Goal: Task Accomplishment & Management: Manage account settings

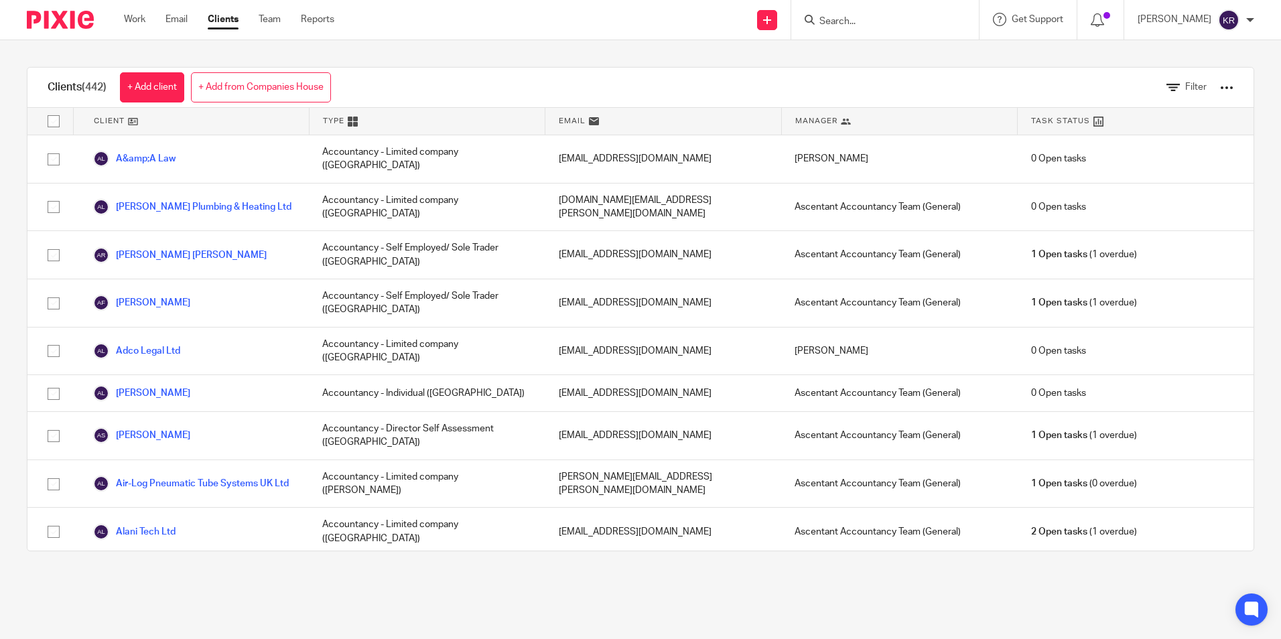
click at [876, 27] on input "Search" at bounding box center [878, 22] width 121 height 12
type input "\"
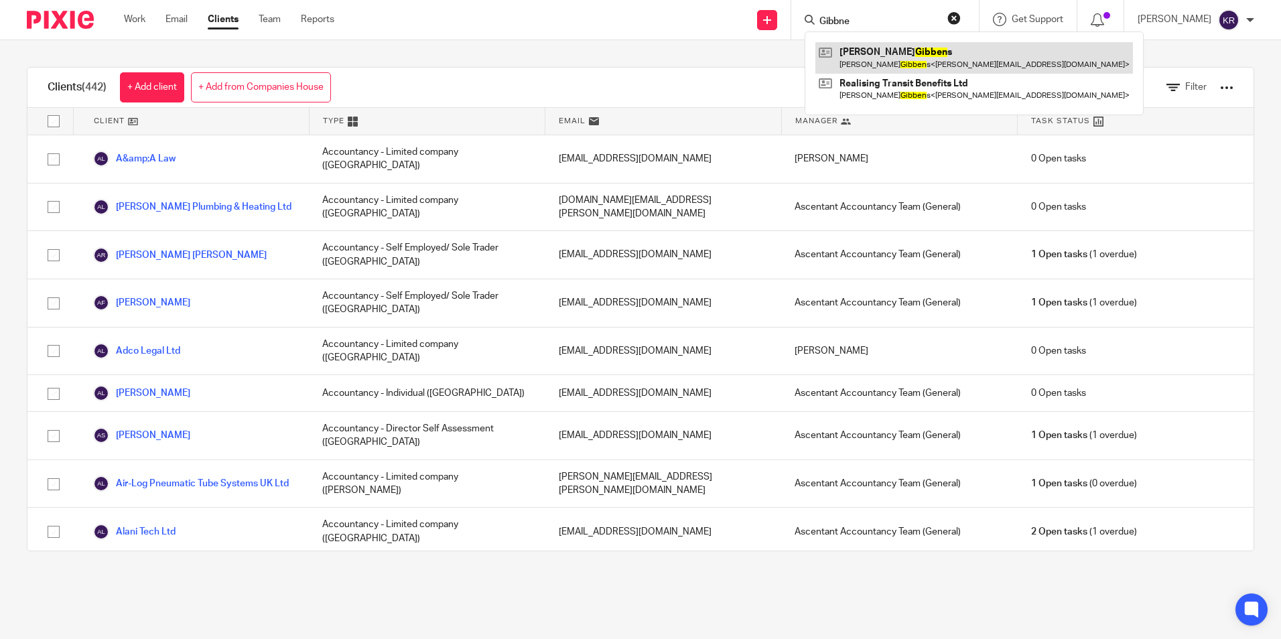
type input "Gibbne"
click at [950, 59] on link at bounding box center [974, 57] width 318 height 31
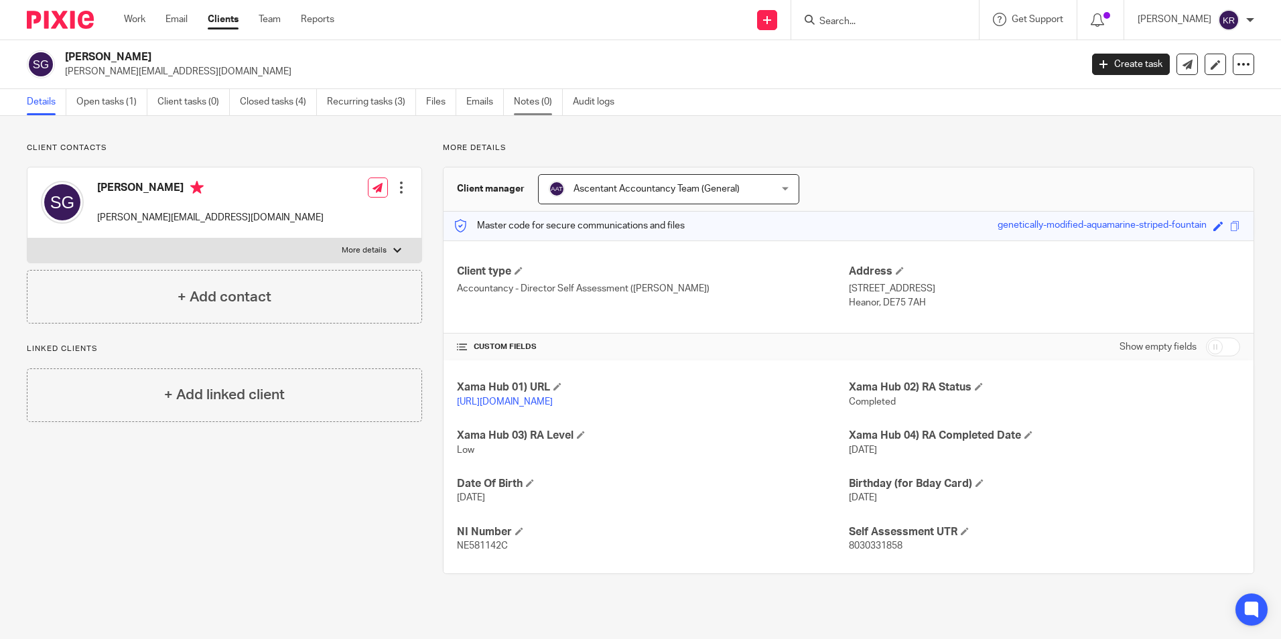
click at [539, 105] on link "Notes (0)" at bounding box center [538, 102] width 49 height 26
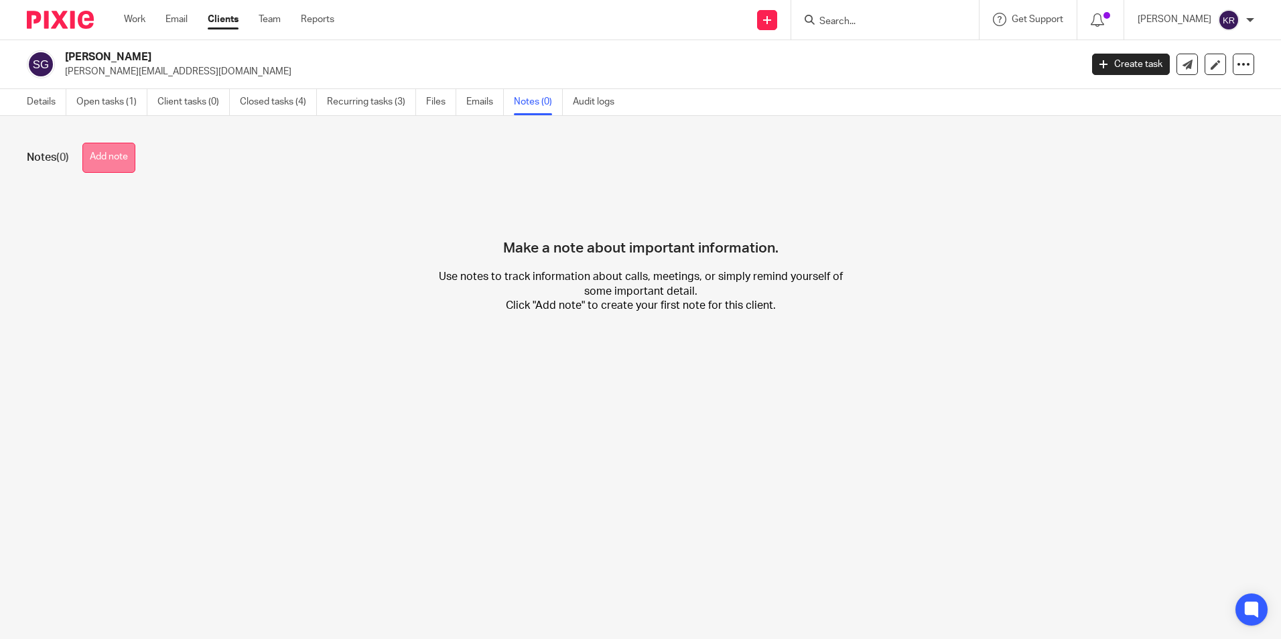
click at [124, 159] on button "Add note" at bounding box center [108, 158] width 53 height 30
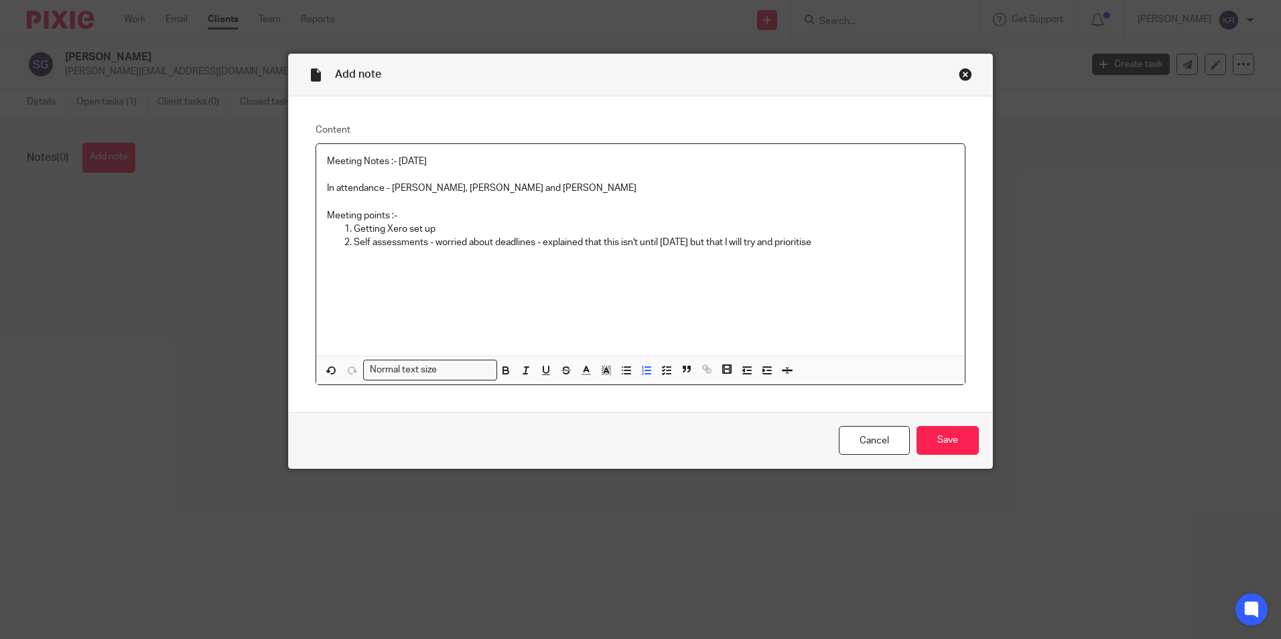
click at [866, 241] on p "Self assessments - worried about deadlines - explained that this isn't until 31…" at bounding box center [654, 242] width 600 height 13
click at [925, 441] on input "Save" at bounding box center [947, 440] width 62 height 29
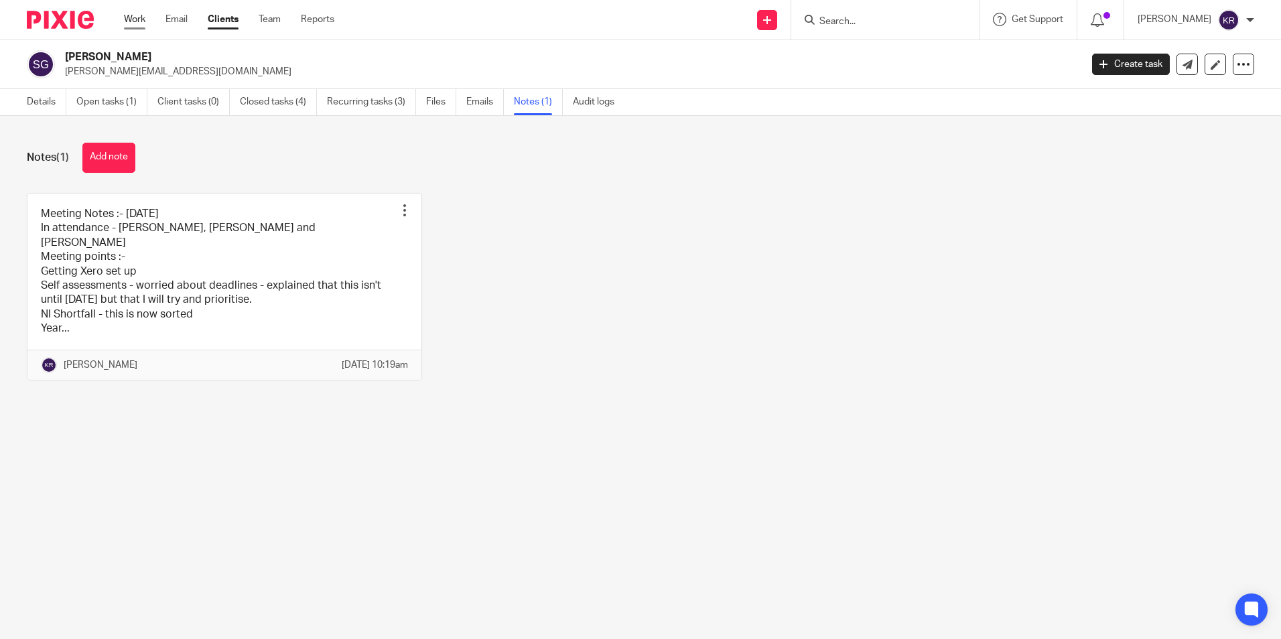
click at [129, 15] on link "Work" at bounding box center [134, 19] width 21 height 13
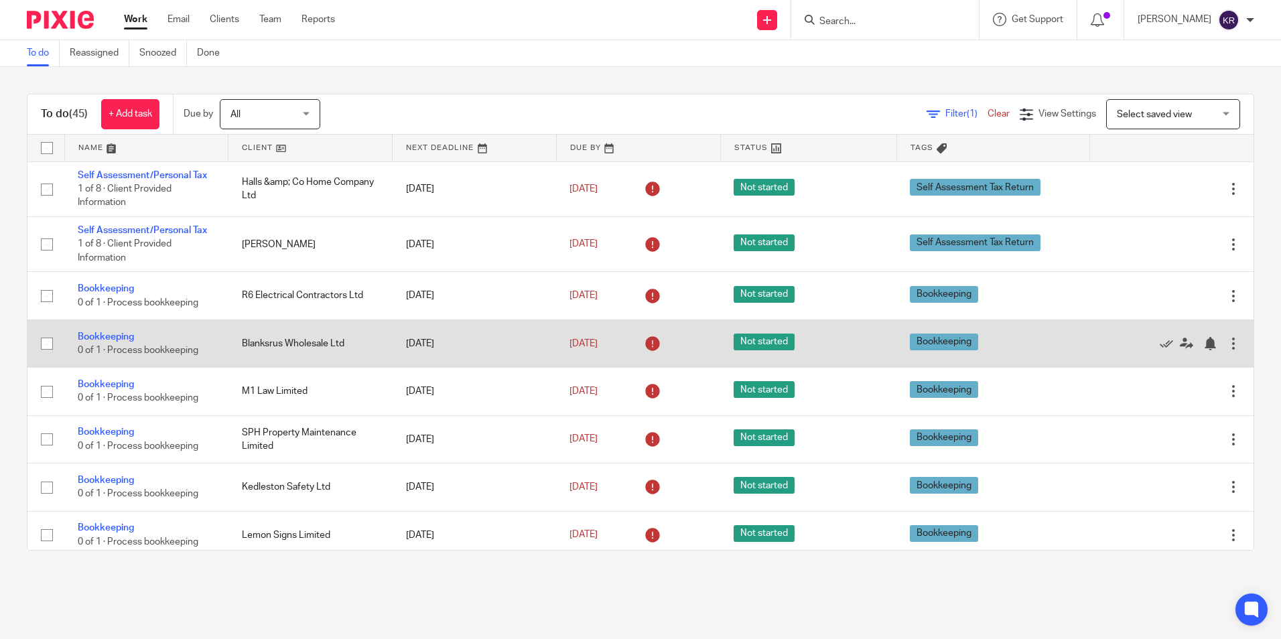
click at [48, 345] on input "checkbox" at bounding box center [46, 343] width 25 height 25
checkbox input "false"
click at [95, 337] on link "Bookkeeping" at bounding box center [106, 336] width 56 height 9
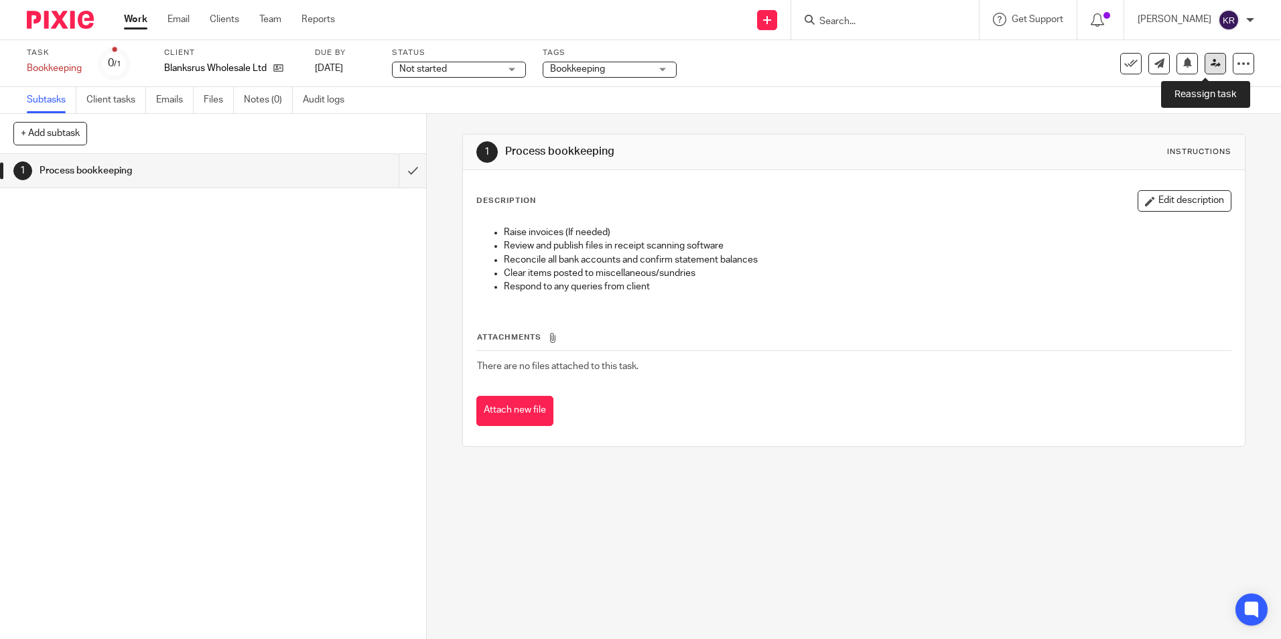
click at [1211, 64] on link at bounding box center [1215, 63] width 21 height 21
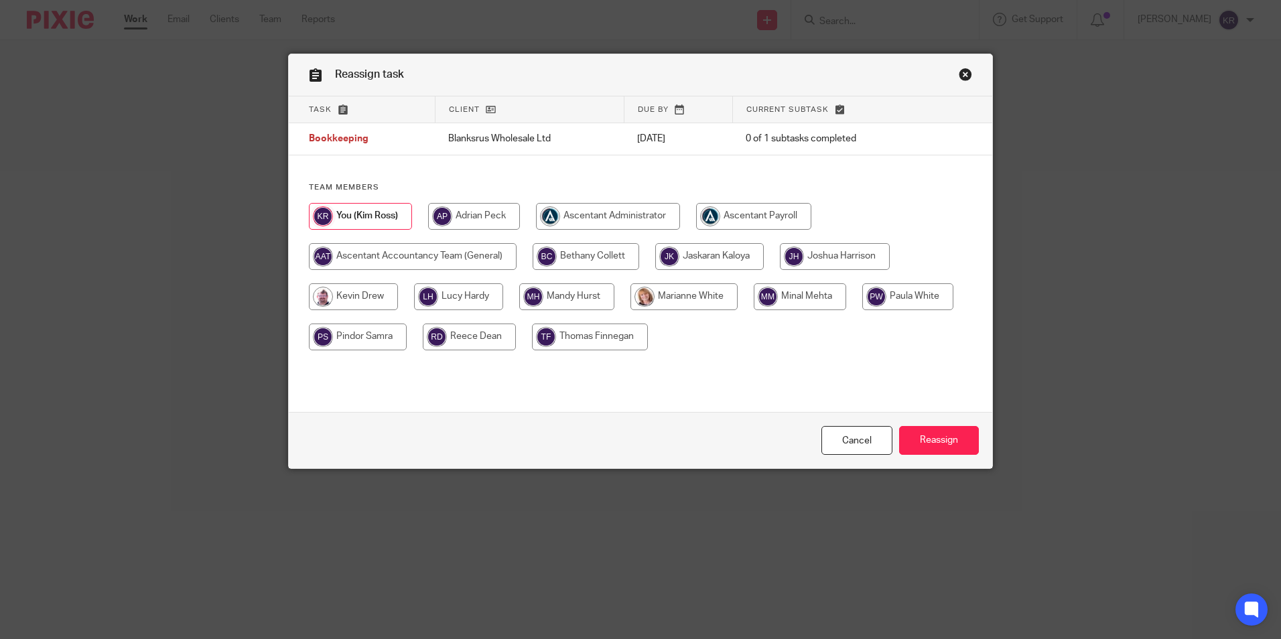
click at [577, 261] on input "radio" at bounding box center [586, 256] width 107 height 27
radio input "true"
click at [922, 443] on input "Reassign" at bounding box center [939, 440] width 80 height 29
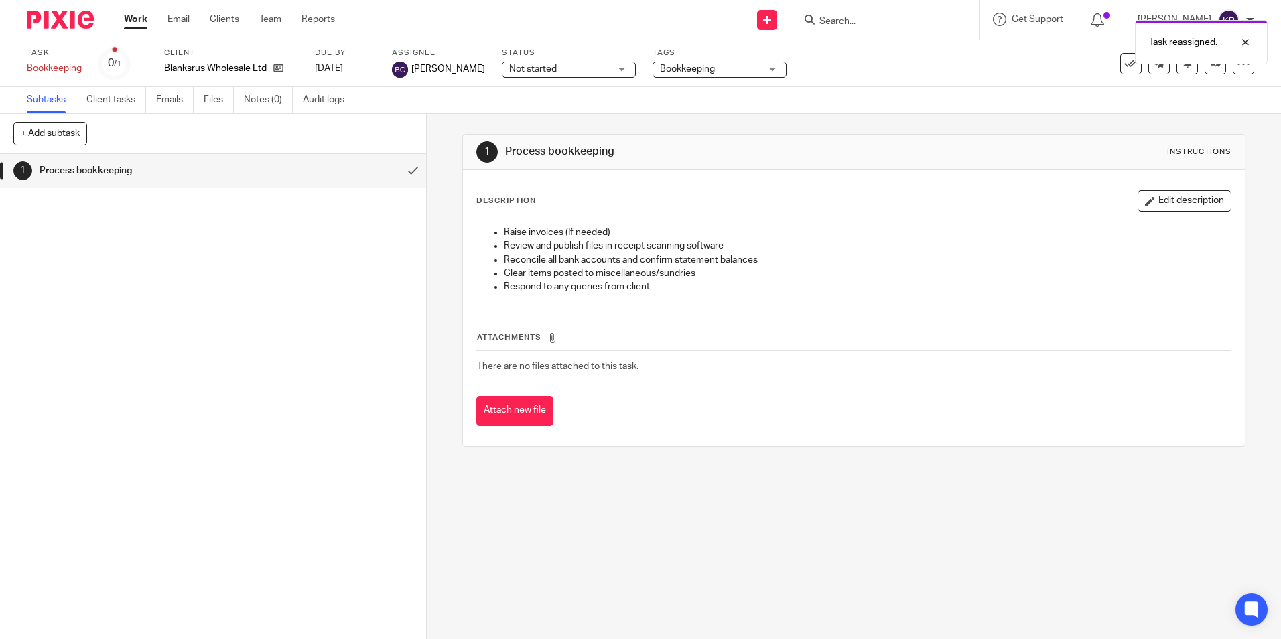
click at [133, 19] on link "Work" at bounding box center [135, 19] width 23 height 13
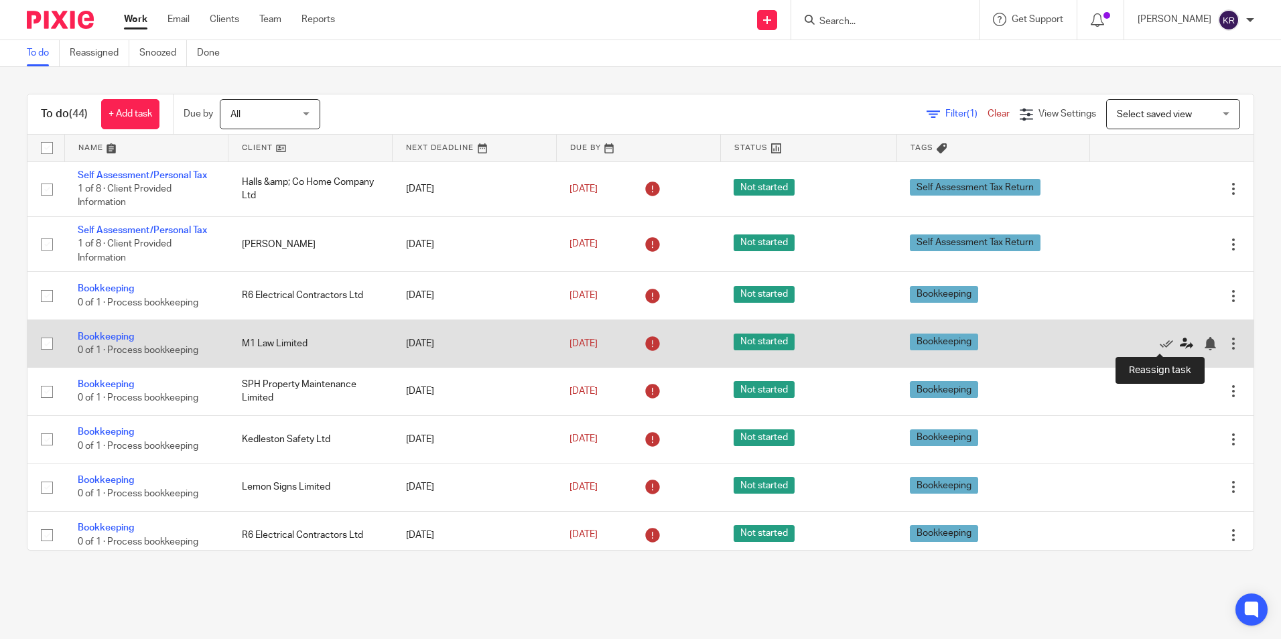
click at [1180, 346] on icon at bounding box center [1186, 343] width 13 height 13
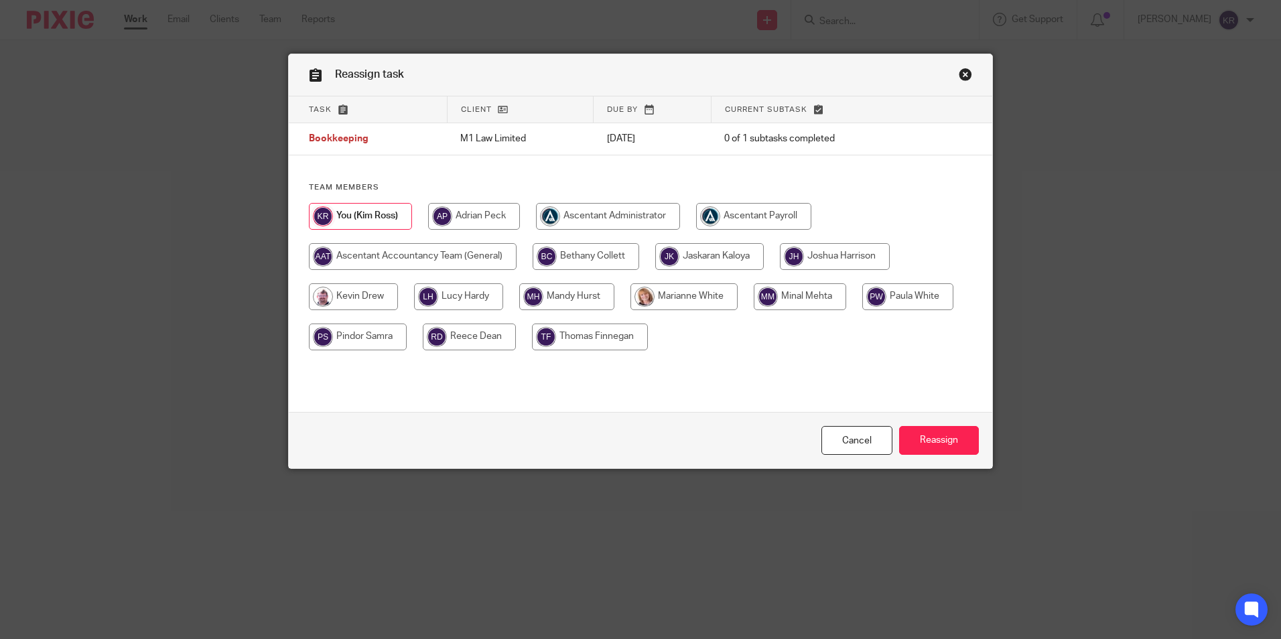
click at [575, 252] on input "radio" at bounding box center [586, 256] width 107 height 27
radio input "true"
click at [943, 431] on input "Reassign" at bounding box center [939, 440] width 80 height 29
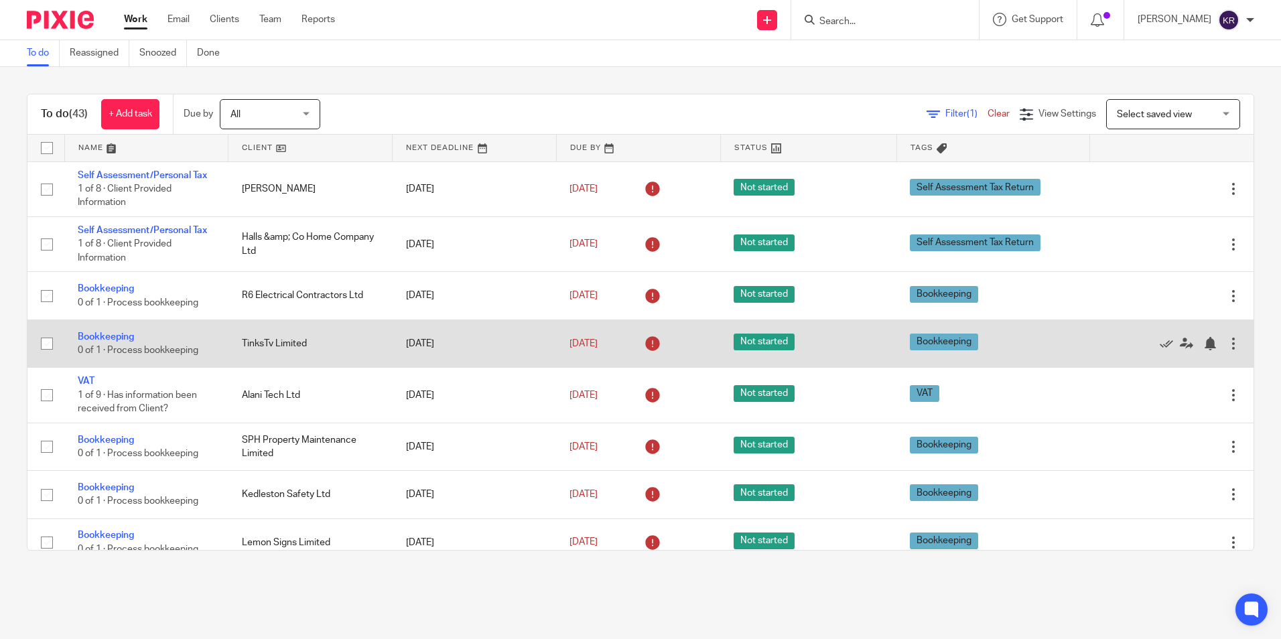
click at [1227, 345] on div at bounding box center [1233, 343] width 13 height 13
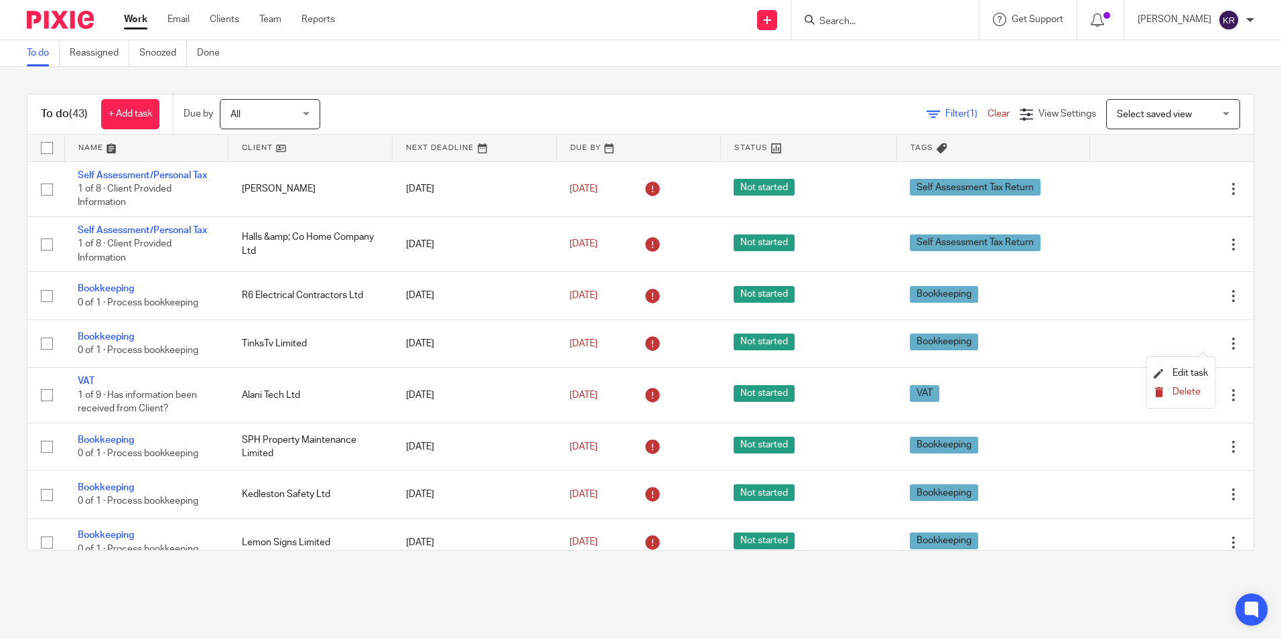
click at [1188, 389] on span "Delete" at bounding box center [1186, 391] width 28 height 9
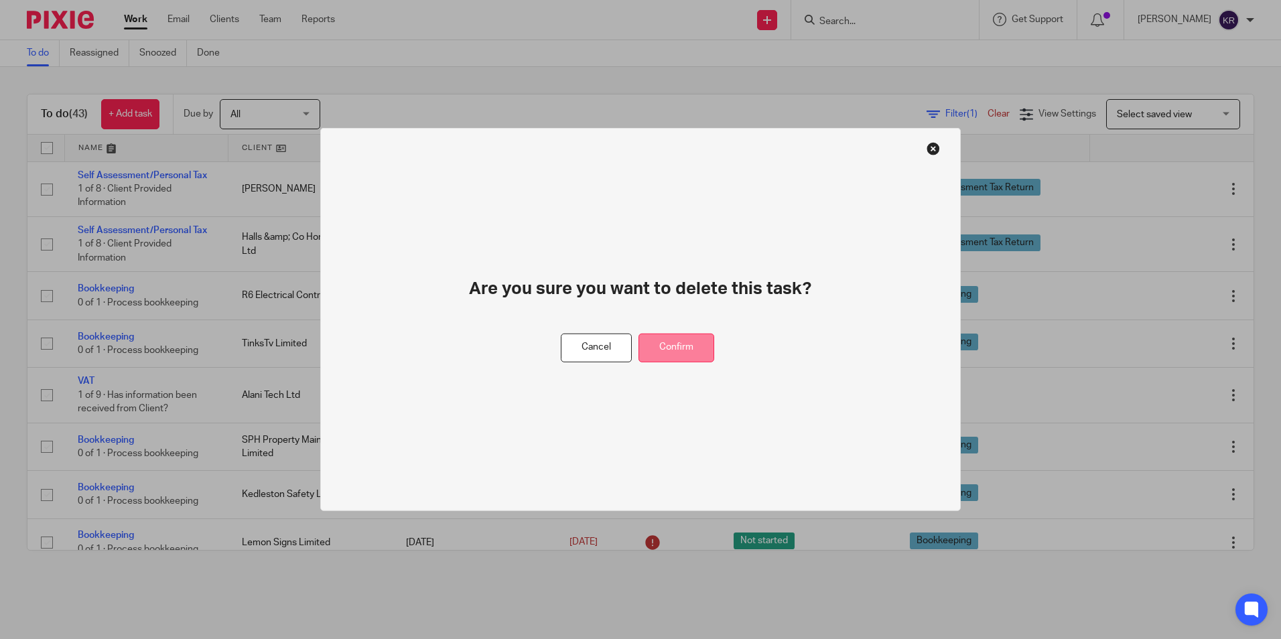
click at [692, 341] on button "Confirm" at bounding box center [676, 348] width 76 height 29
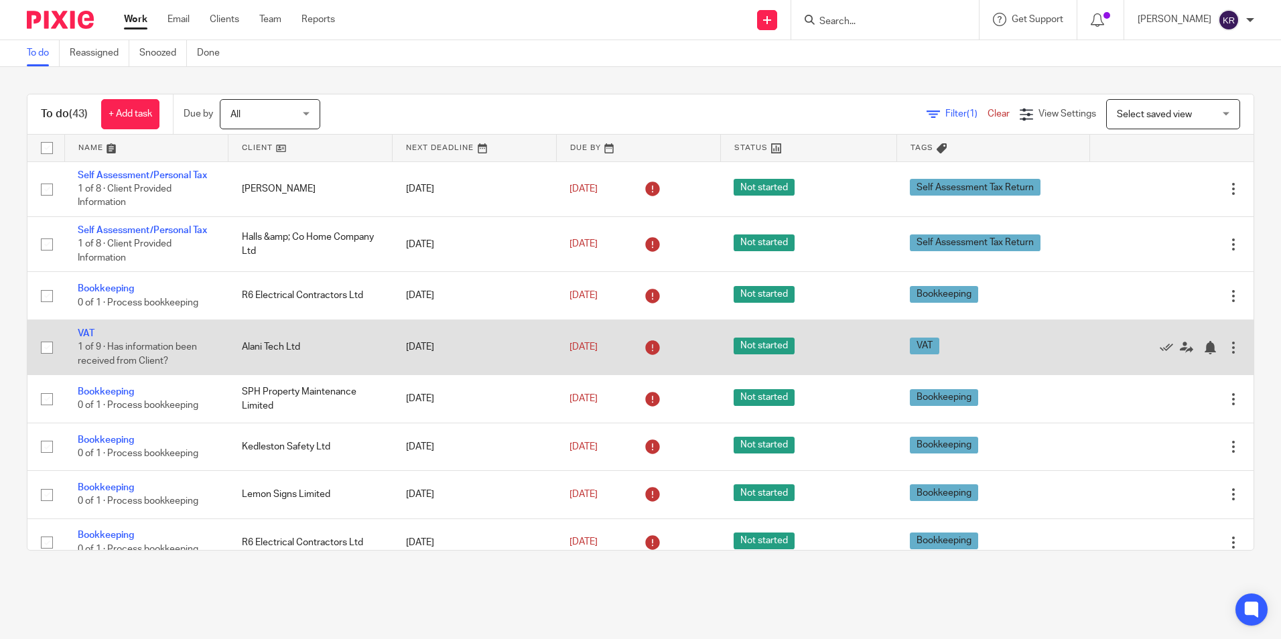
click at [1227, 343] on div at bounding box center [1233, 347] width 13 height 13
click at [1180, 345] on icon at bounding box center [1186, 347] width 13 height 13
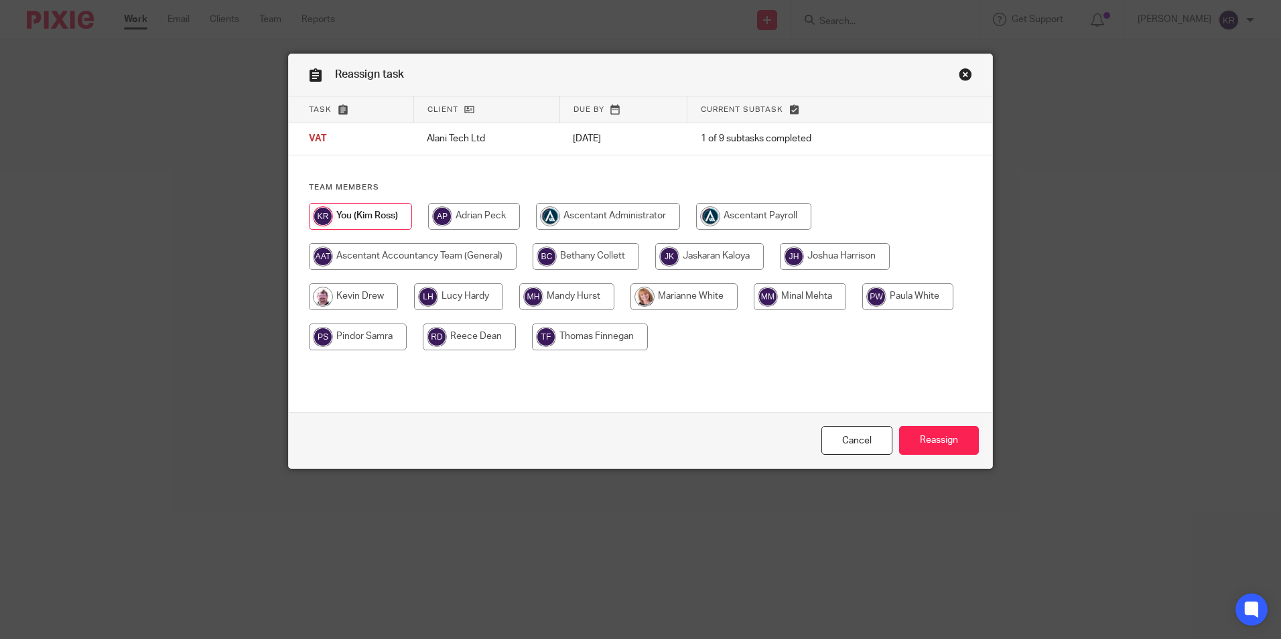
click at [855, 253] on input "radio" at bounding box center [835, 256] width 110 height 27
radio input "true"
click at [936, 438] on input "Reassign" at bounding box center [939, 440] width 80 height 29
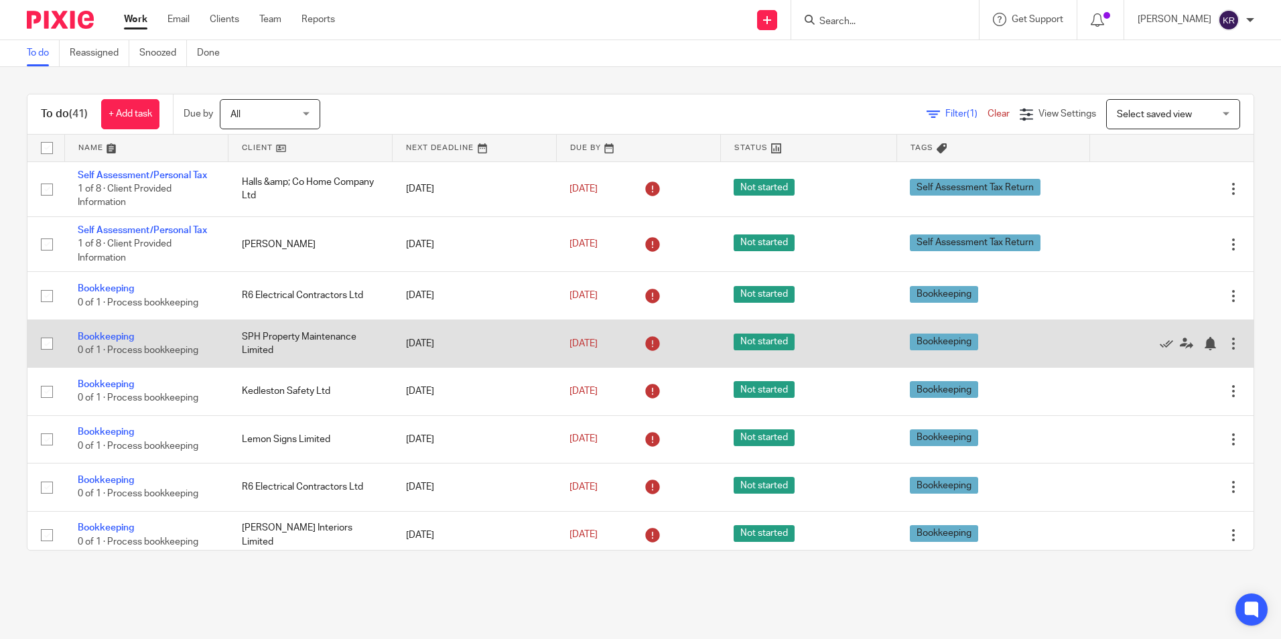
click at [1227, 338] on div at bounding box center [1233, 343] width 13 height 13
click at [1180, 339] on icon at bounding box center [1186, 343] width 13 height 13
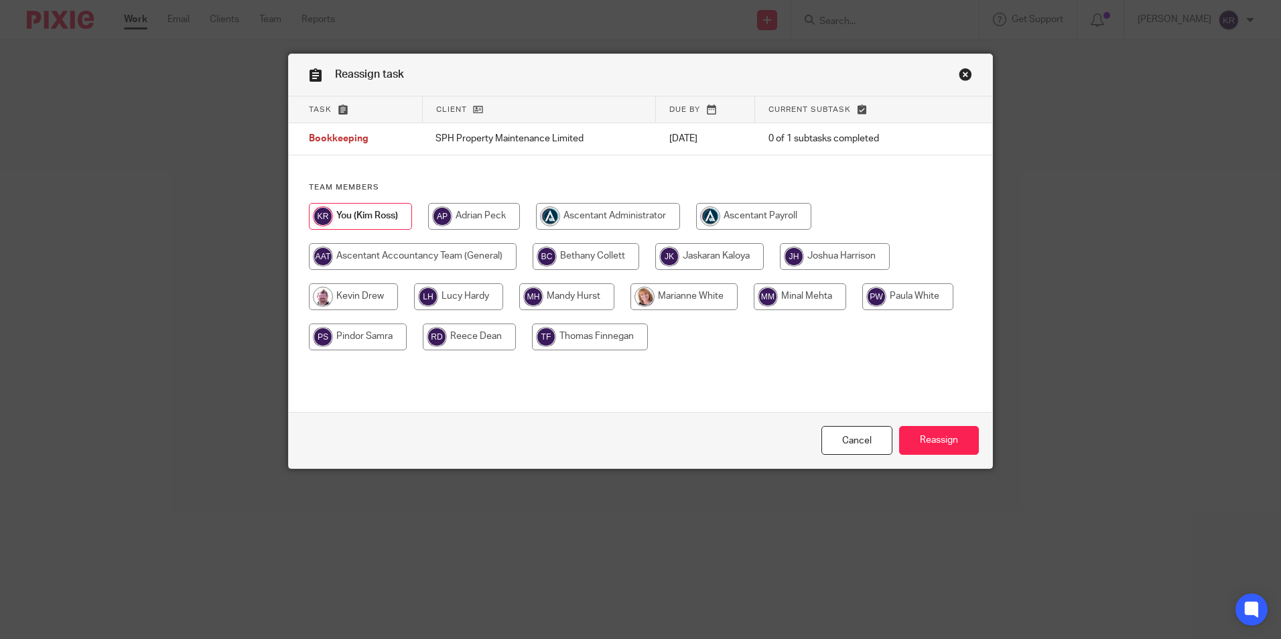
click at [591, 261] on input "radio" at bounding box center [586, 256] width 107 height 27
radio input "true"
drag, startPoint x: 914, startPoint y: 440, endPoint x: 897, endPoint y: 434, distance: 18.4
click at [916, 441] on input "Reassign" at bounding box center [939, 440] width 80 height 29
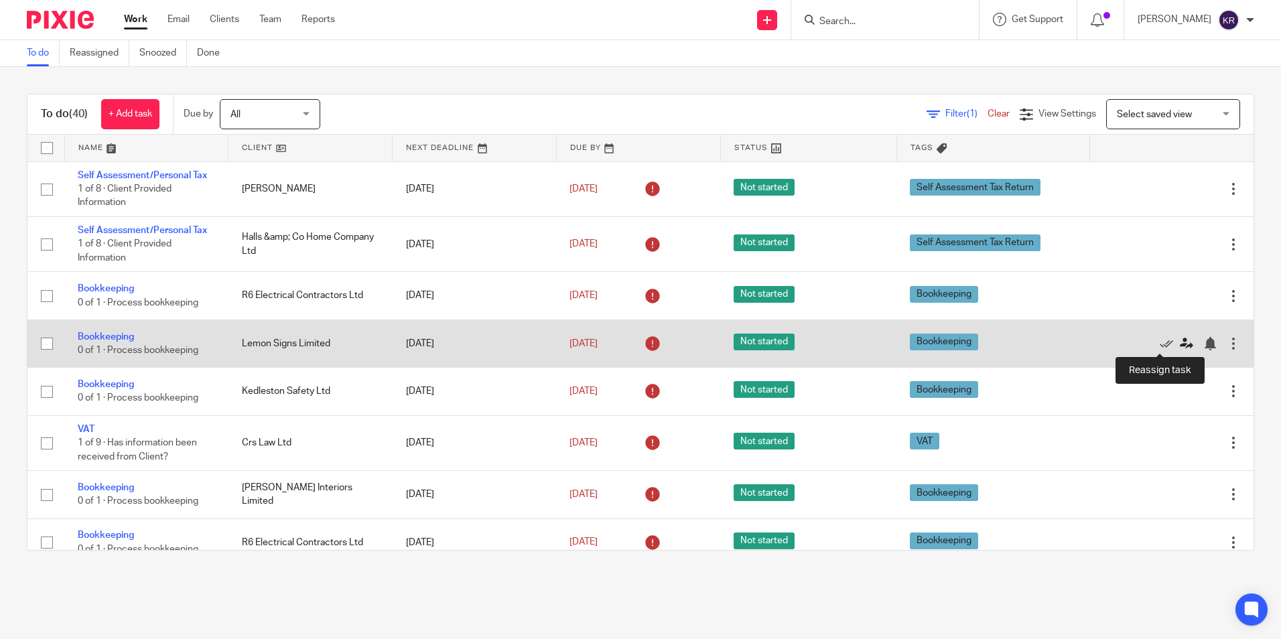
click at [1180, 348] on icon at bounding box center [1186, 343] width 13 height 13
click at [1180, 339] on icon at bounding box center [1186, 343] width 13 height 13
click at [1180, 340] on icon at bounding box center [1186, 343] width 13 height 13
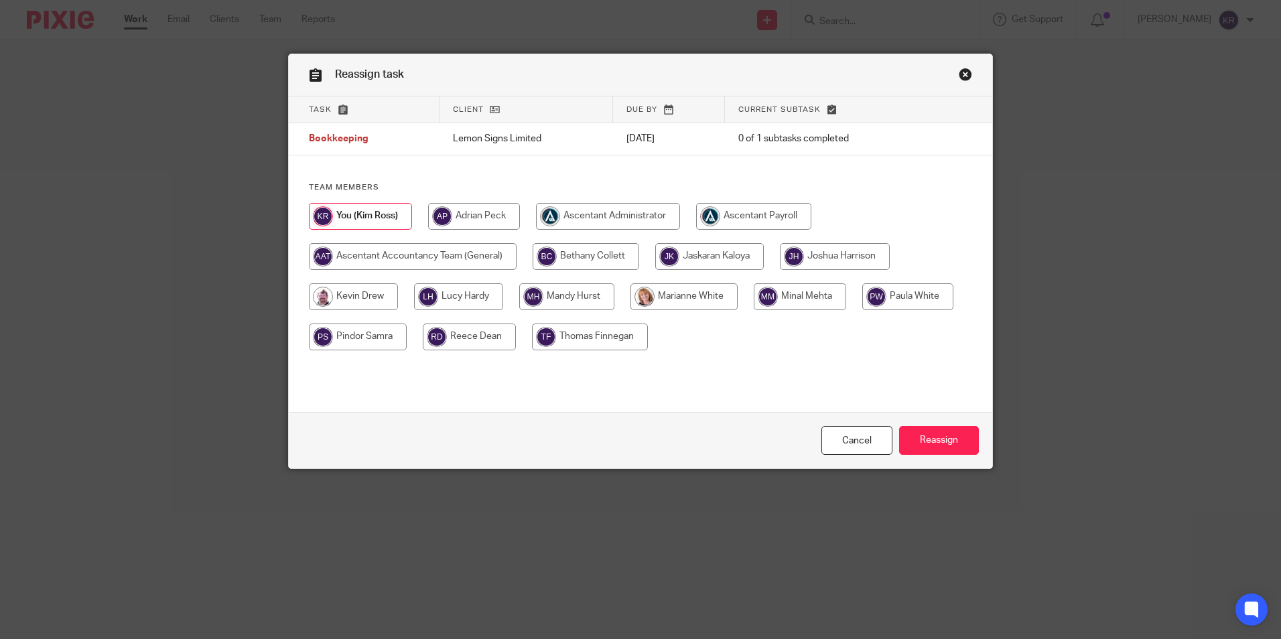
drag, startPoint x: 567, startPoint y: 248, endPoint x: 580, endPoint y: 260, distance: 17.5
click at [568, 249] on input "radio" at bounding box center [586, 256] width 107 height 27
radio input "true"
click at [955, 442] on input "Reassign" at bounding box center [939, 440] width 80 height 29
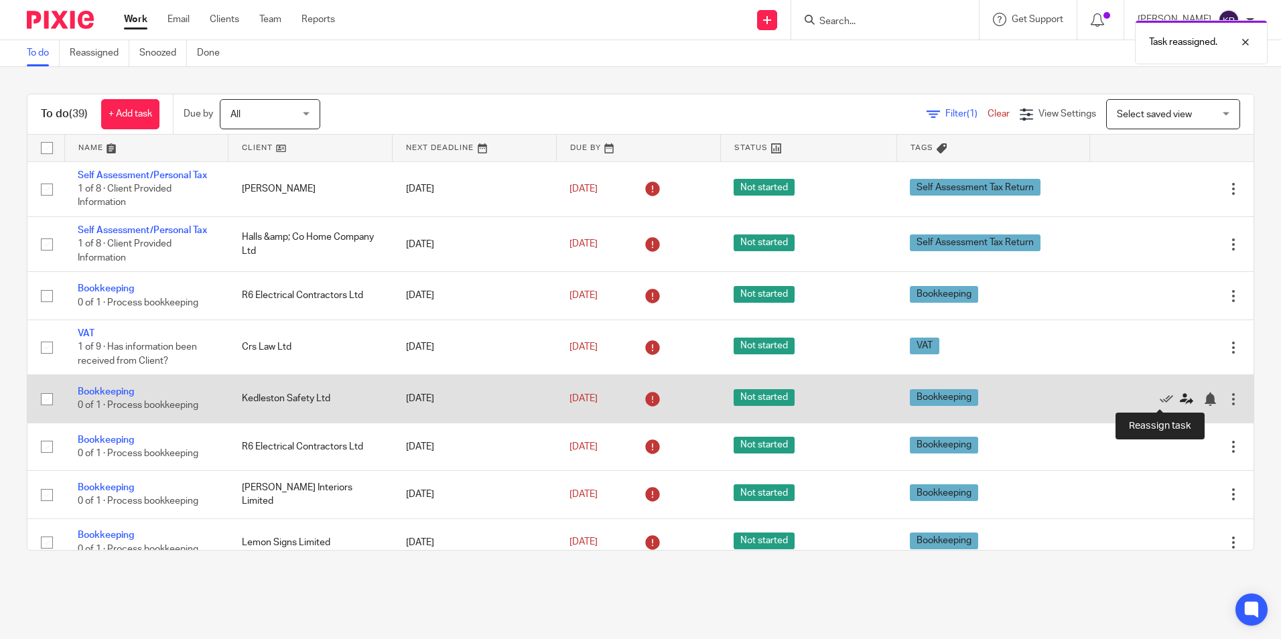
click at [1180, 396] on icon at bounding box center [1186, 399] width 13 height 13
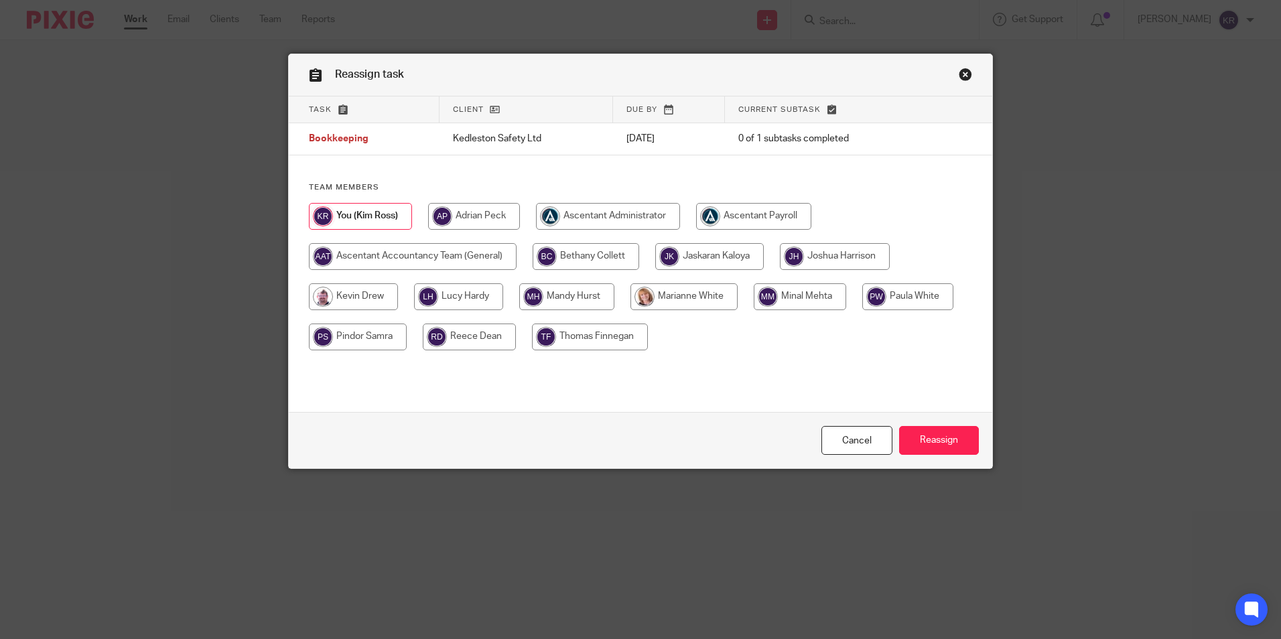
click at [602, 257] on input "radio" at bounding box center [586, 256] width 107 height 27
radio input "true"
click at [947, 437] on input "Reassign" at bounding box center [939, 440] width 80 height 29
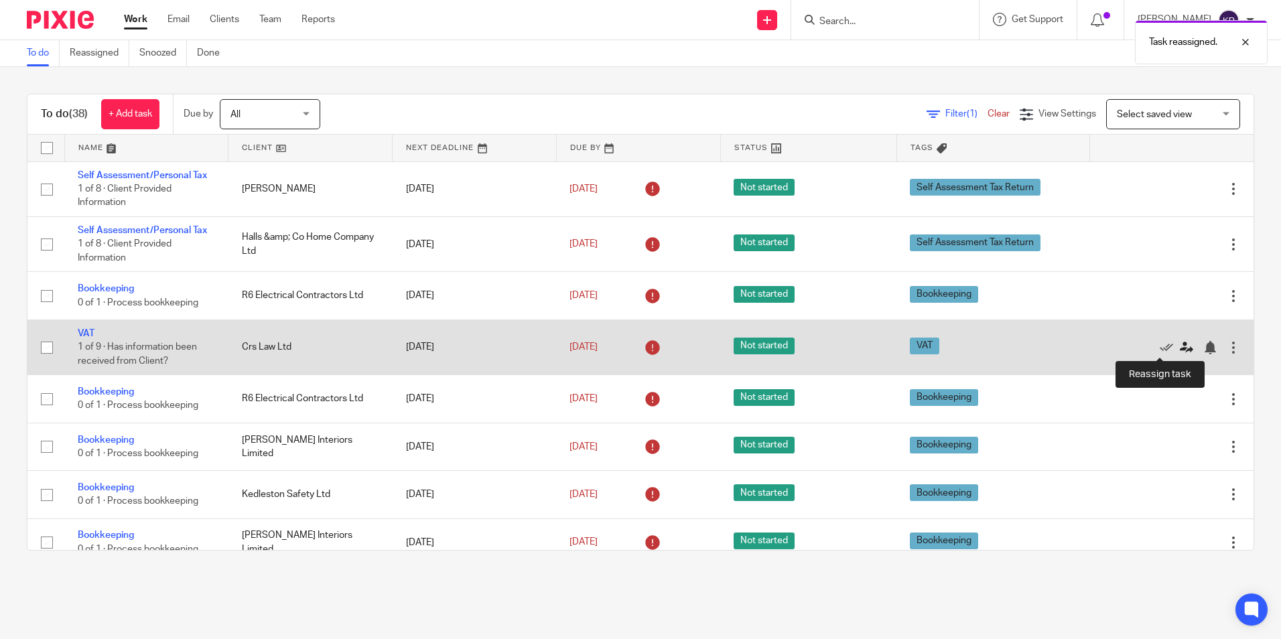
click at [1180, 346] on icon at bounding box center [1186, 347] width 13 height 13
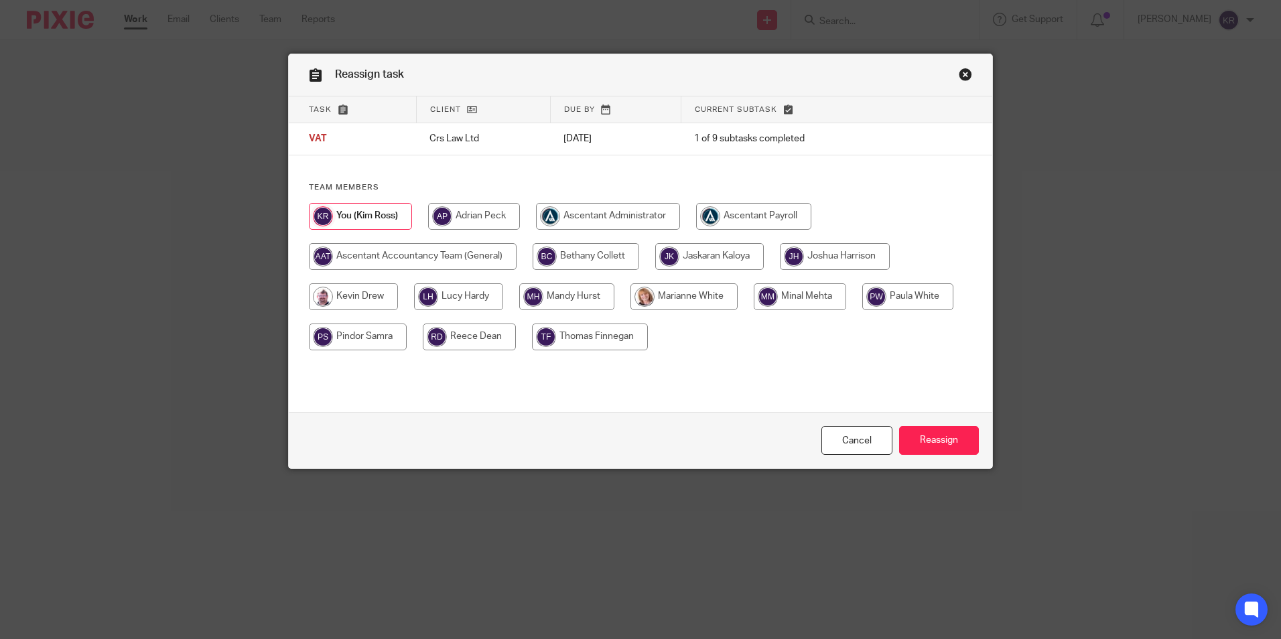
click at [817, 257] on input "radio" at bounding box center [835, 256] width 110 height 27
radio input "true"
click at [926, 436] on input "Reassign" at bounding box center [939, 440] width 80 height 29
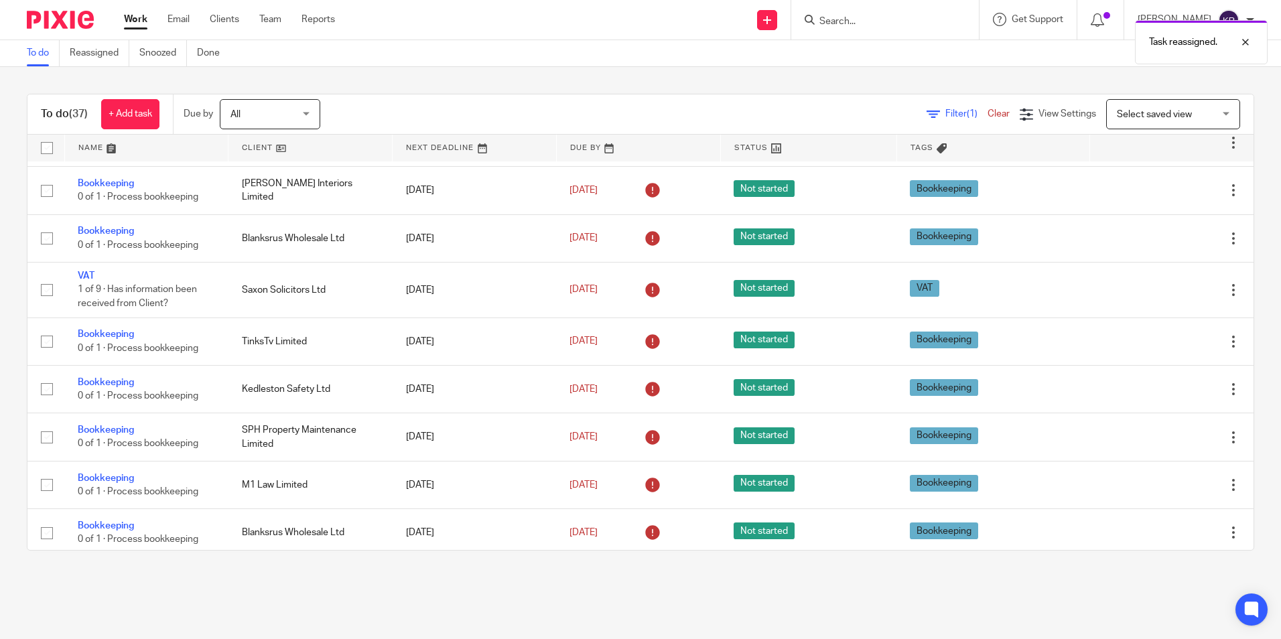
scroll to position [469, 0]
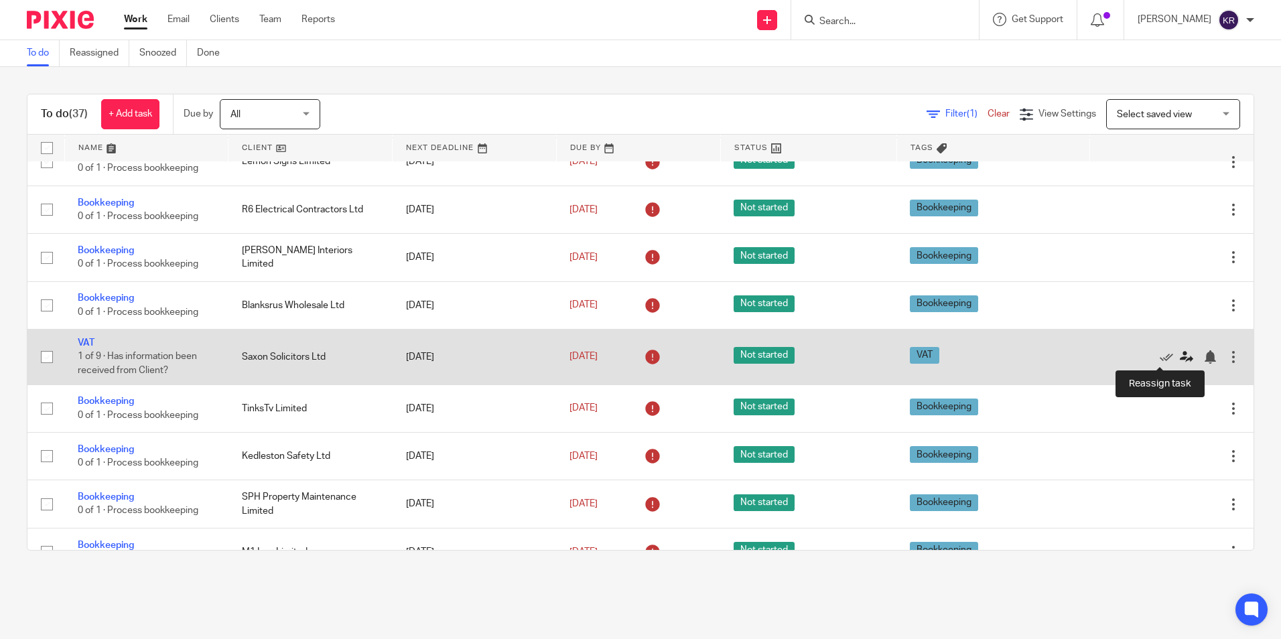
click at [1180, 356] on icon at bounding box center [1186, 356] width 13 height 13
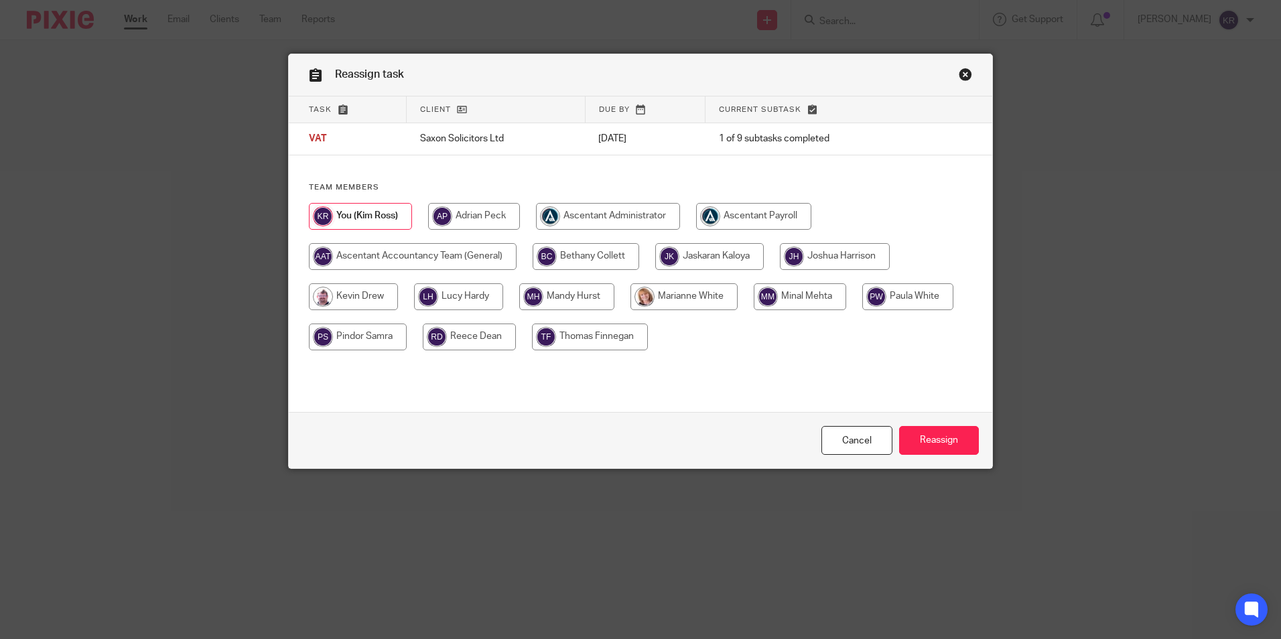
click at [815, 258] on input "radio" at bounding box center [835, 256] width 110 height 27
radio input "true"
click at [960, 437] on input "Reassign" at bounding box center [939, 440] width 80 height 29
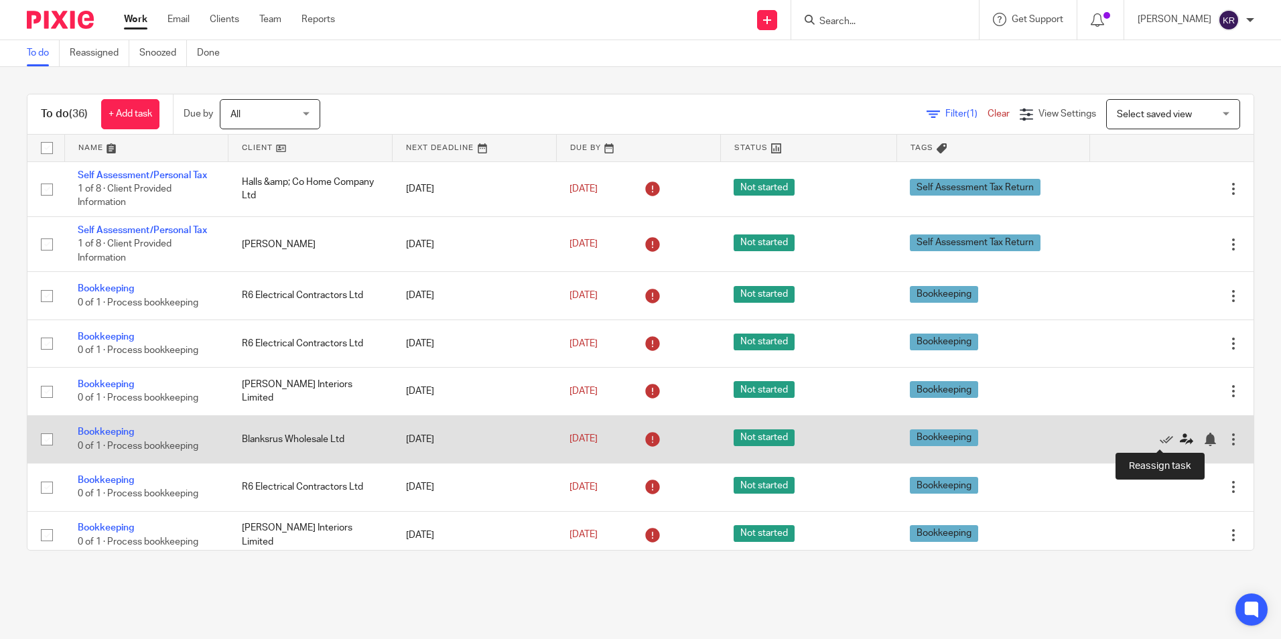
click at [1180, 434] on icon at bounding box center [1186, 439] width 13 height 13
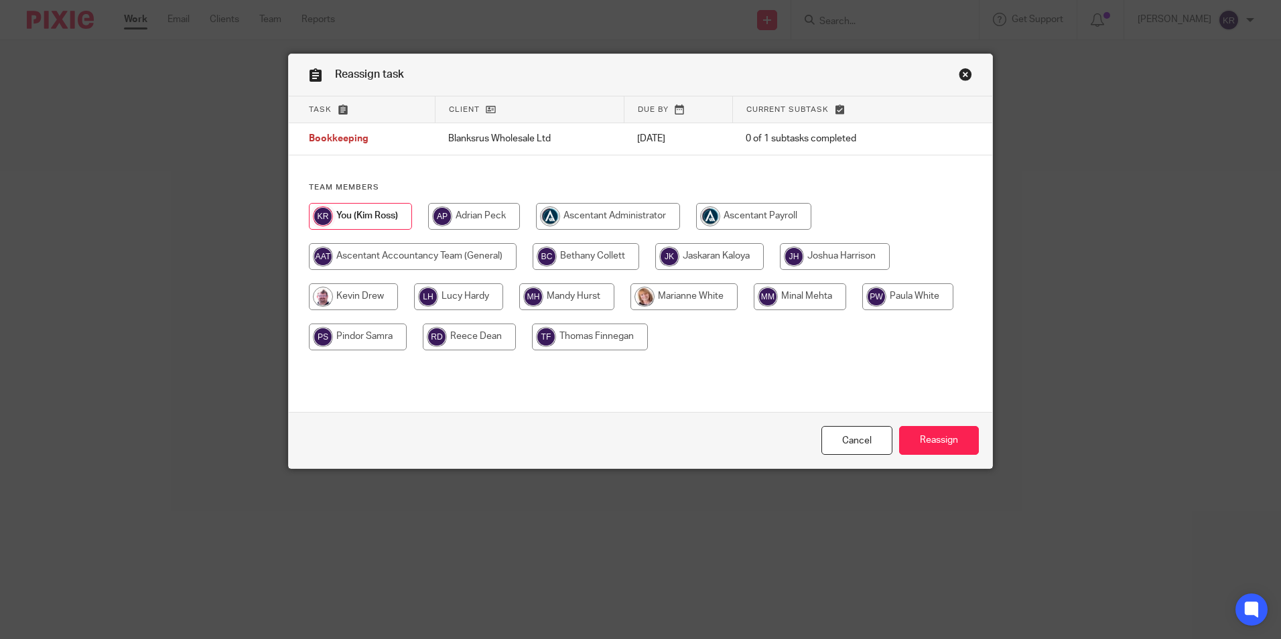
click at [576, 259] on input "radio" at bounding box center [586, 256] width 107 height 27
radio input "true"
drag, startPoint x: 953, startPoint y: 445, endPoint x: 939, endPoint y: 446, distance: 14.1
click at [951, 445] on input "Reassign" at bounding box center [939, 440] width 80 height 29
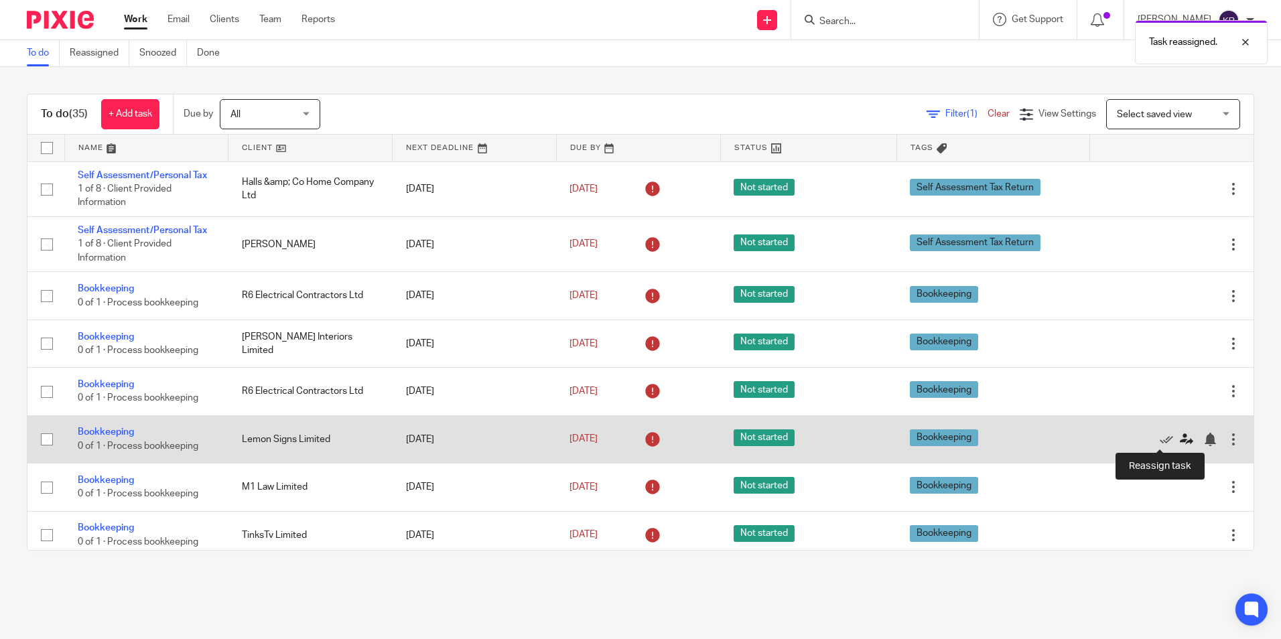
click at [1180, 437] on icon at bounding box center [1186, 439] width 13 height 13
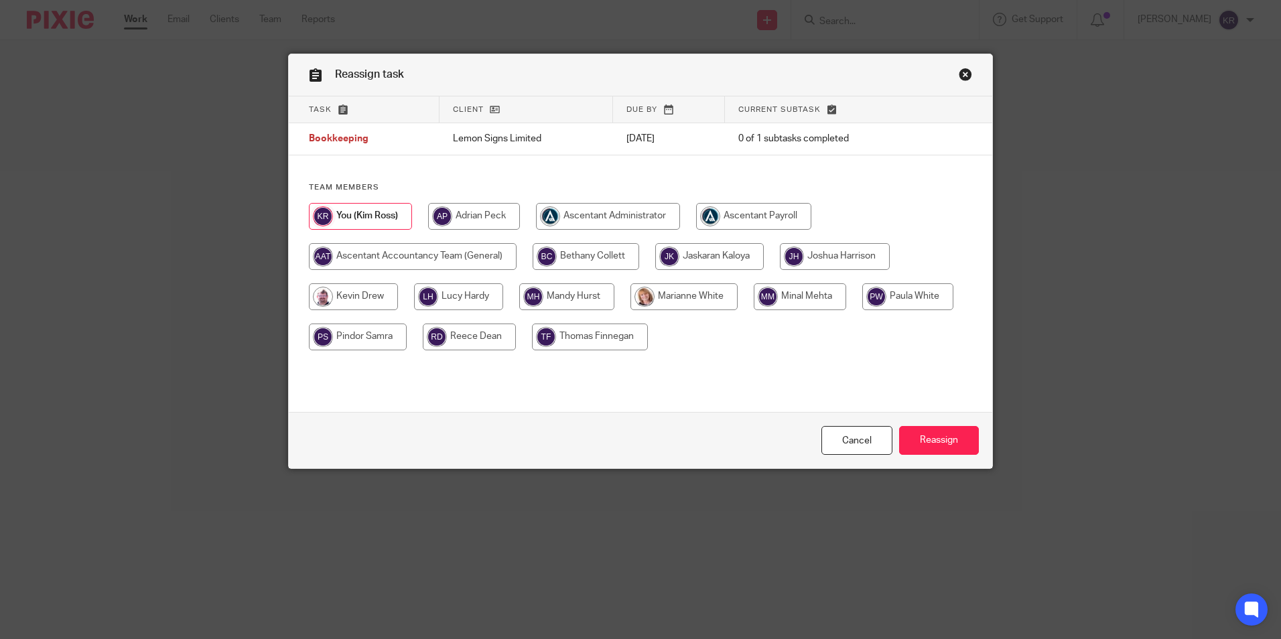
click at [598, 255] on input "radio" at bounding box center [586, 256] width 107 height 27
radio input "true"
click at [910, 431] on input "Reassign" at bounding box center [939, 440] width 80 height 29
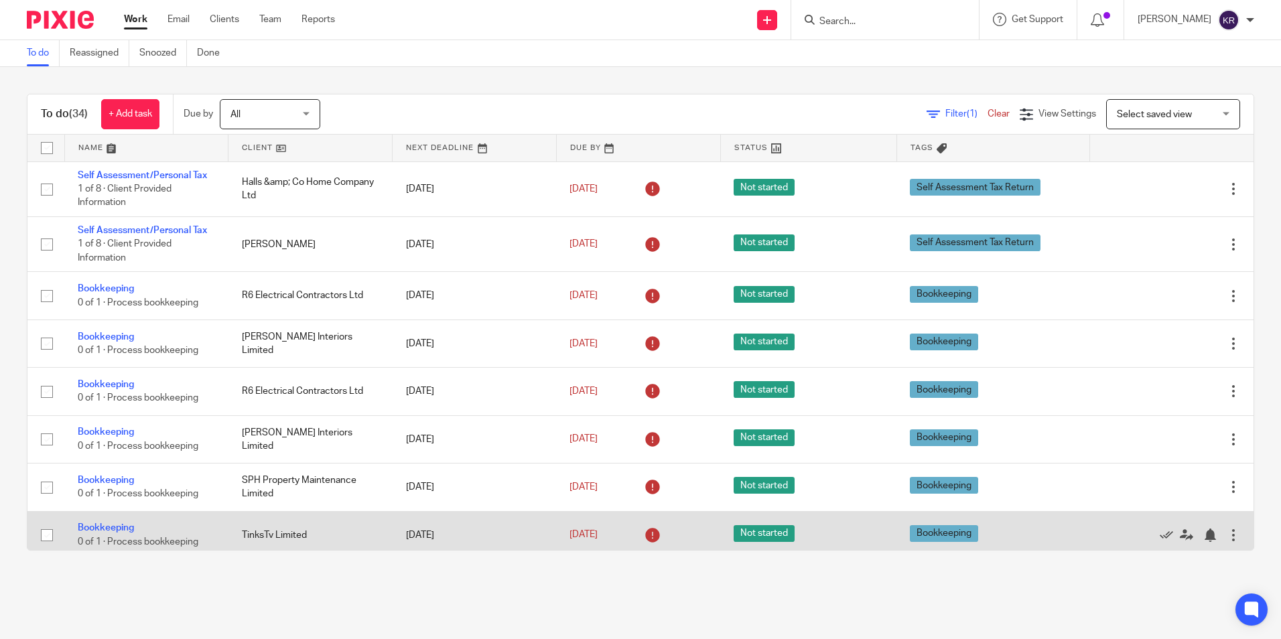
click at [1227, 536] on div at bounding box center [1233, 535] width 13 height 13
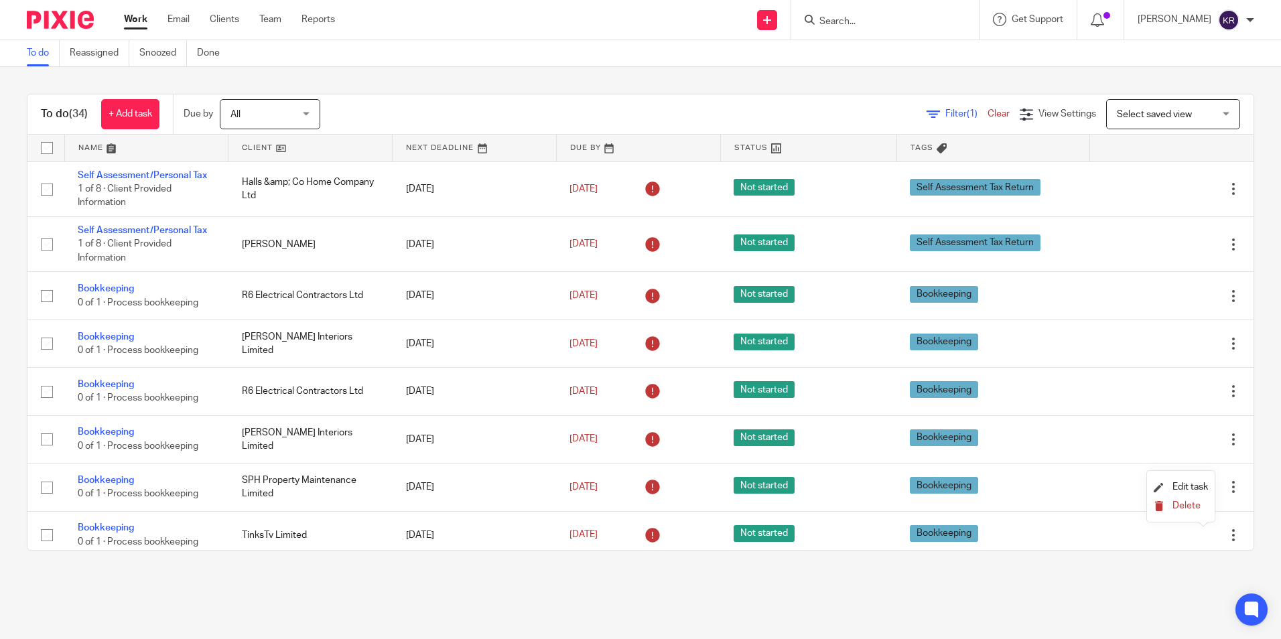
click at [1191, 504] on span "Delete" at bounding box center [1186, 505] width 28 height 9
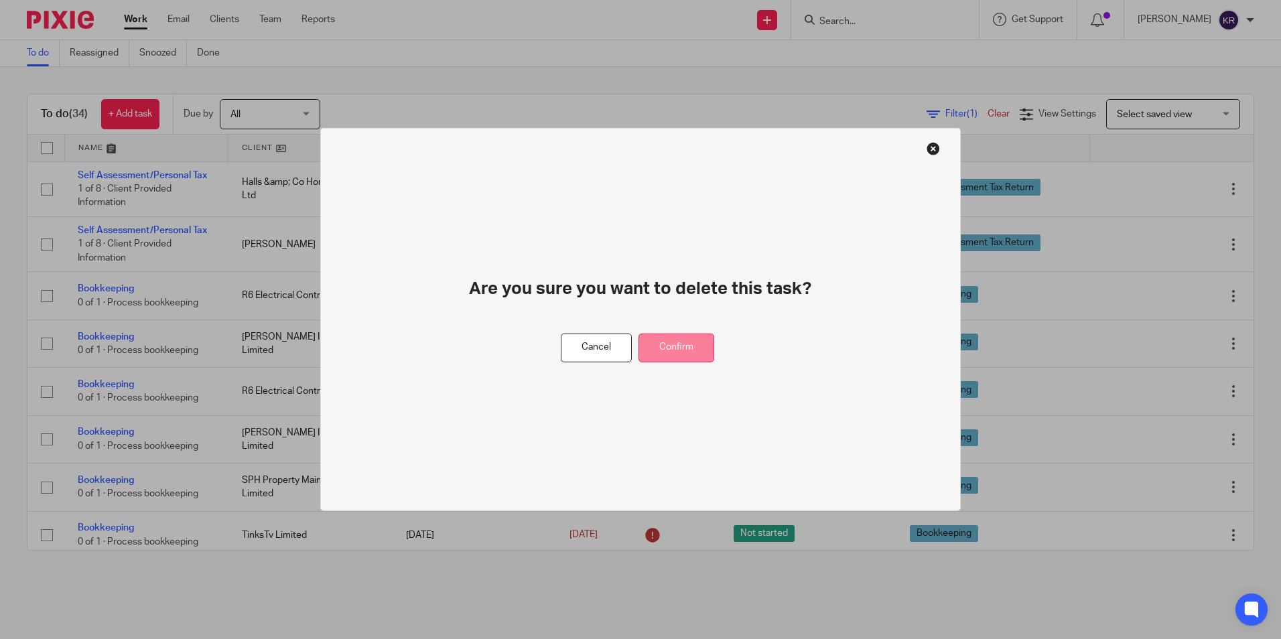
click at [695, 344] on button "Confirm" at bounding box center [676, 348] width 76 height 29
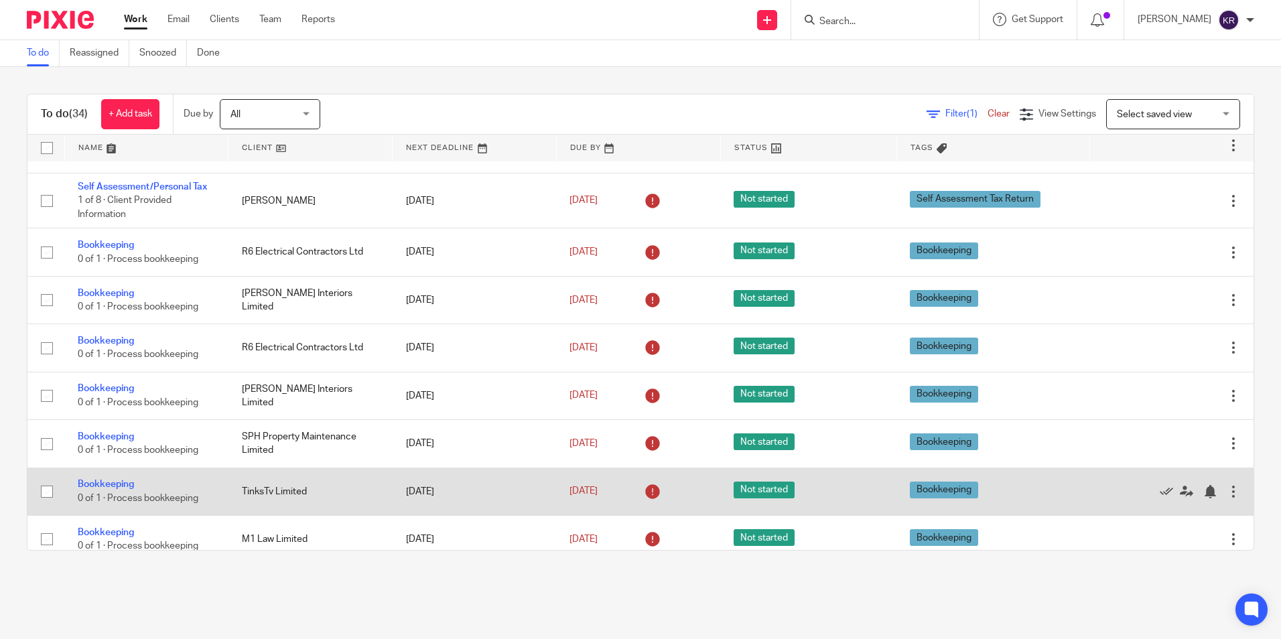
scroll to position [67, 0]
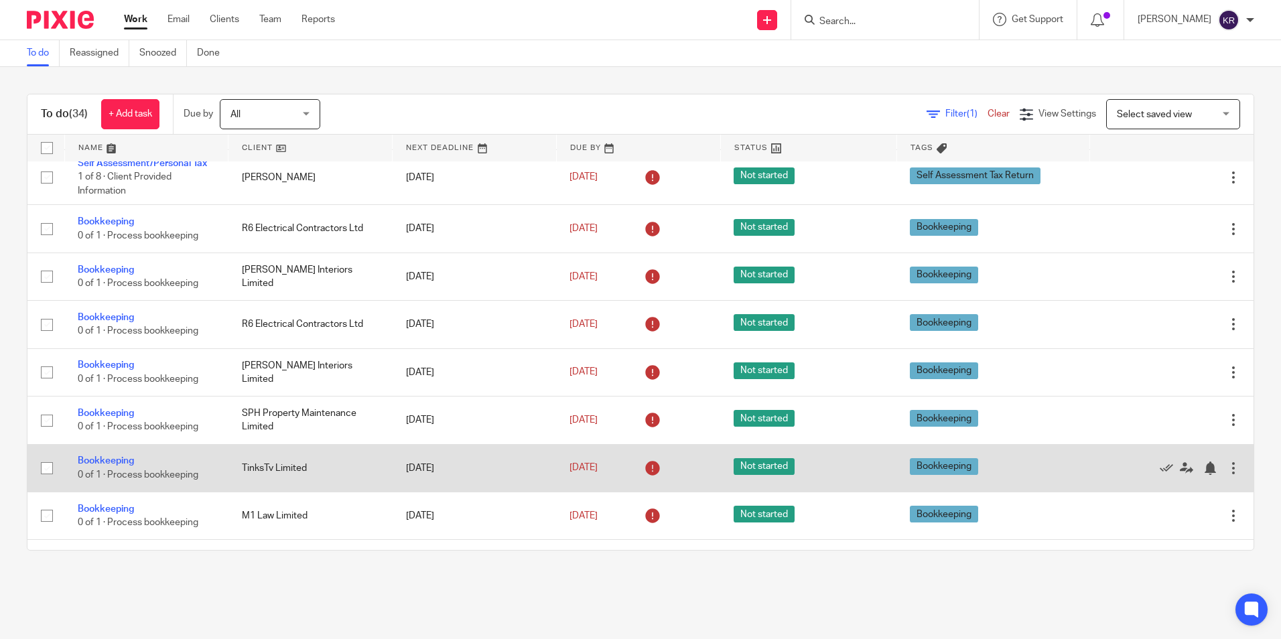
click at [1227, 472] on div at bounding box center [1233, 468] width 13 height 13
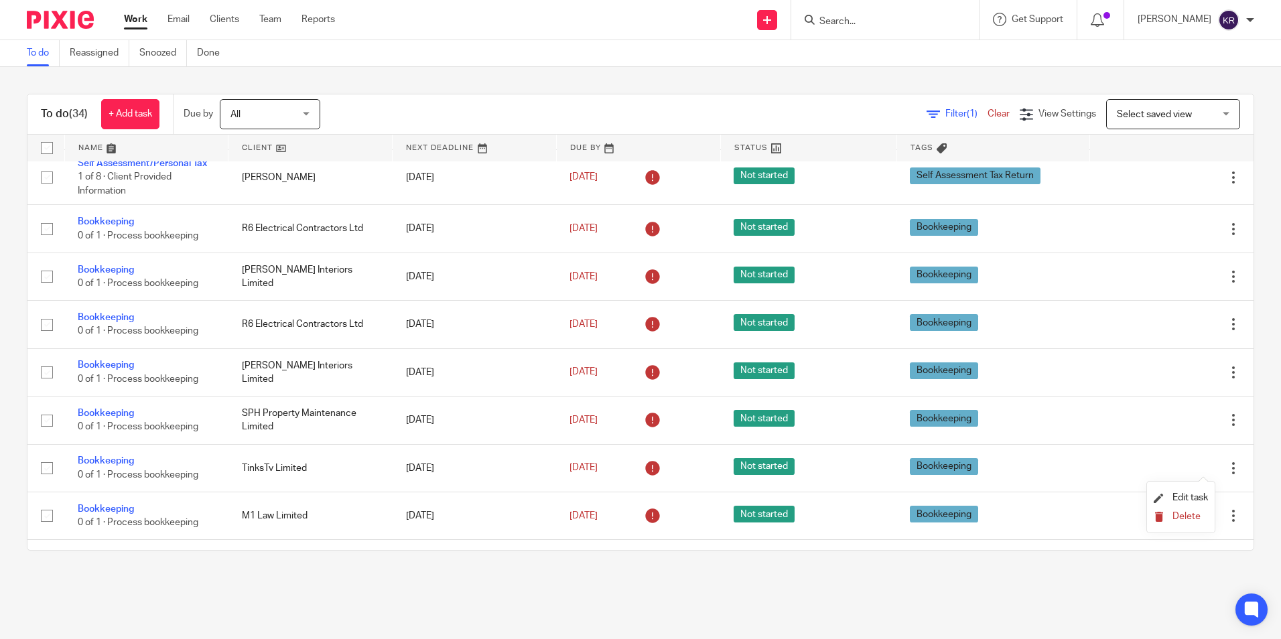
click at [1186, 515] on span "Delete" at bounding box center [1186, 516] width 28 height 9
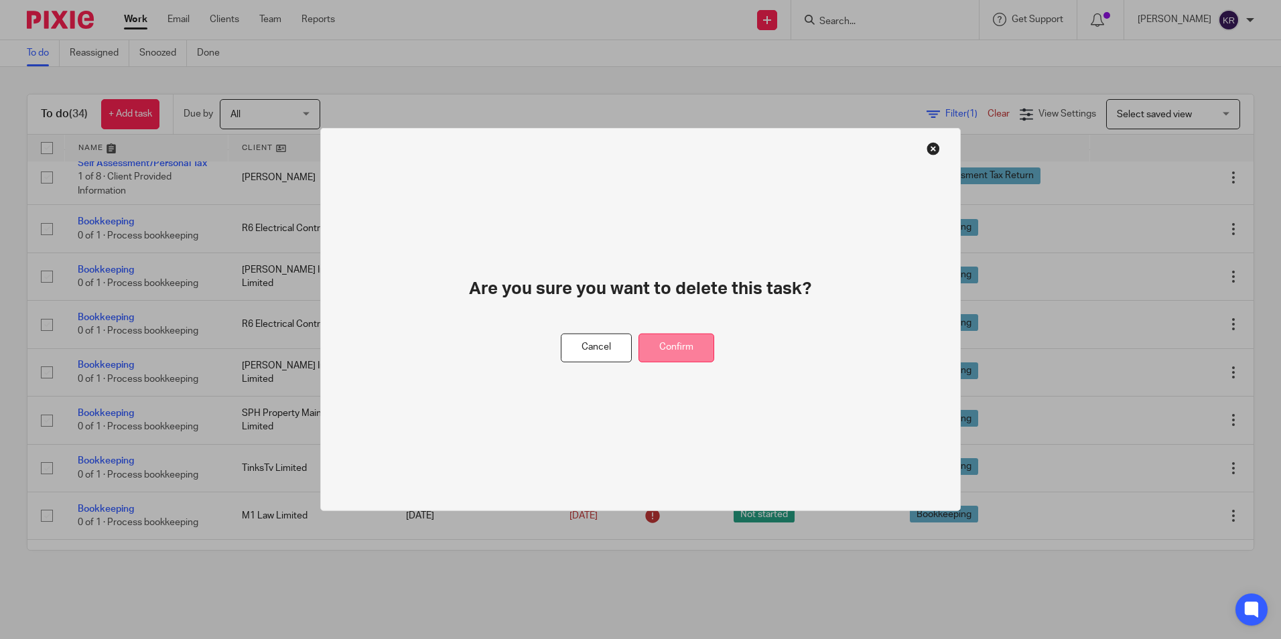
click at [693, 347] on button "Confirm" at bounding box center [676, 348] width 76 height 29
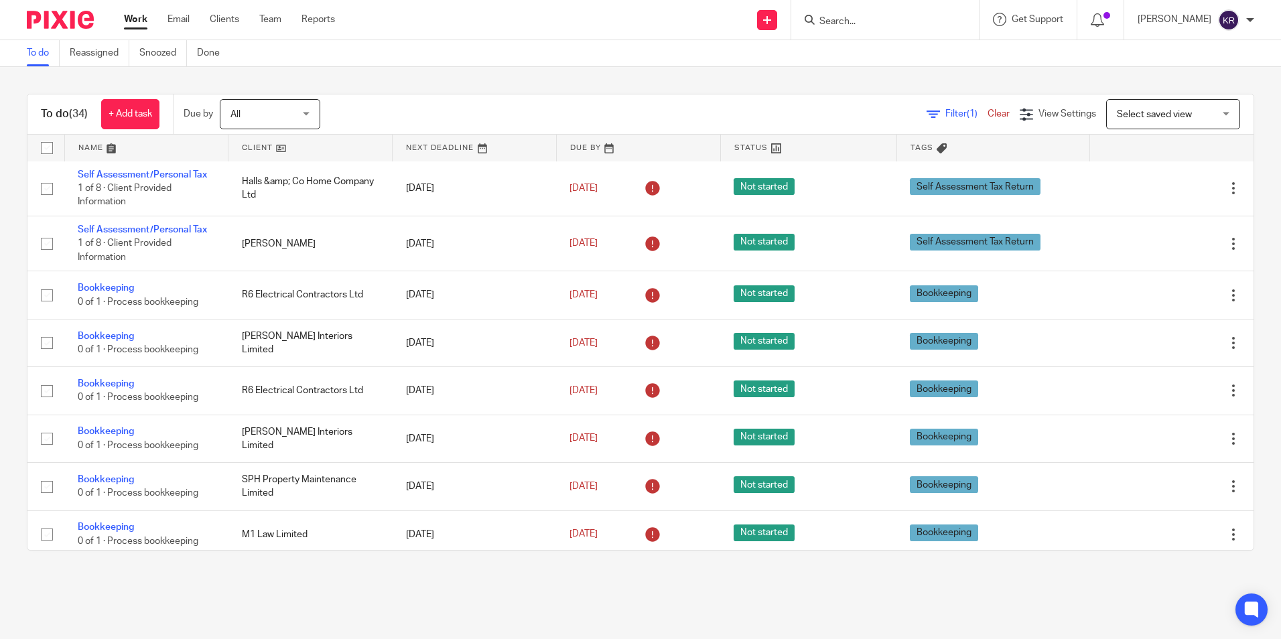
scroll to position [0, 0]
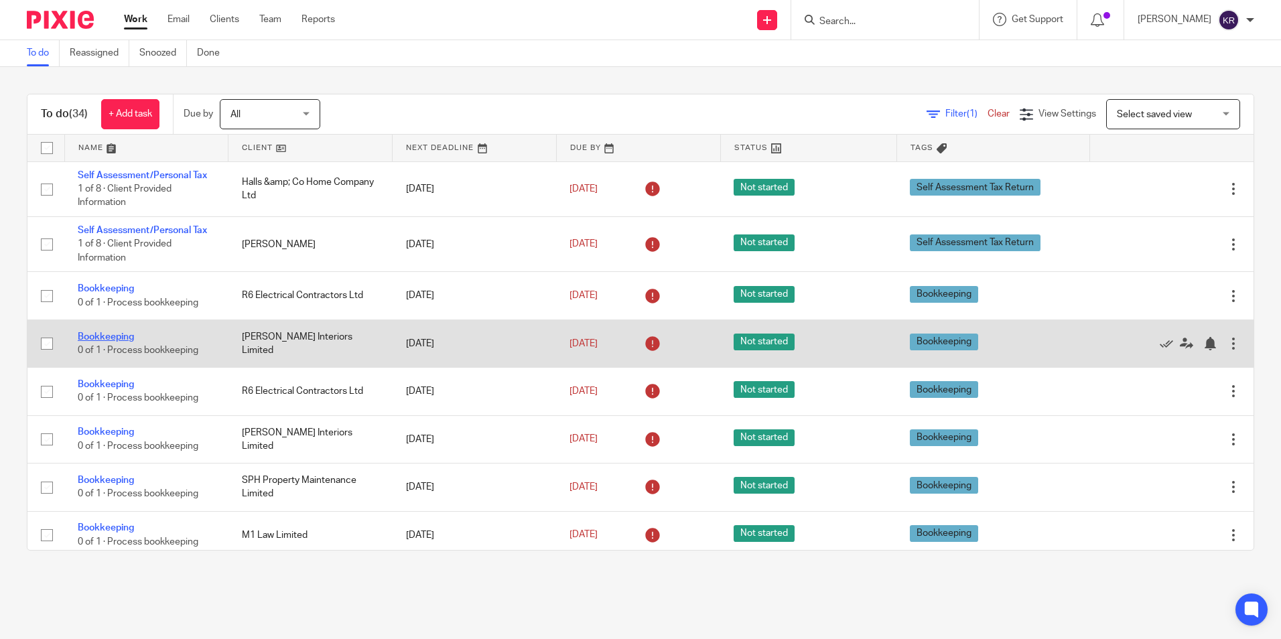
click at [92, 337] on link "Bookkeeping" at bounding box center [106, 336] width 56 height 9
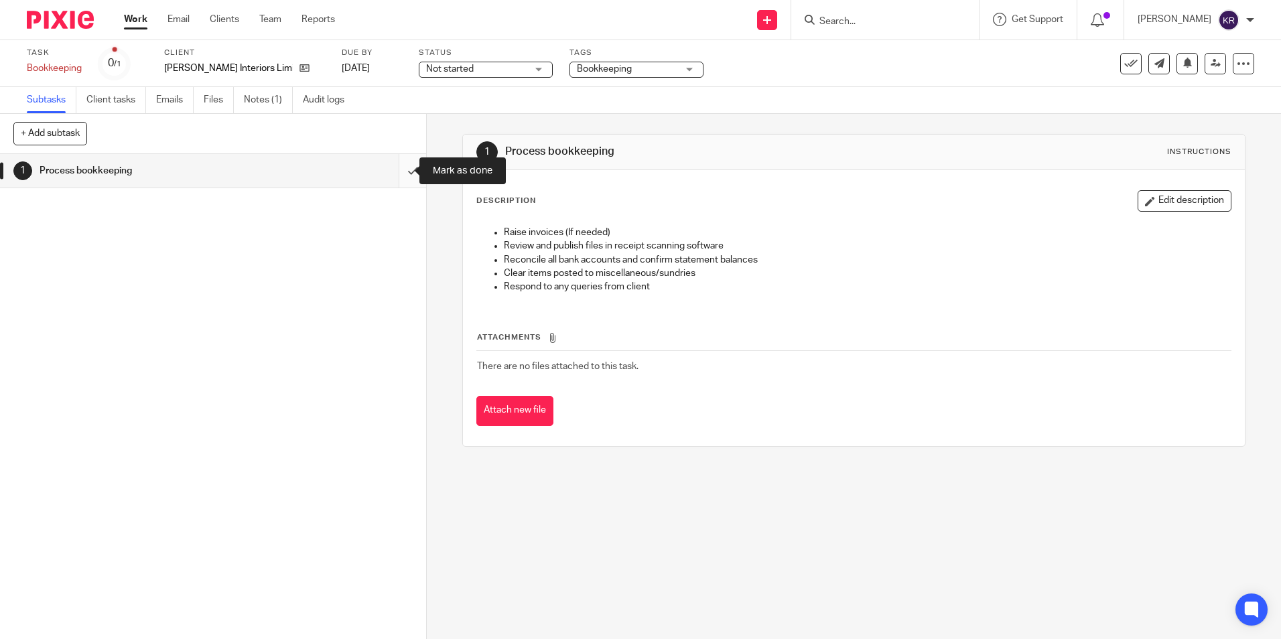
click at [397, 168] on input "submit" at bounding box center [213, 170] width 426 height 33
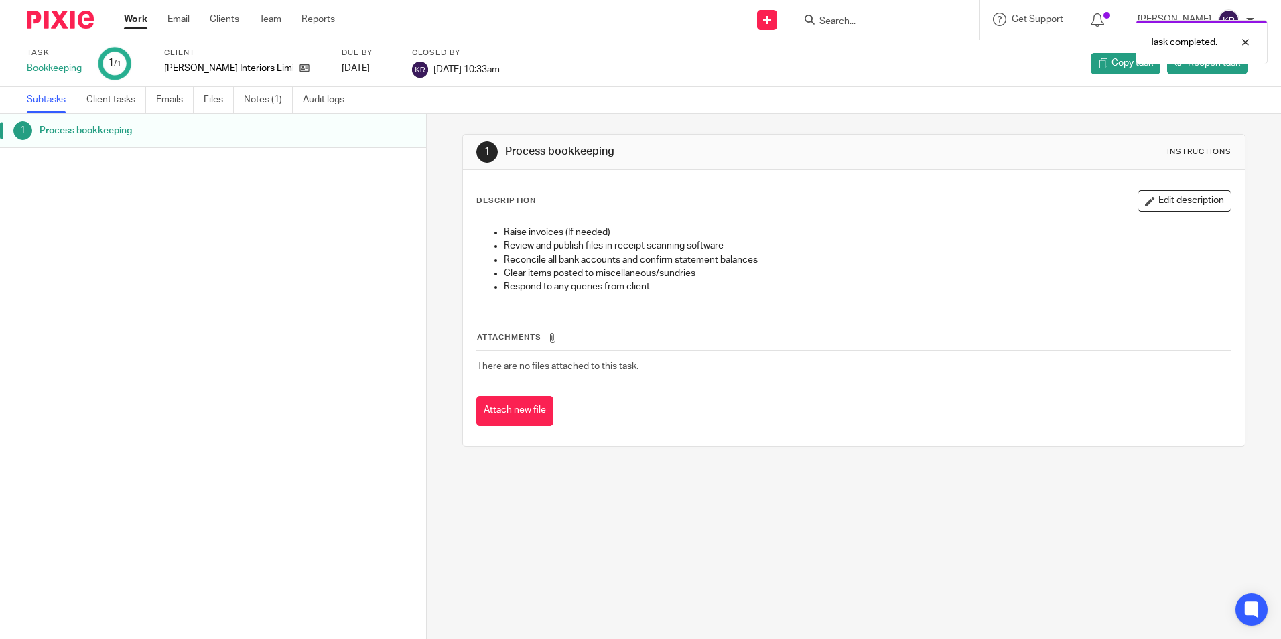
click at [135, 21] on link "Work" at bounding box center [135, 19] width 23 height 13
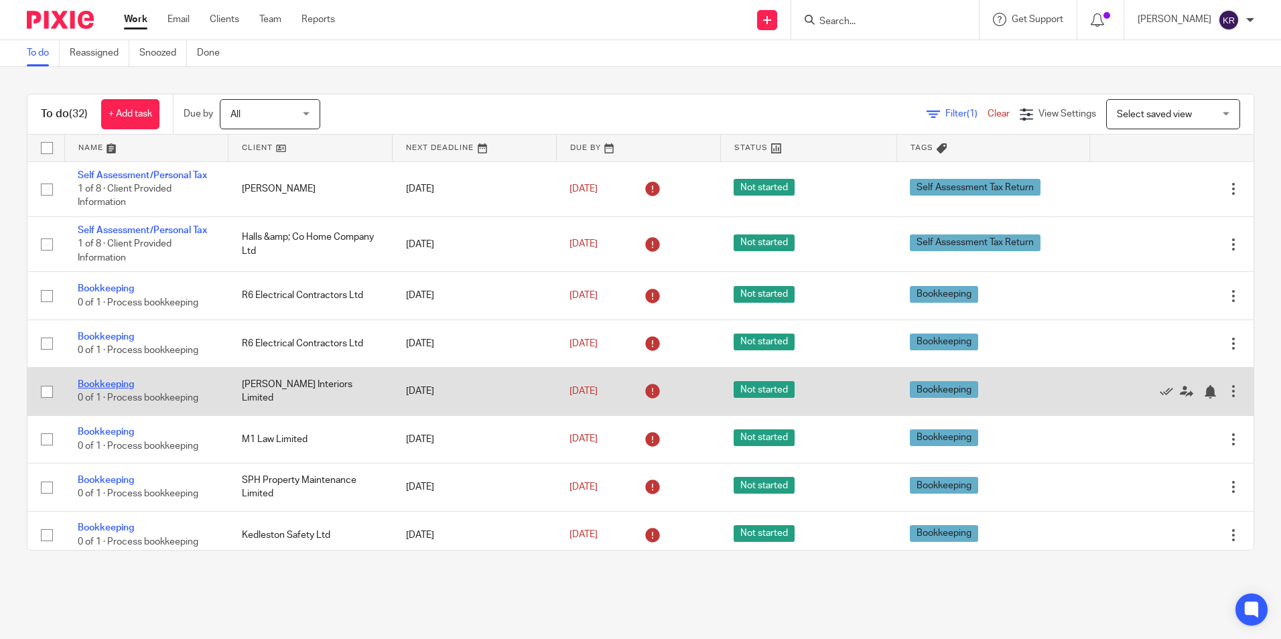
click at [100, 387] on link "Bookkeeping" at bounding box center [106, 384] width 56 height 9
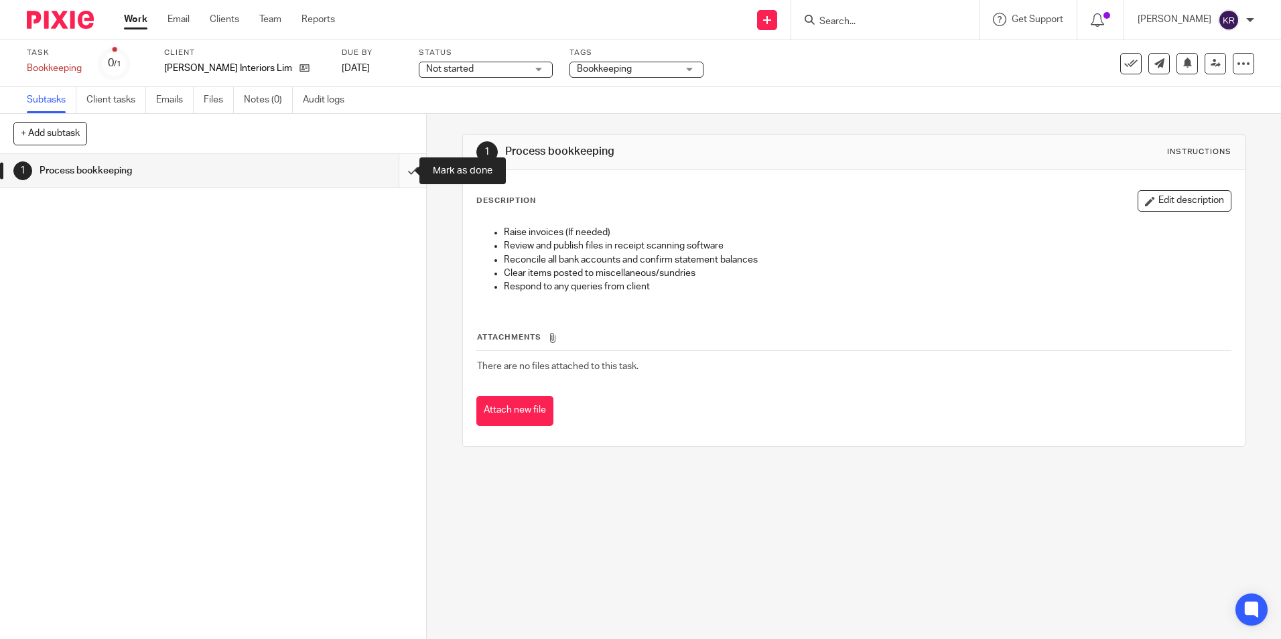
click at [404, 168] on input "submit" at bounding box center [213, 170] width 426 height 33
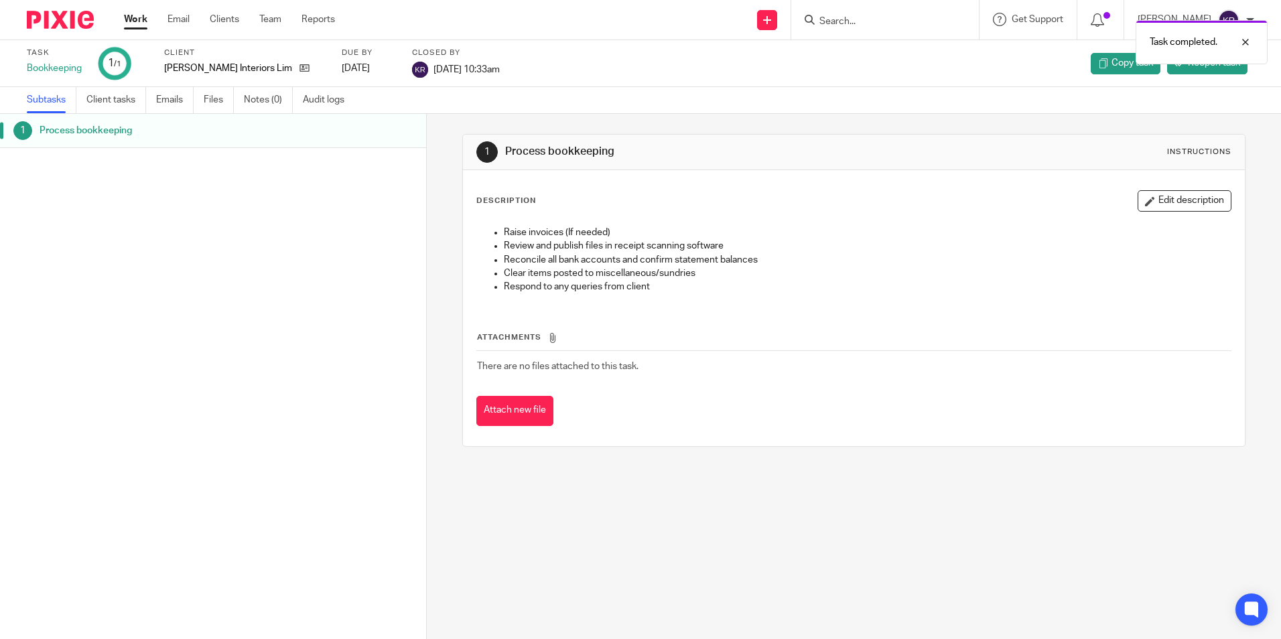
drag, startPoint x: 138, startPoint y: 19, endPoint x: 153, endPoint y: 60, distance: 43.4
click at [138, 19] on link "Work" at bounding box center [135, 19] width 23 height 13
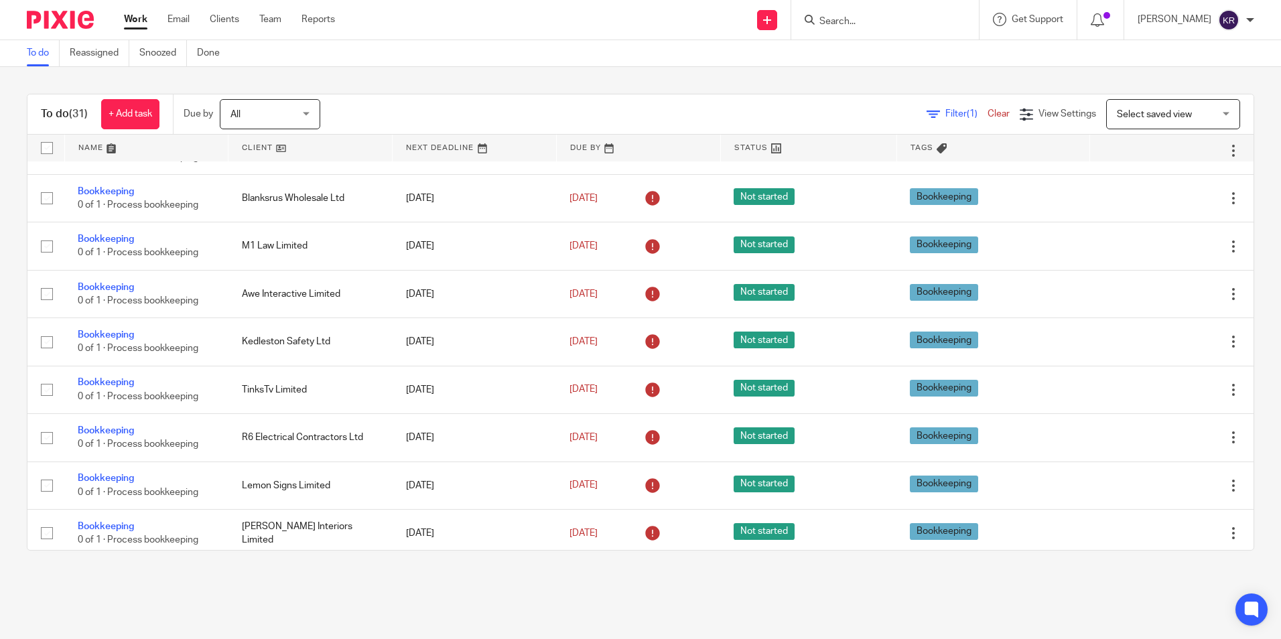
scroll to position [402, 0]
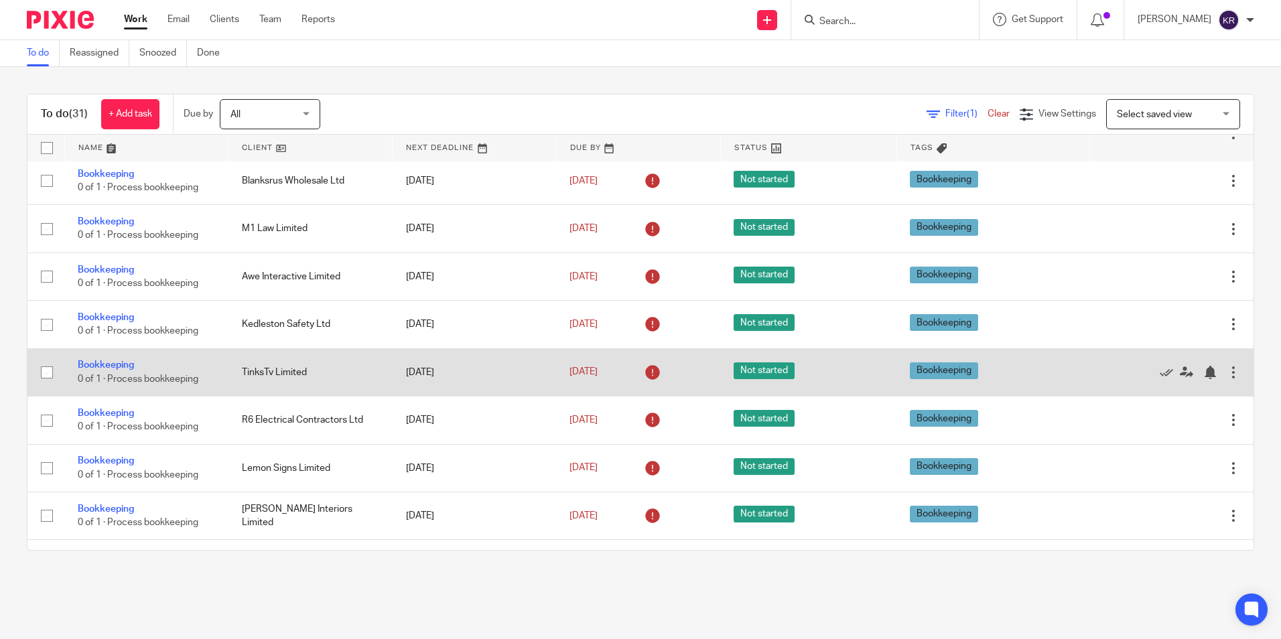
click at [1227, 370] on div at bounding box center [1233, 372] width 13 height 13
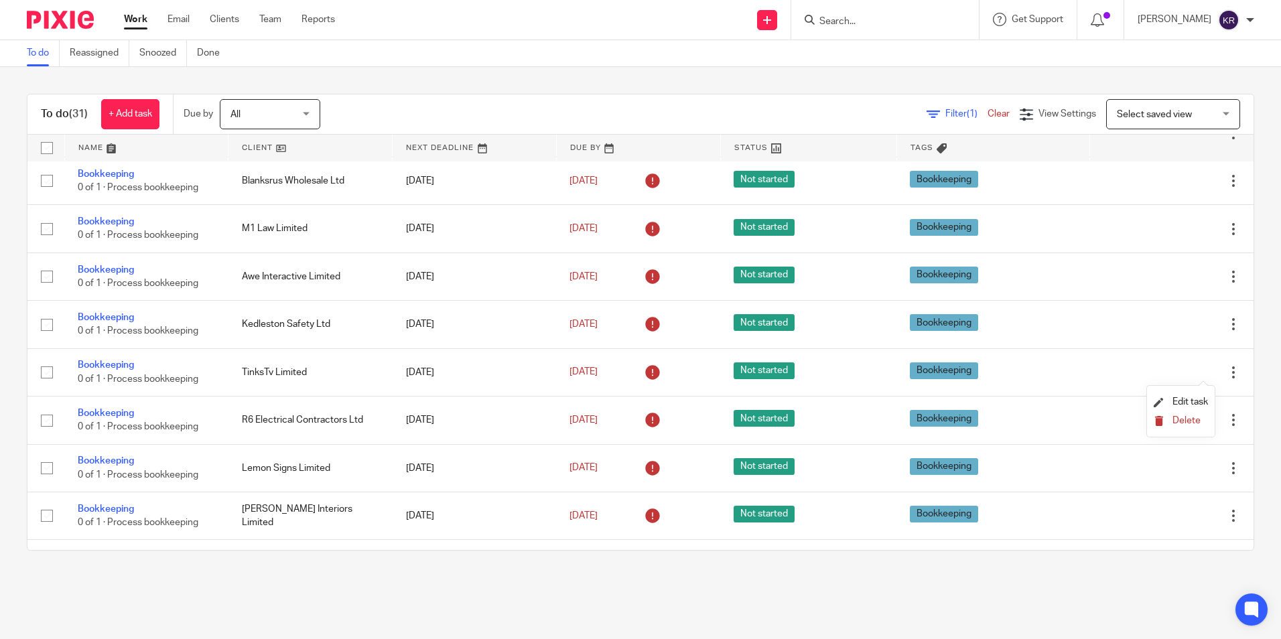
click at [1178, 421] on span "Delete" at bounding box center [1186, 420] width 28 height 9
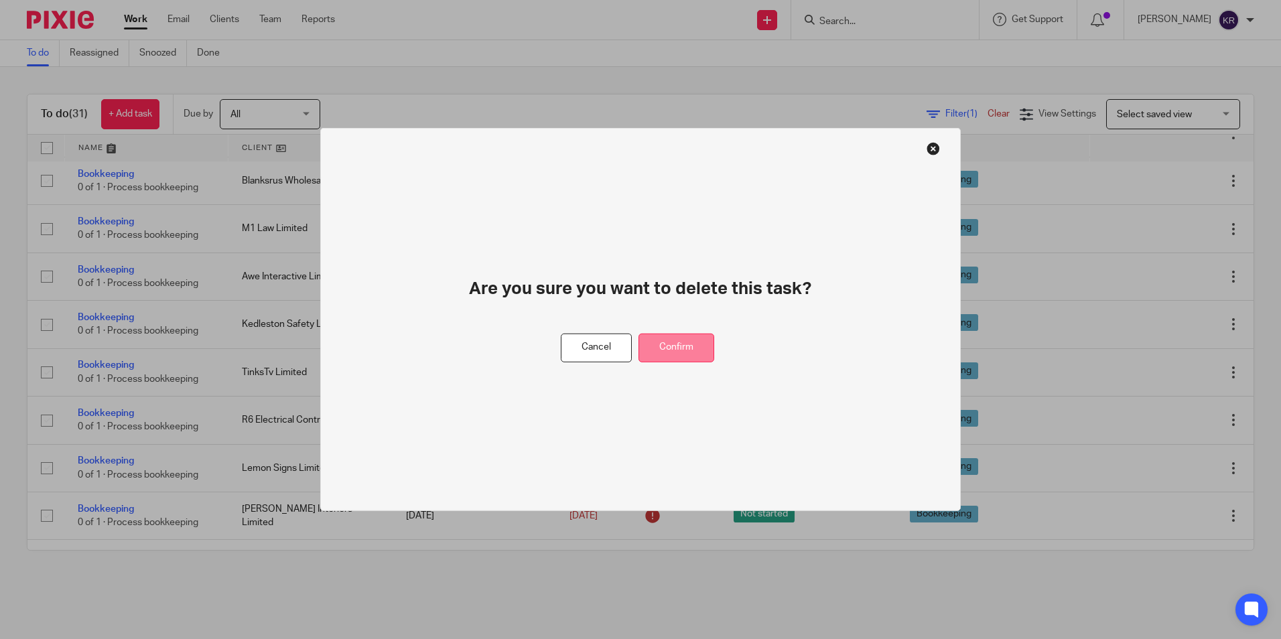
click at [675, 346] on button "Confirm" at bounding box center [676, 348] width 76 height 29
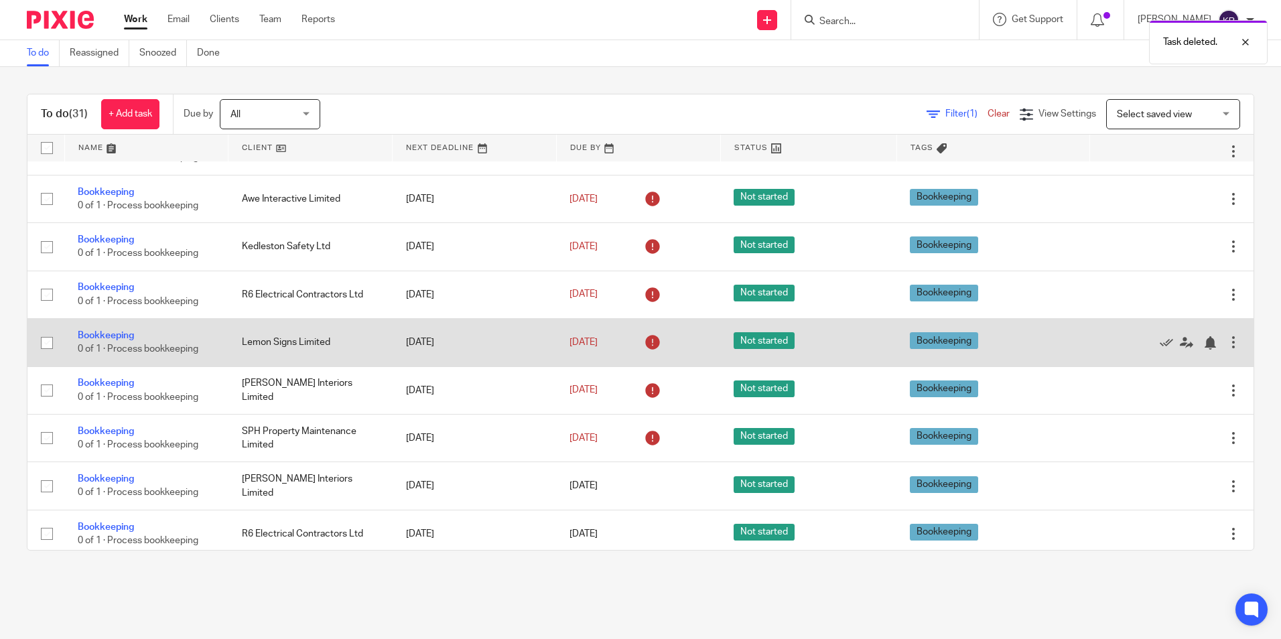
scroll to position [469, 0]
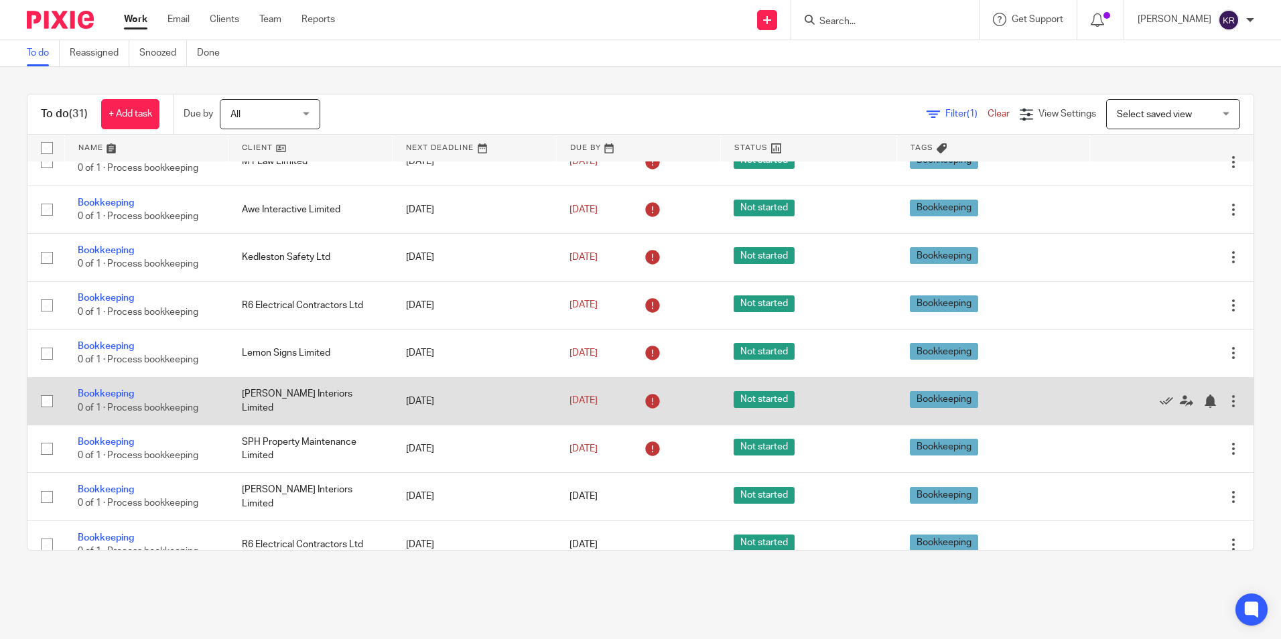
click at [44, 403] on input "checkbox" at bounding box center [46, 401] width 25 height 25
click at [50, 402] on input "checkbox" at bounding box center [46, 401] width 25 height 25
checkbox input "false"
click at [109, 391] on link "Bookkeeping" at bounding box center [106, 393] width 56 height 9
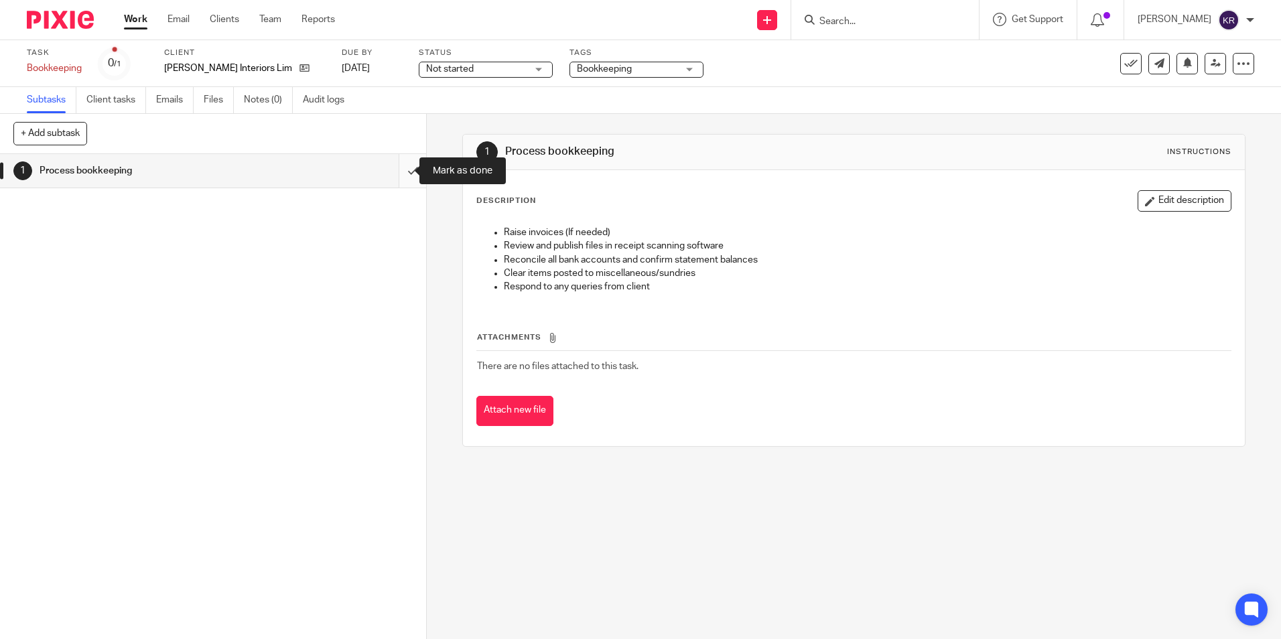
click at [399, 172] on input "submit" at bounding box center [213, 170] width 426 height 33
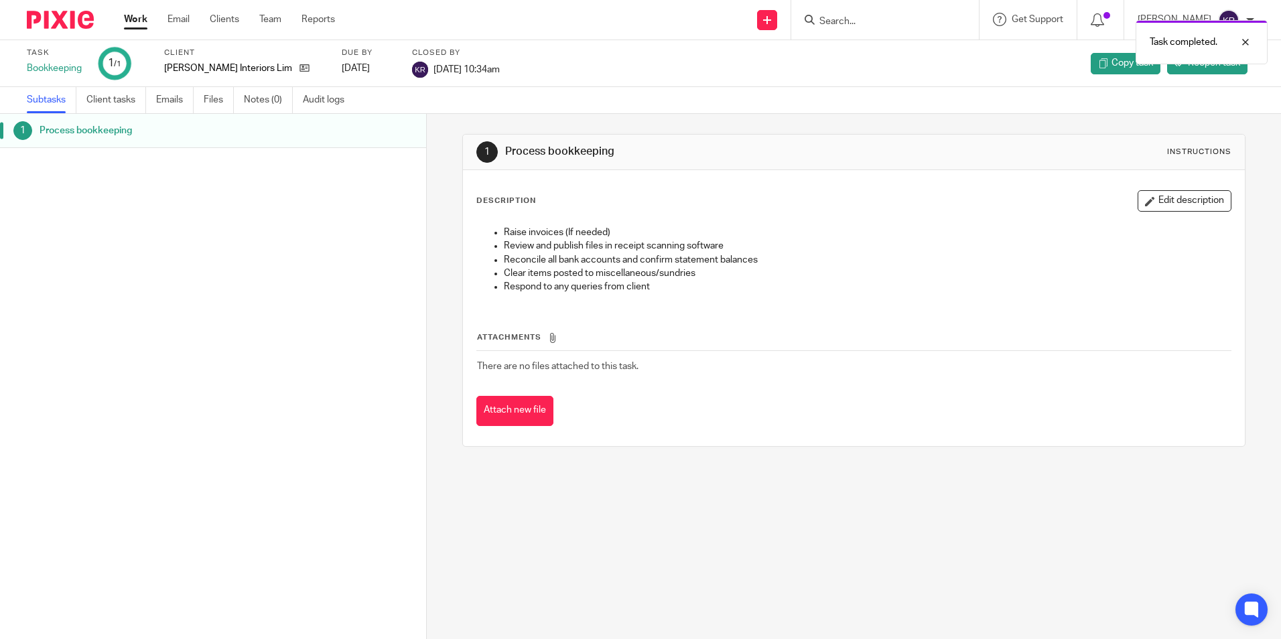
click at [133, 13] on link "Work" at bounding box center [135, 19] width 23 height 13
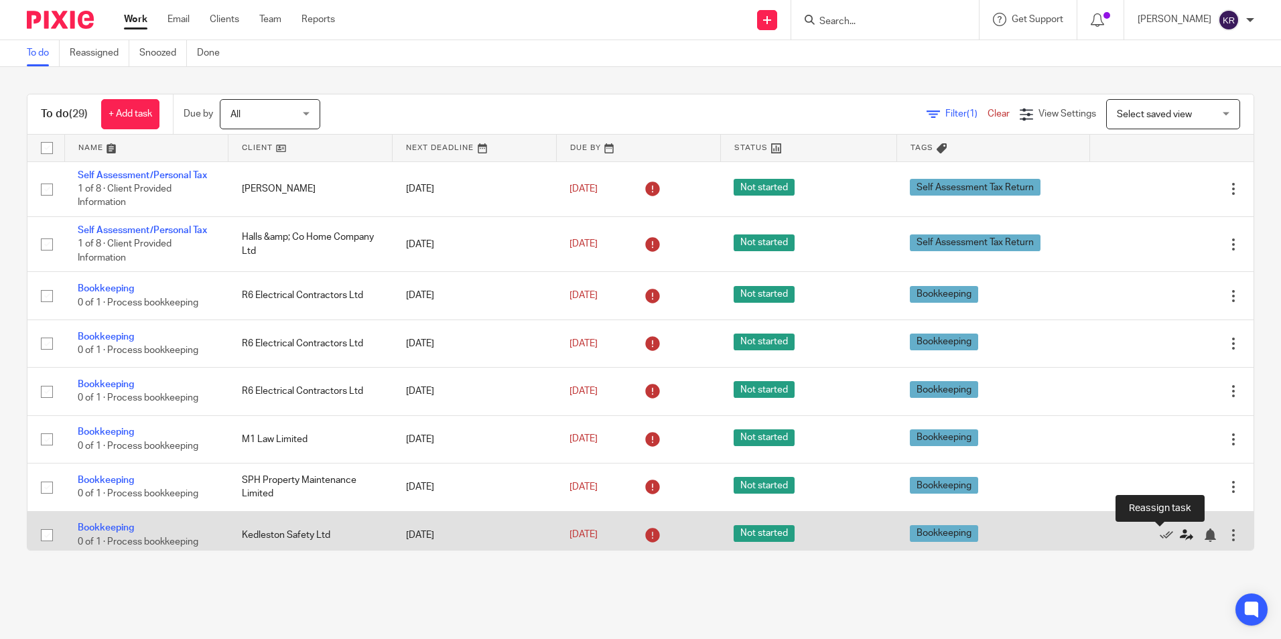
click at [1180, 536] on icon at bounding box center [1186, 535] width 13 height 13
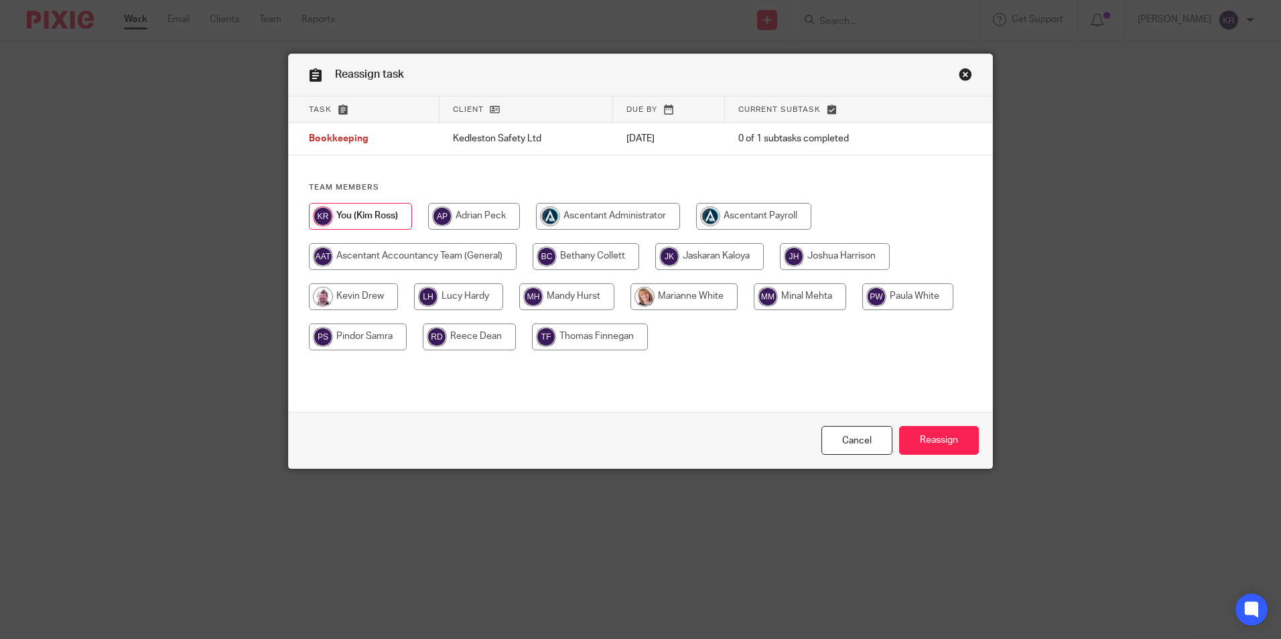
click at [564, 258] on input "radio" at bounding box center [586, 256] width 107 height 27
radio input "true"
click at [927, 450] on input "Reassign" at bounding box center [939, 440] width 80 height 29
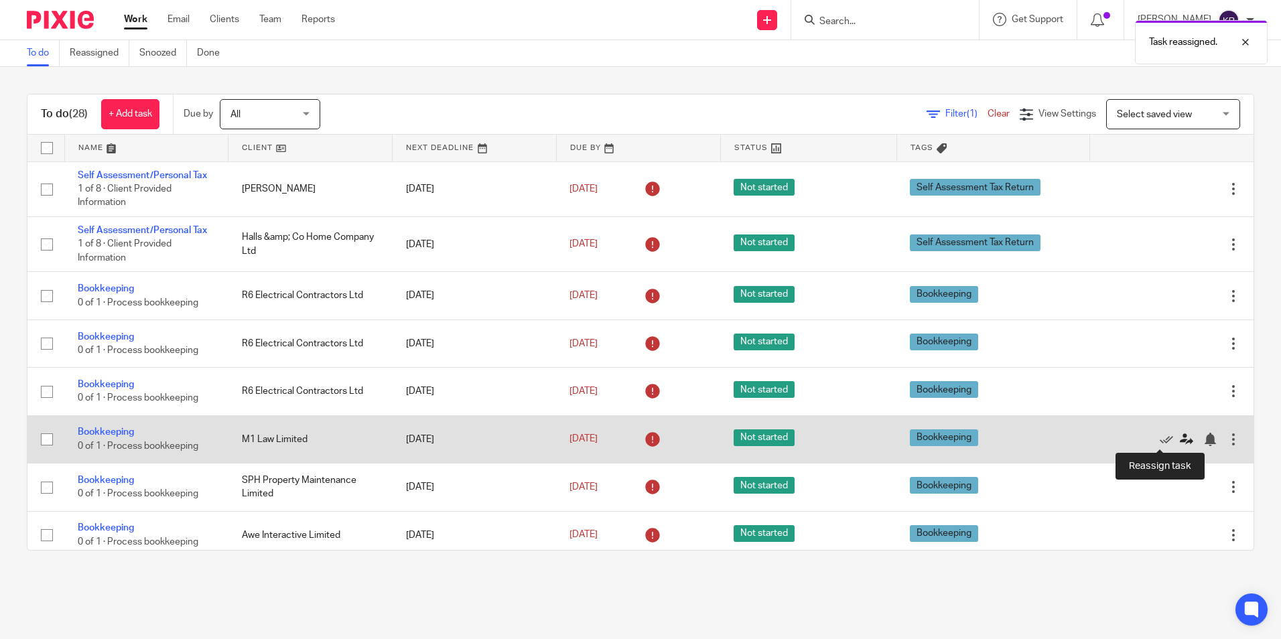
click at [1180, 440] on icon at bounding box center [1186, 439] width 13 height 13
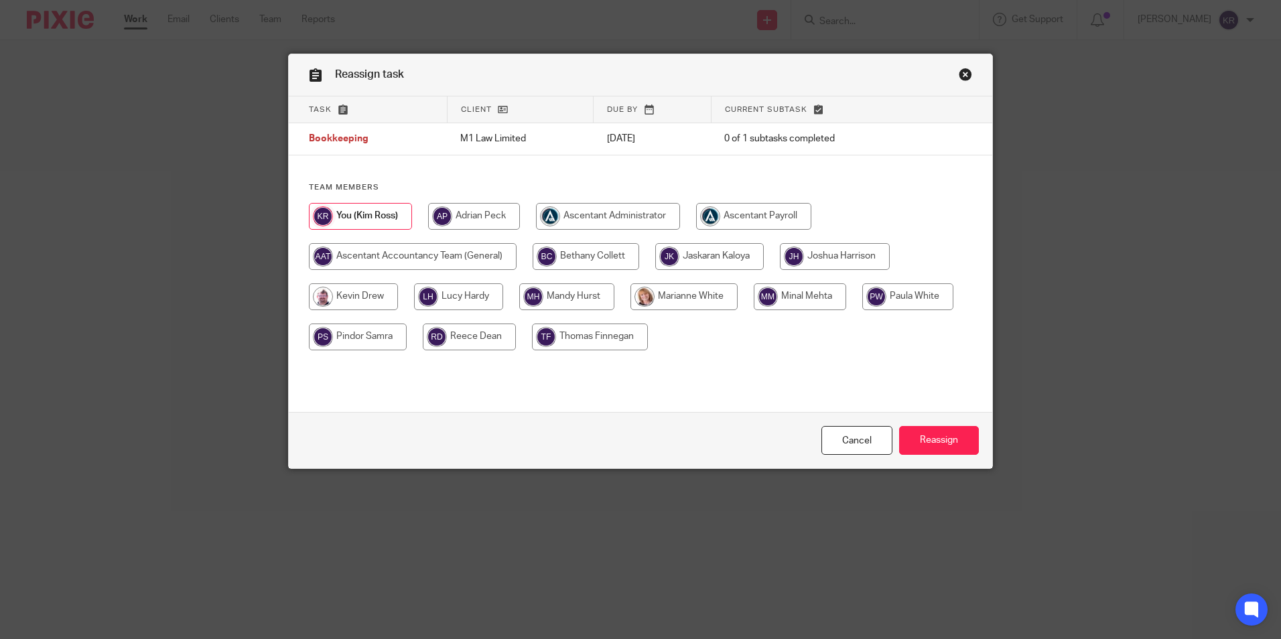
drag, startPoint x: 582, startPoint y: 255, endPoint x: 638, endPoint y: 275, distance: 59.4
click at [584, 255] on input "radio" at bounding box center [586, 256] width 107 height 27
radio input "true"
click at [920, 447] on input "Reassign" at bounding box center [939, 440] width 80 height 29
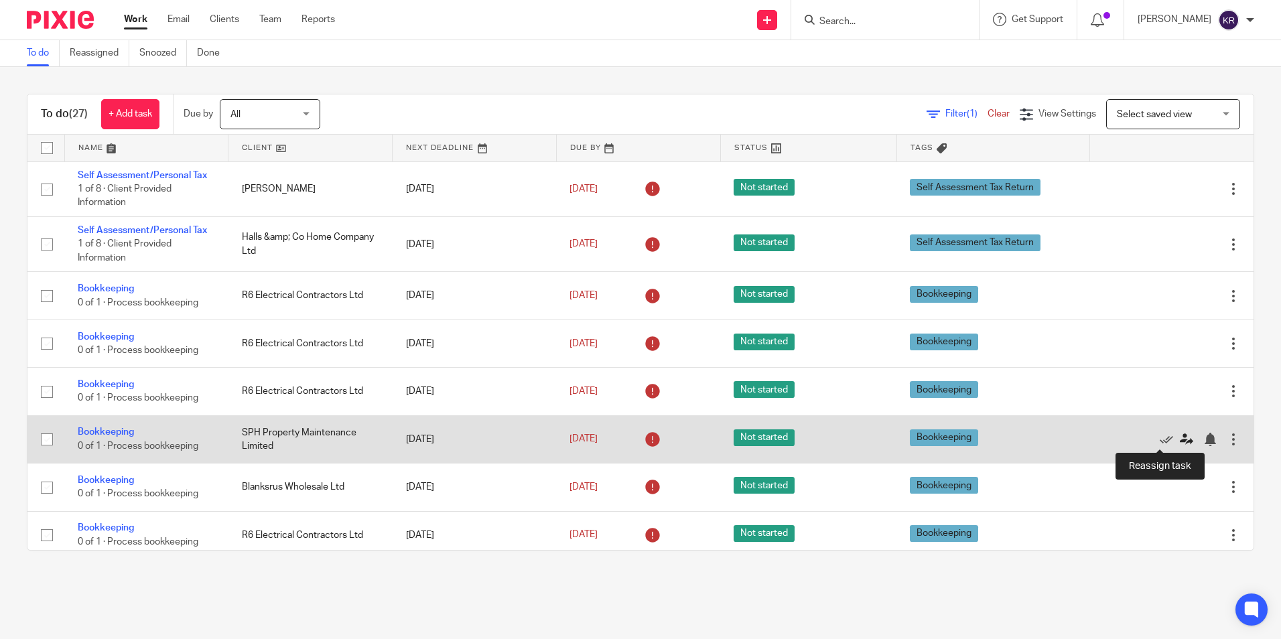
click at [1180, 442] on icon at bounding box center [1186, 439] width 13 height 13
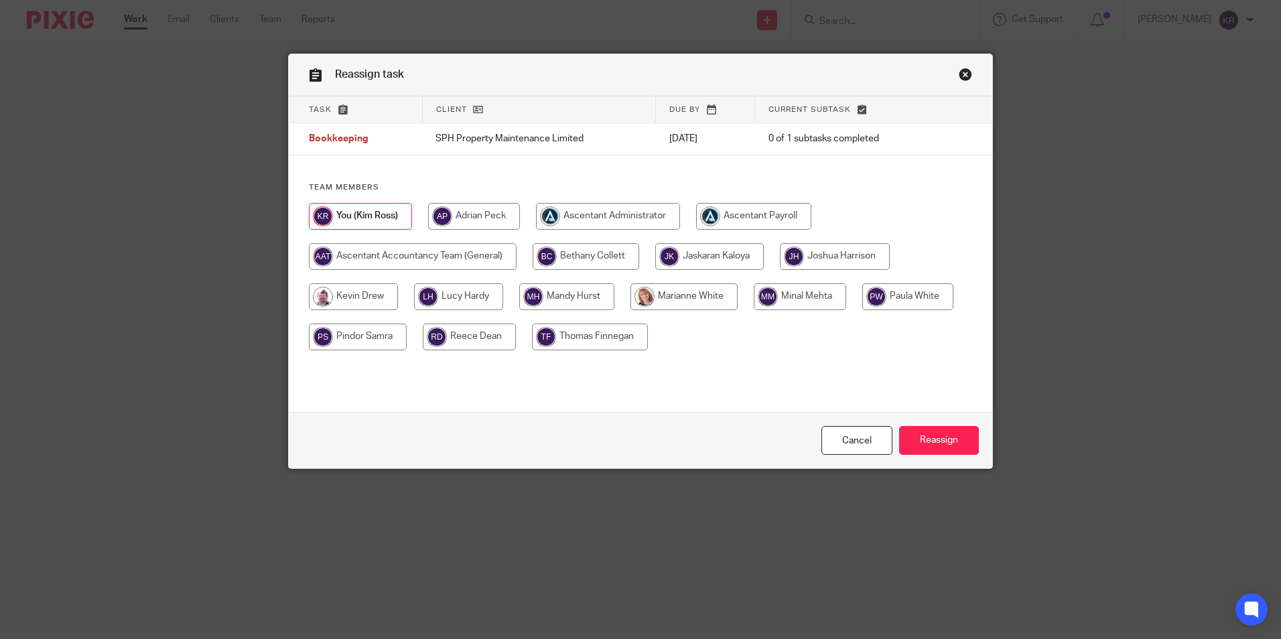
click at [599, 257] on input "radio" at bounding box center [586, 256] width 107 height 27
radio input "true"
click at [945, 439] on input "Reassign" at bounding box center [939, 440] width 80 height 29
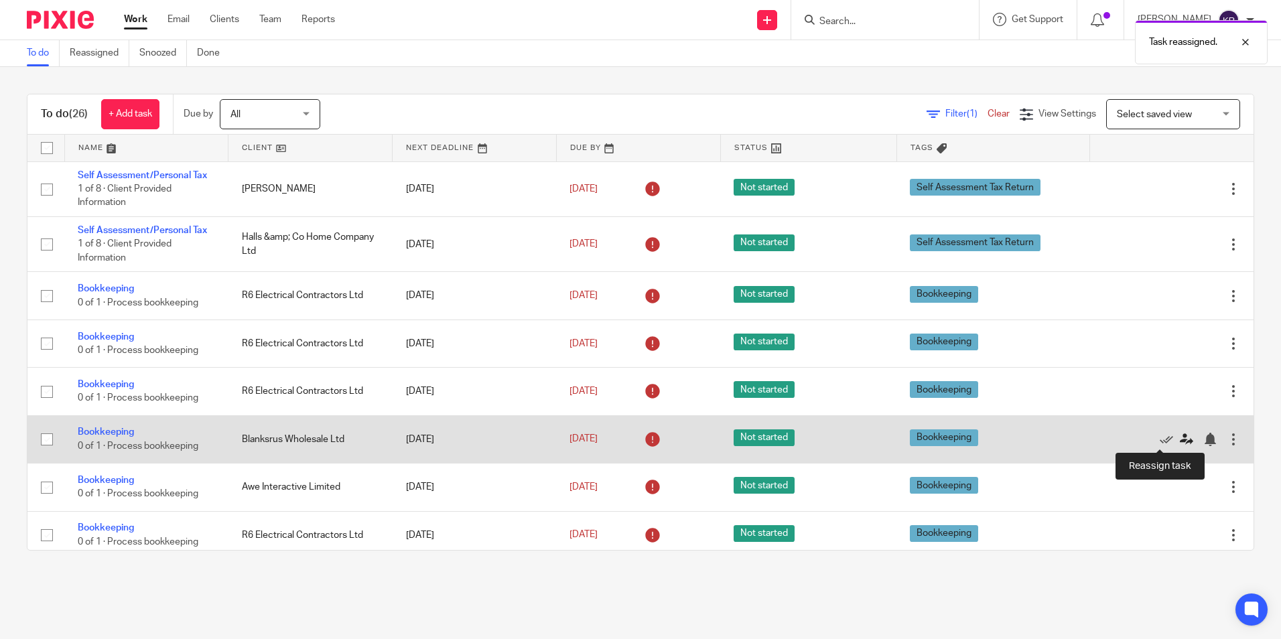
click at [1180, 440] on icon at bounding box center [1186, 439] width 13 height 13
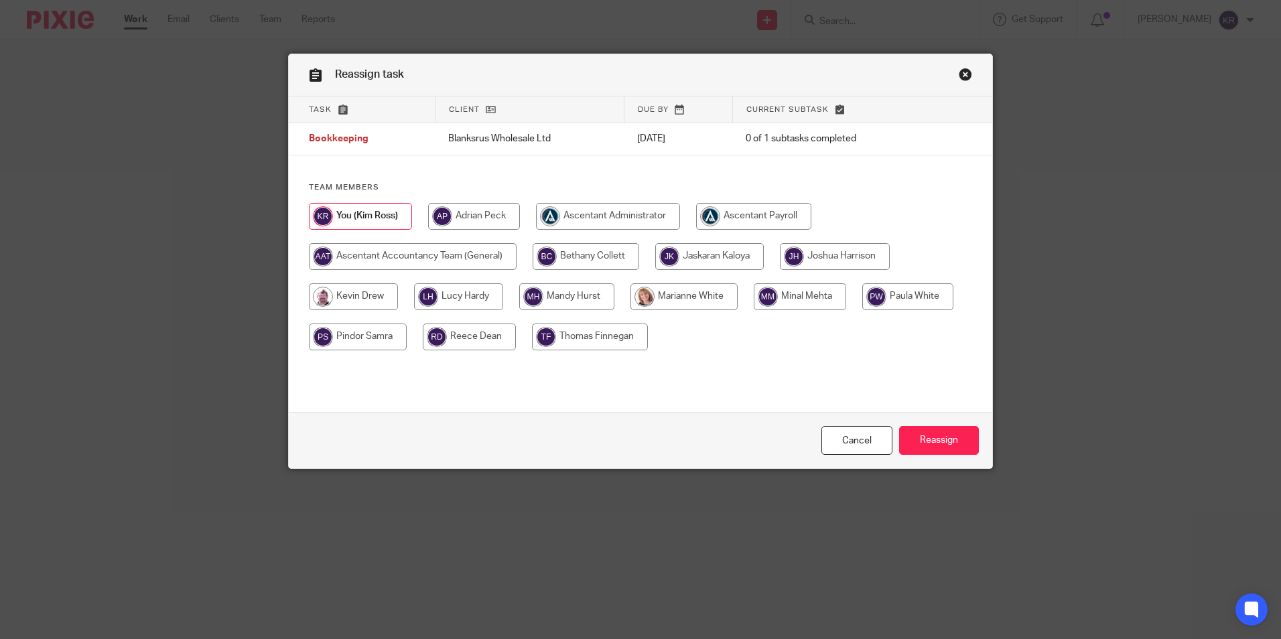
click at [581, 255] on input "radio" at bounding box center [586, 256] width 107 height 27
radio input "true"
click at [929, 437] on input "Reassign" at bounding box center [939, 440] width 80 height 29
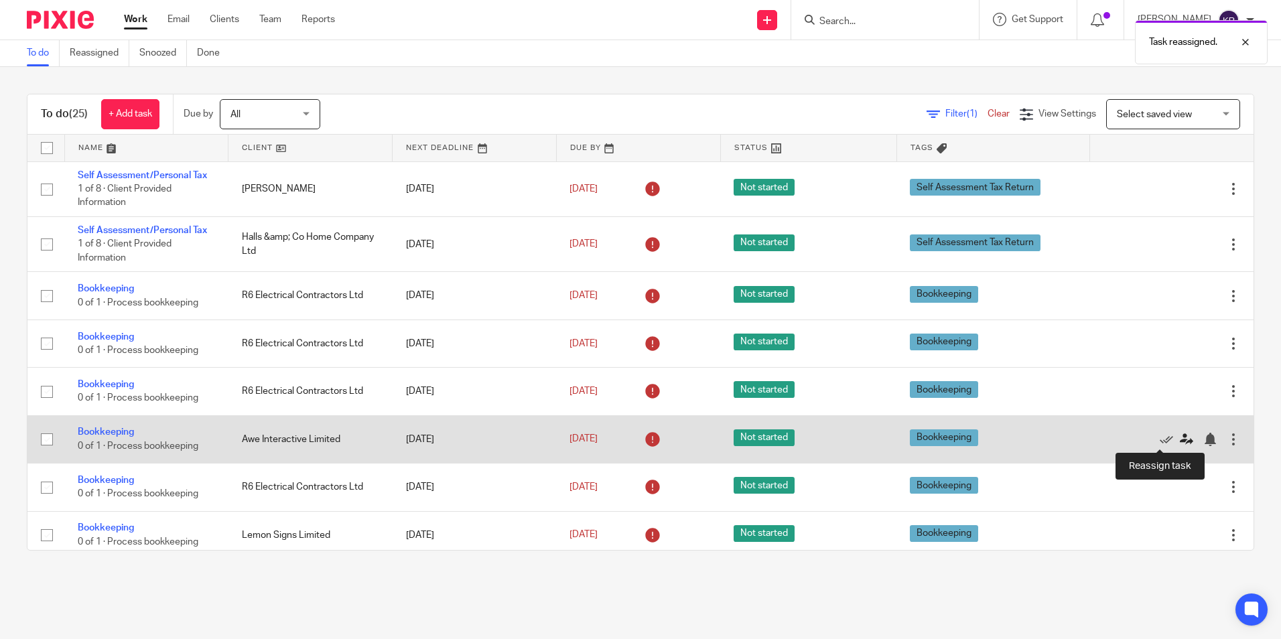
click at [1180, 435] on icon at bounding box center [1186, 439] width 13 height 13
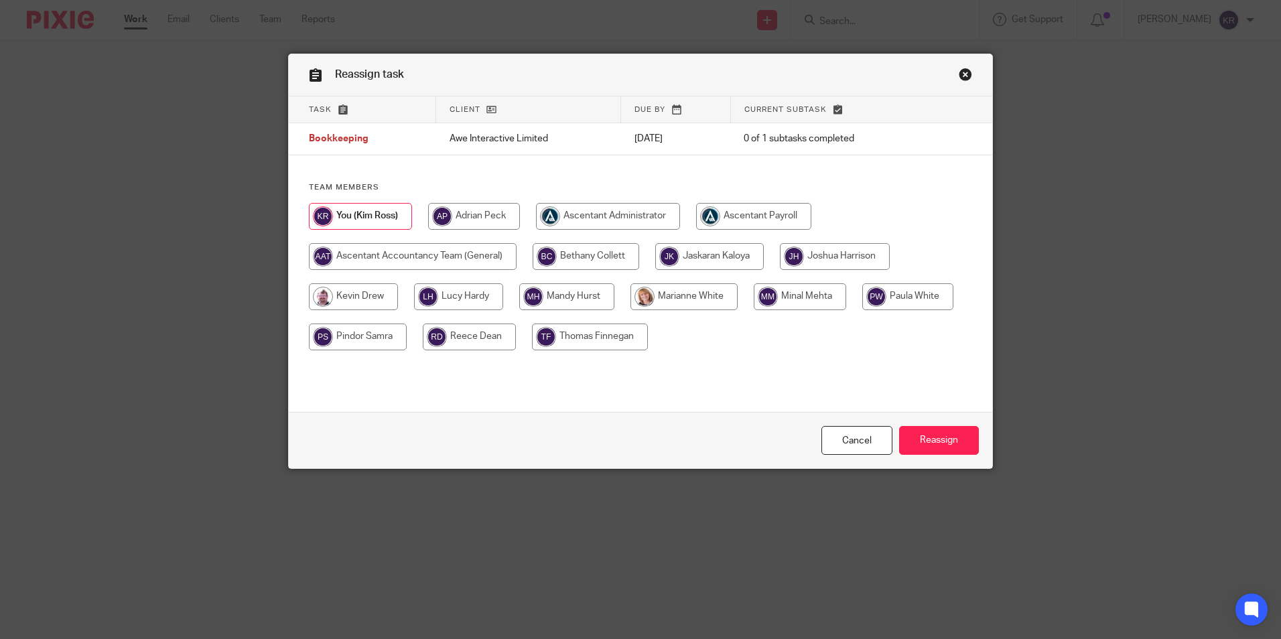
click at [555, 256] on input "radio" at bounding box center [586, 256] width 107 height 27
radio input "true"
click at [934, 441] on input "Reassign" at bounding box center [939, 440] width 80 height 29
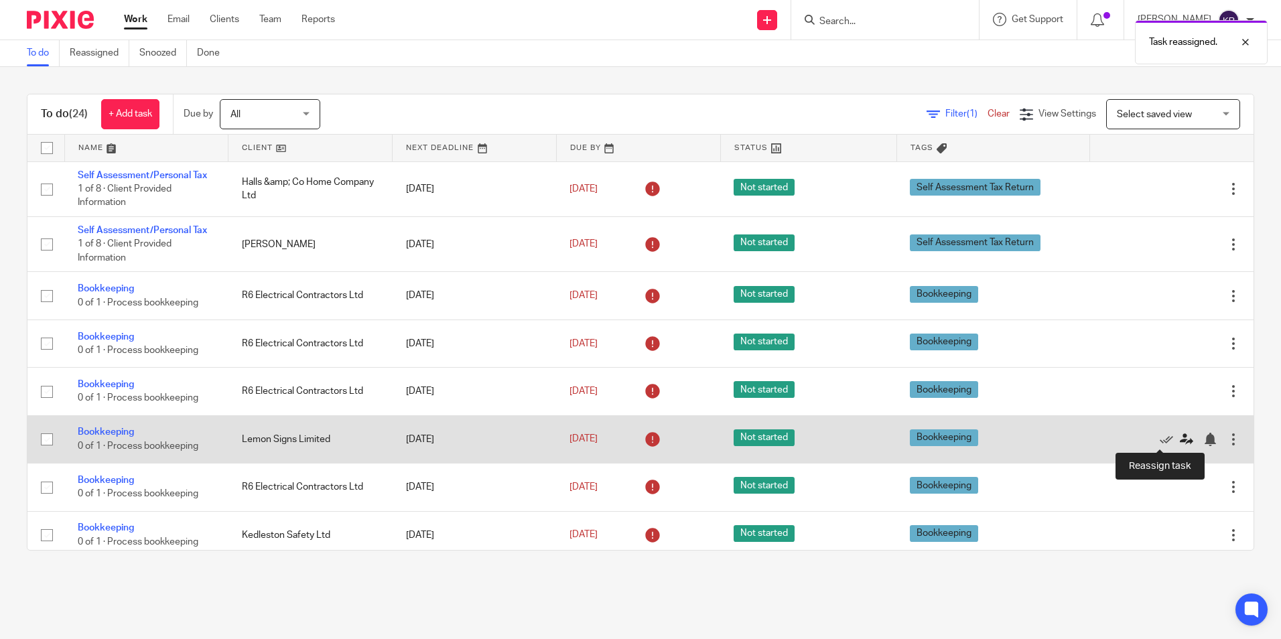
click at [1180, 439] on icon at bounding box center [1186, 439] width 13 height 13
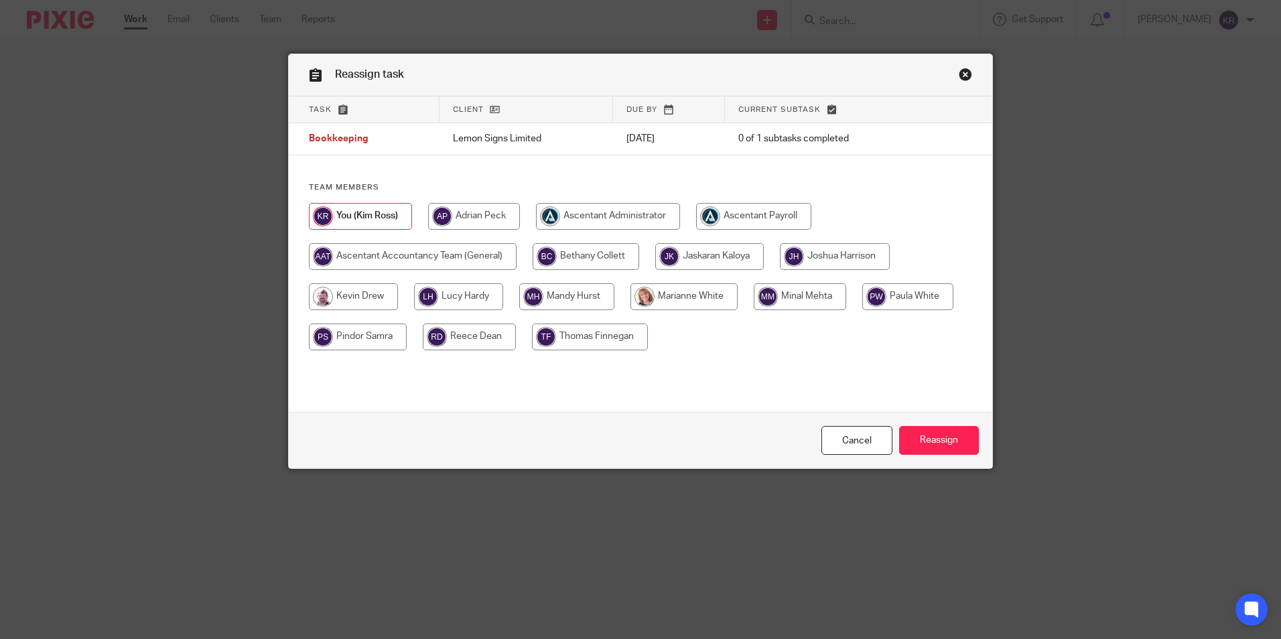
click at [580, 257] on input "radio" at bounding box center [586, 256] width 107 height 27
radio input "true"
click at [928, 440] on input "Reassign" at bounding box center [939, 440] width 80 height 29
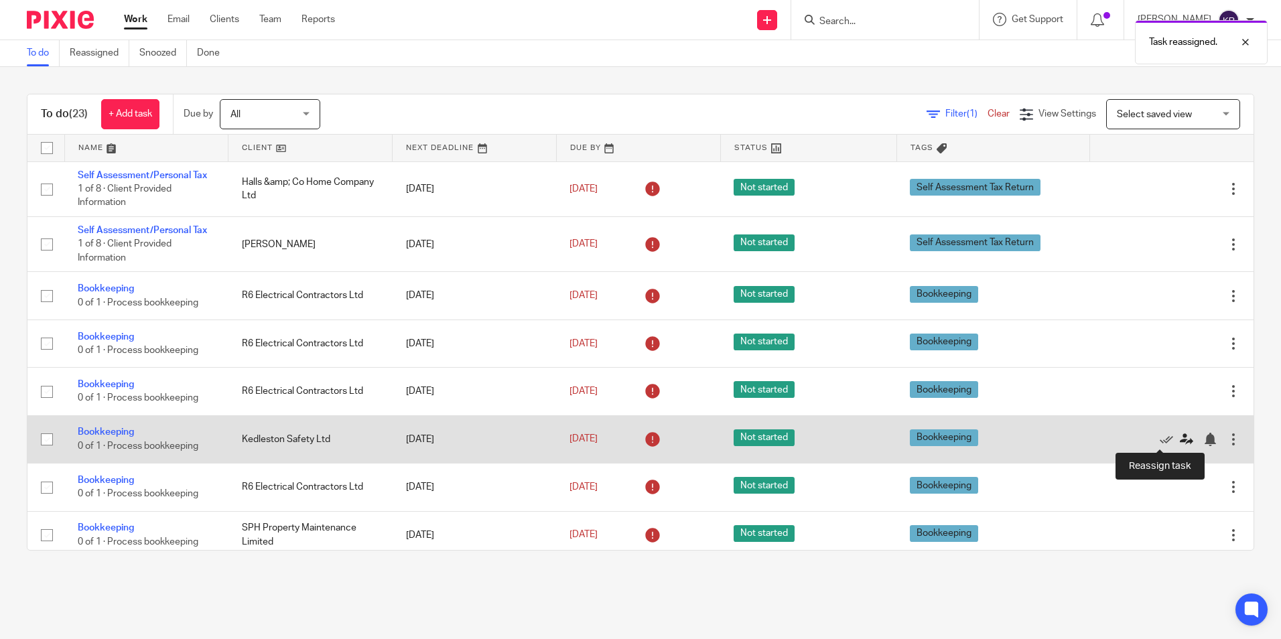
click at [1180, 437] on icon at bounding box center [1186, 439] width 13 height 13
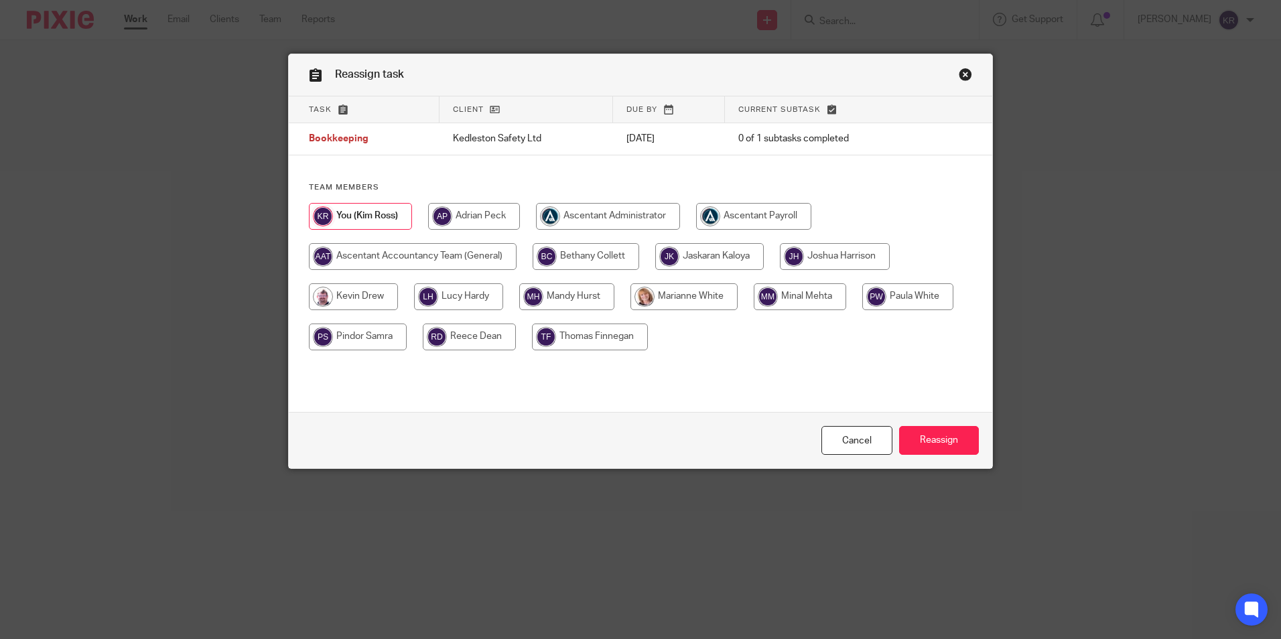
click at [573, 250] on input "radio" at bounding box center [586, 256] width 107 height 27
radio input "true"
click at [959, 443] on input "Reassign" at bounding box center [939, 440] width 80 height 29
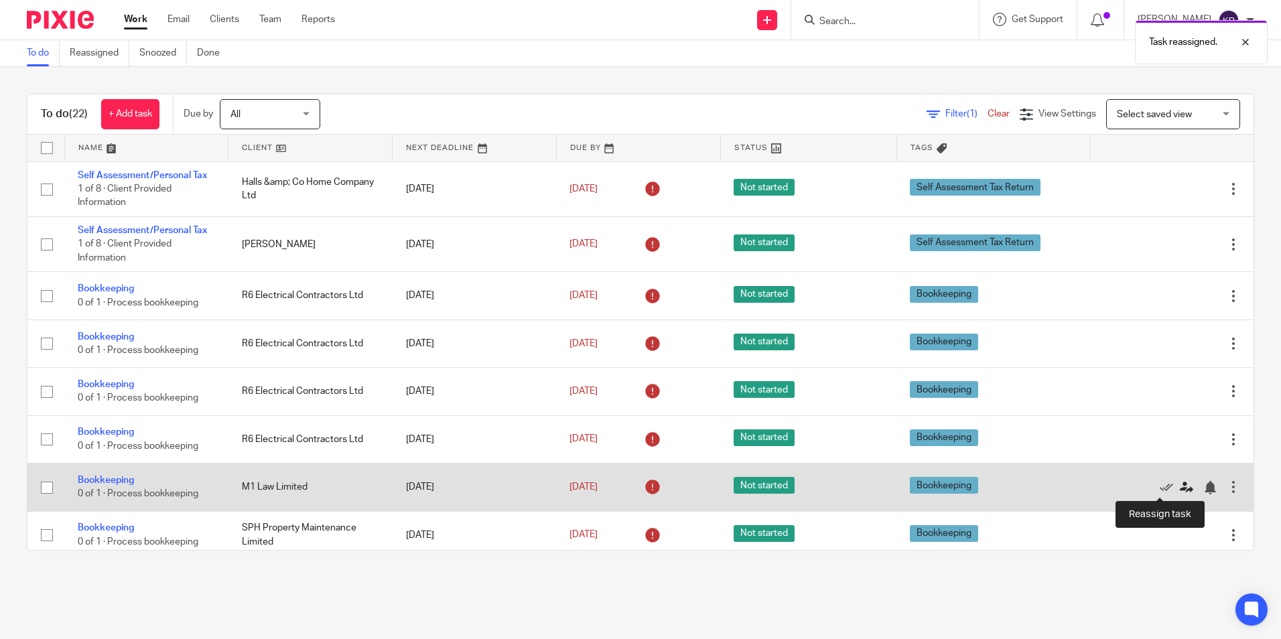
click at [1180, 484] on icon at bounding box center [1186, 487] width 13 height 13
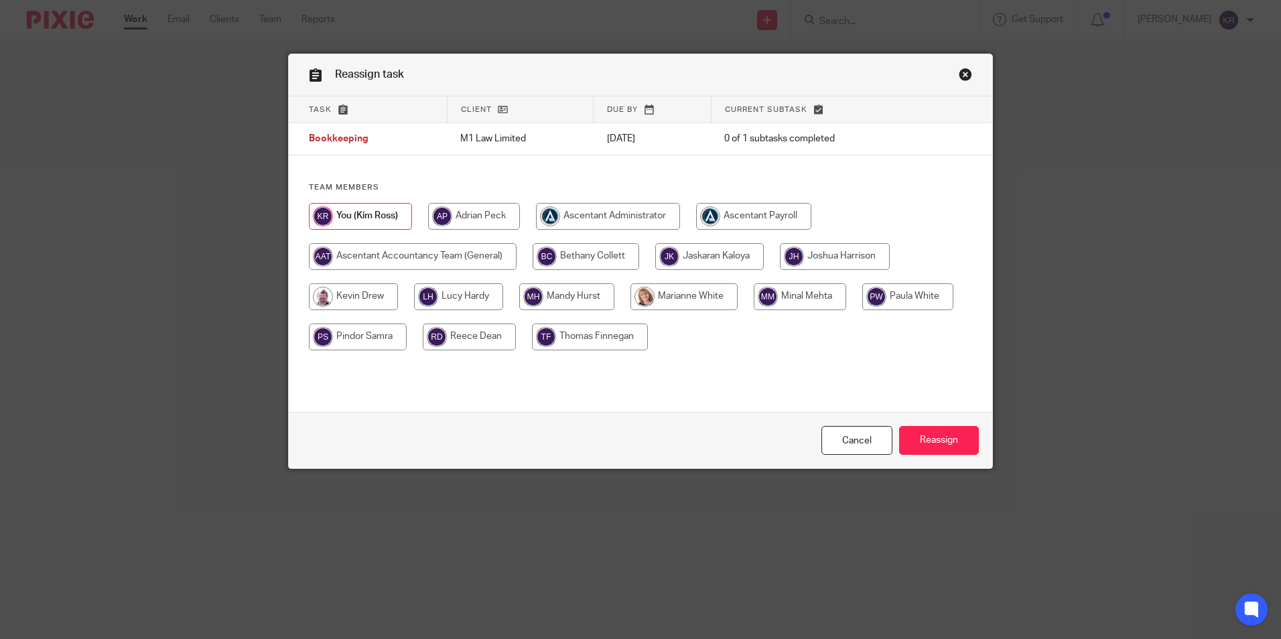
click at [550, 253] on input "radio" at bounding box center [586, 256] width 107 height 27
radio input "true"
click at [944, 443] on input "Reassign" at bounding box center [939, 440] width 80 height 29
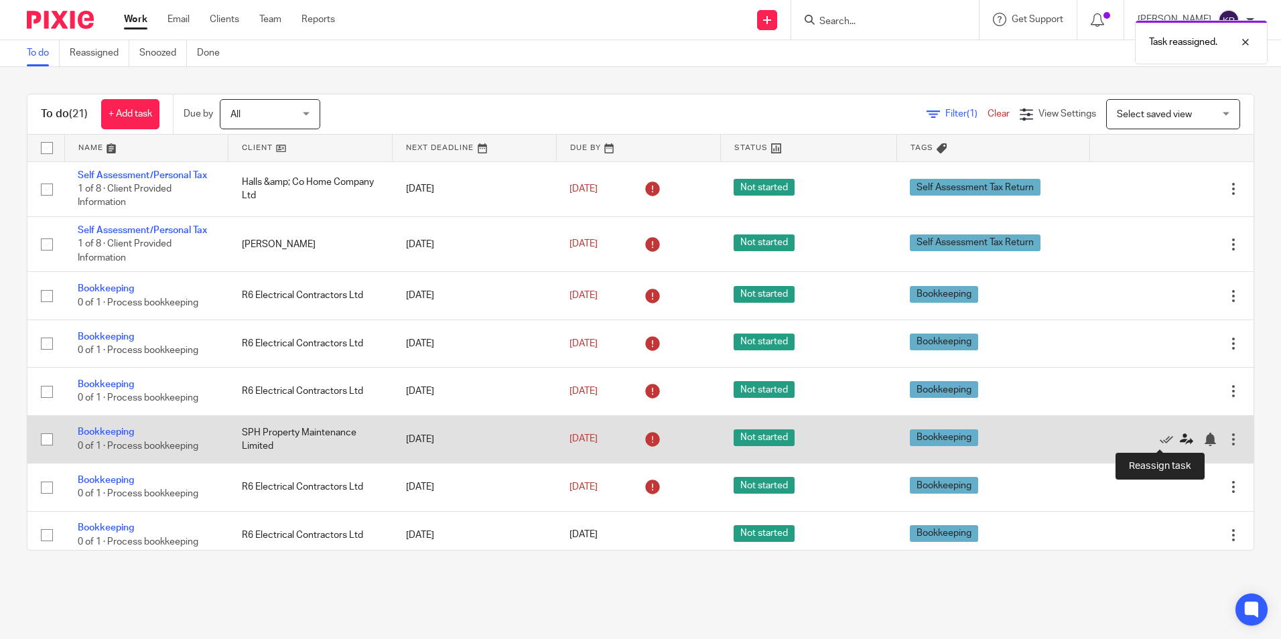
click at [1180, 435] on icon at bounding box center [1186, 439] width 13 height 13
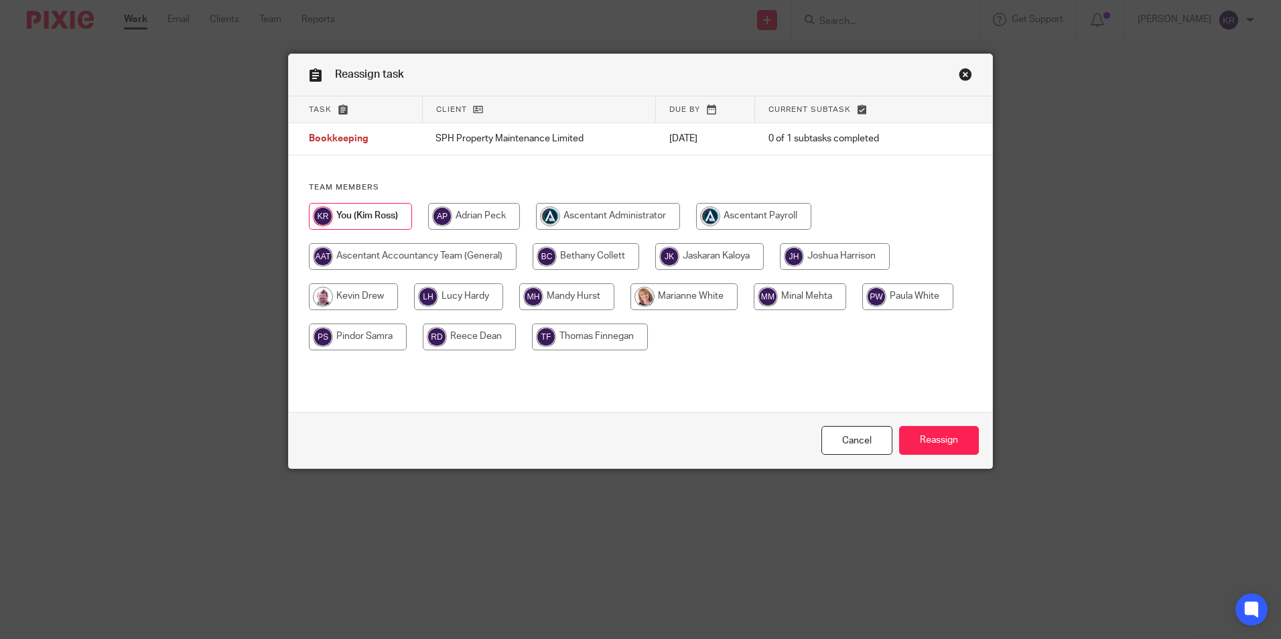
drag, startPoint x: 579, startPoint y: 262, endPoint x: 659, endPoint y: 309, distance: 92.8
click at [579, 261] on input "radio" at bounding box center [586, 256] width 107 height 27
radio input "true"
click at [939, 437] on input "Reassign" at bounding box center [939, 440] width 80 height 29
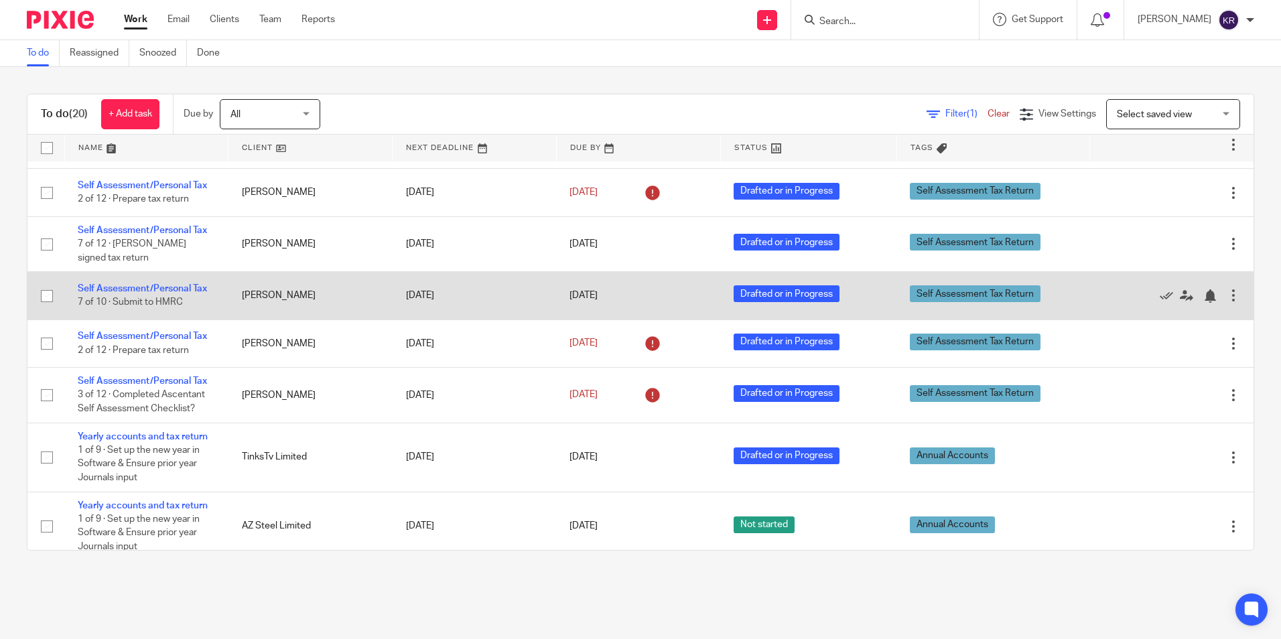
scroll to position [536, 0]
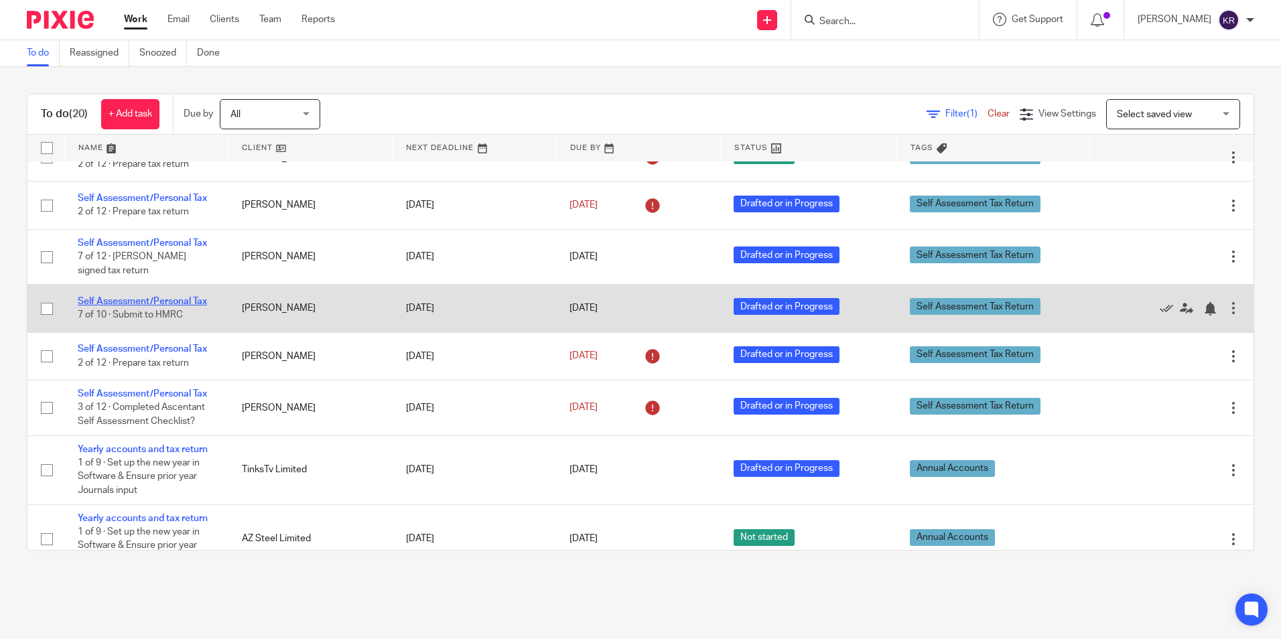
click at [117, 300] on link "Self Assessment/Personal Tax" at bounding box center [142, 301] width 129 height 9
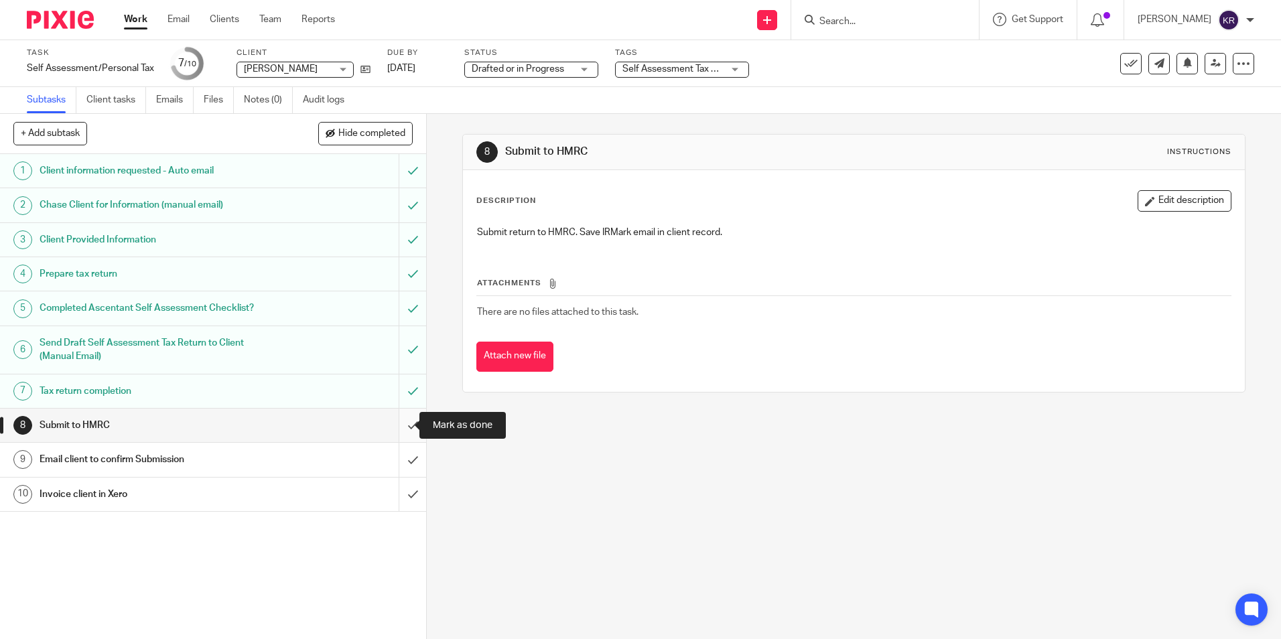
click at [399, 426] on input "submit" at bounding box center [213, 425] width 426 height 33
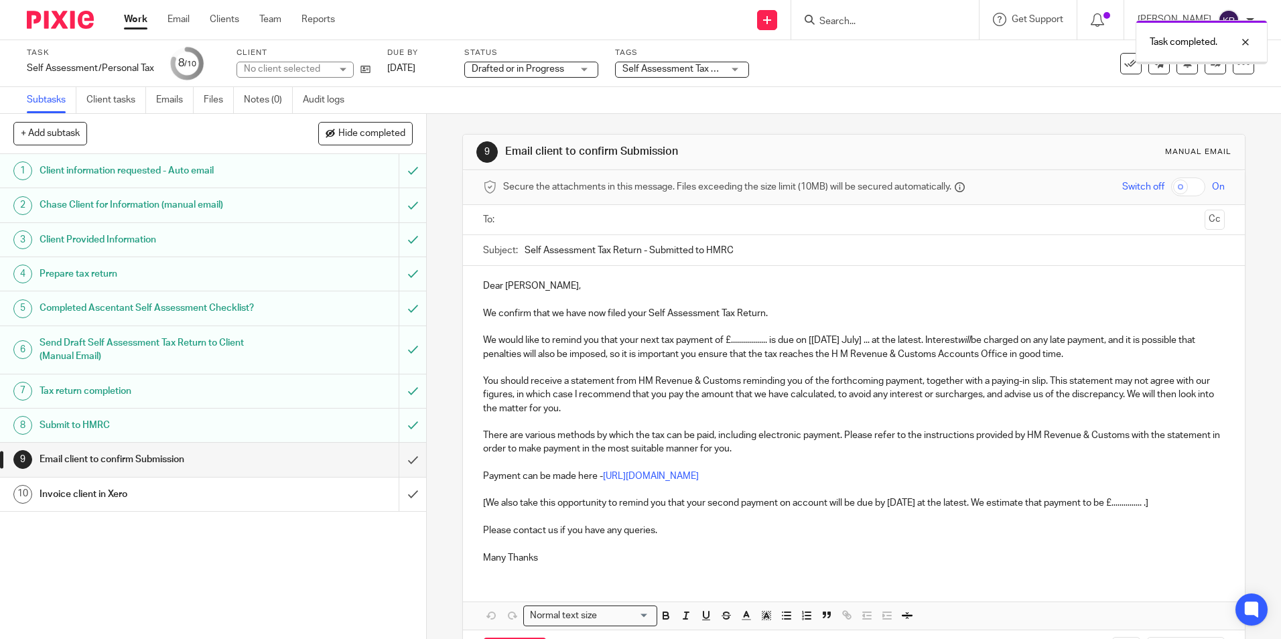
click at [401, 463] on input "submit" at bounding box center [213, 459] width 426 height 33
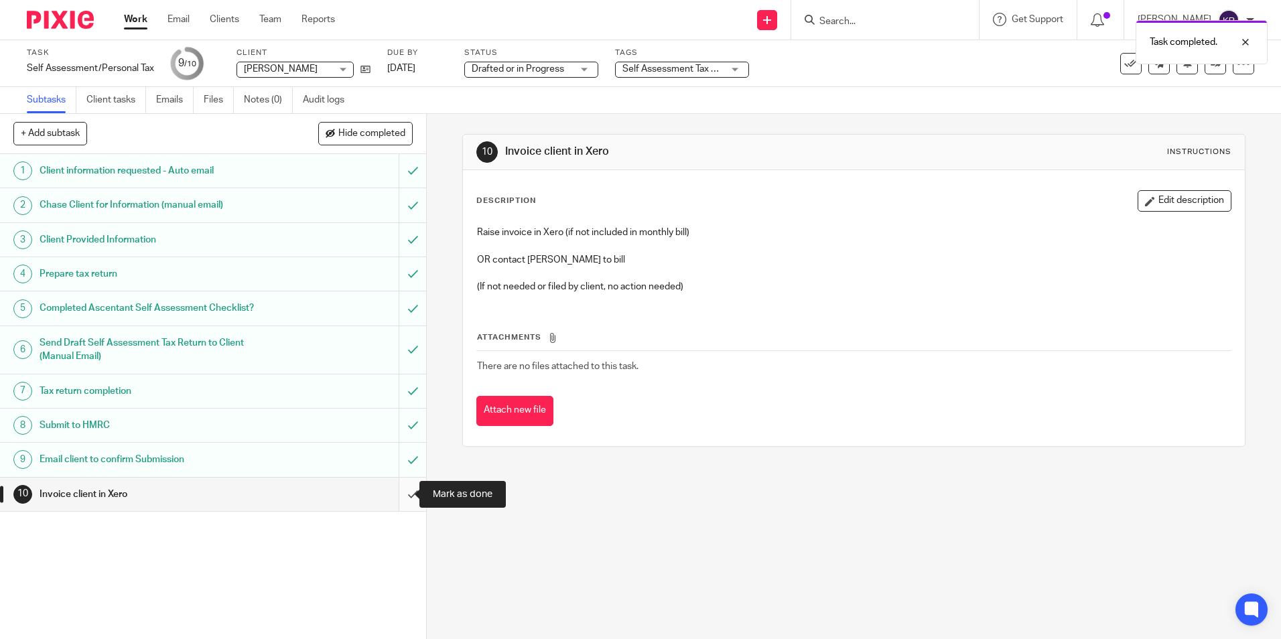
click at [396, 488] on input "submit" at bounding box center [213, 494] width 426 height 33
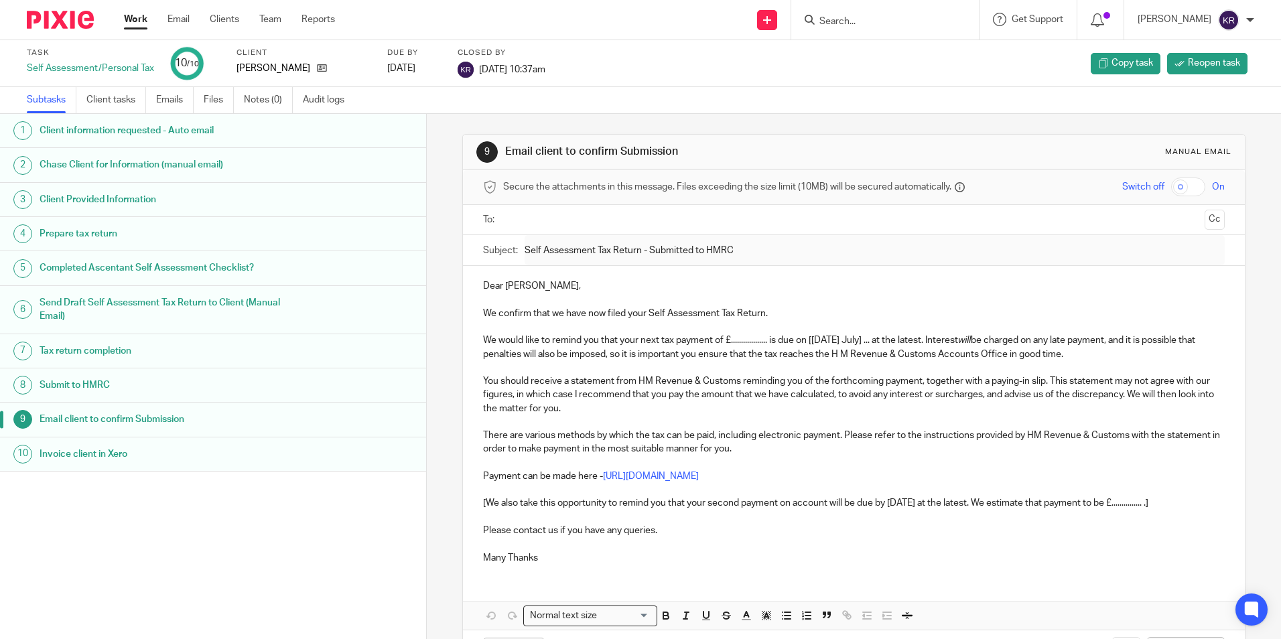
click at [135, 17] on link "Work" at bounding box center [135, 19] width 23 height 13
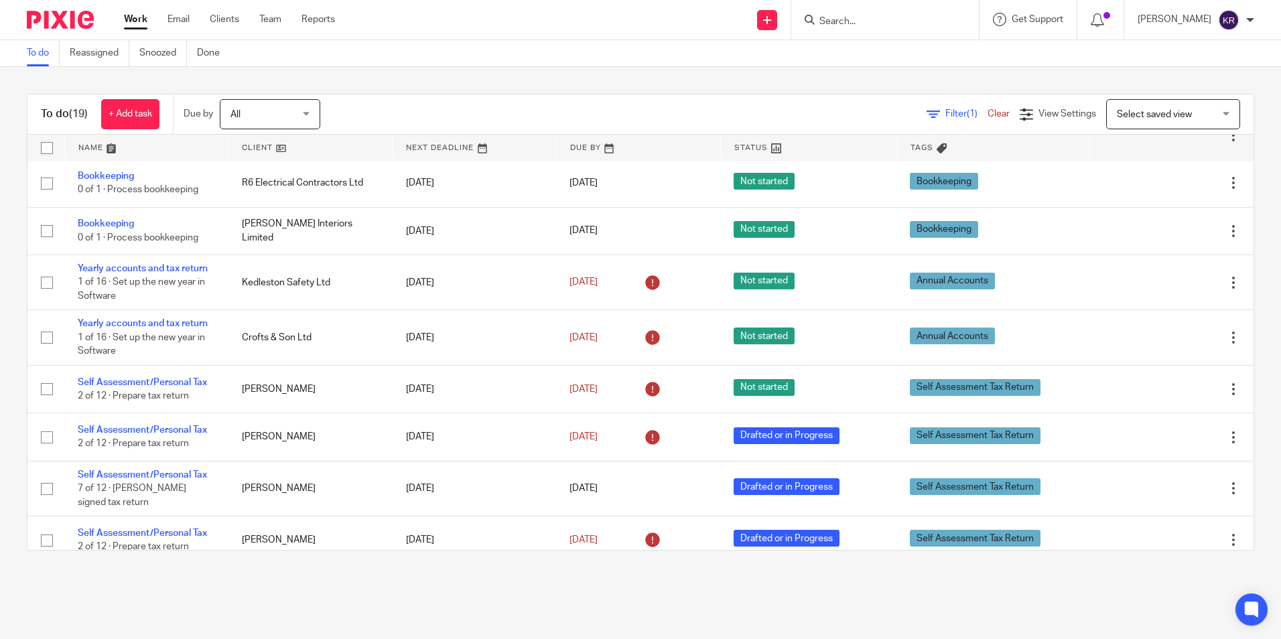
scroll to position [469, 0]
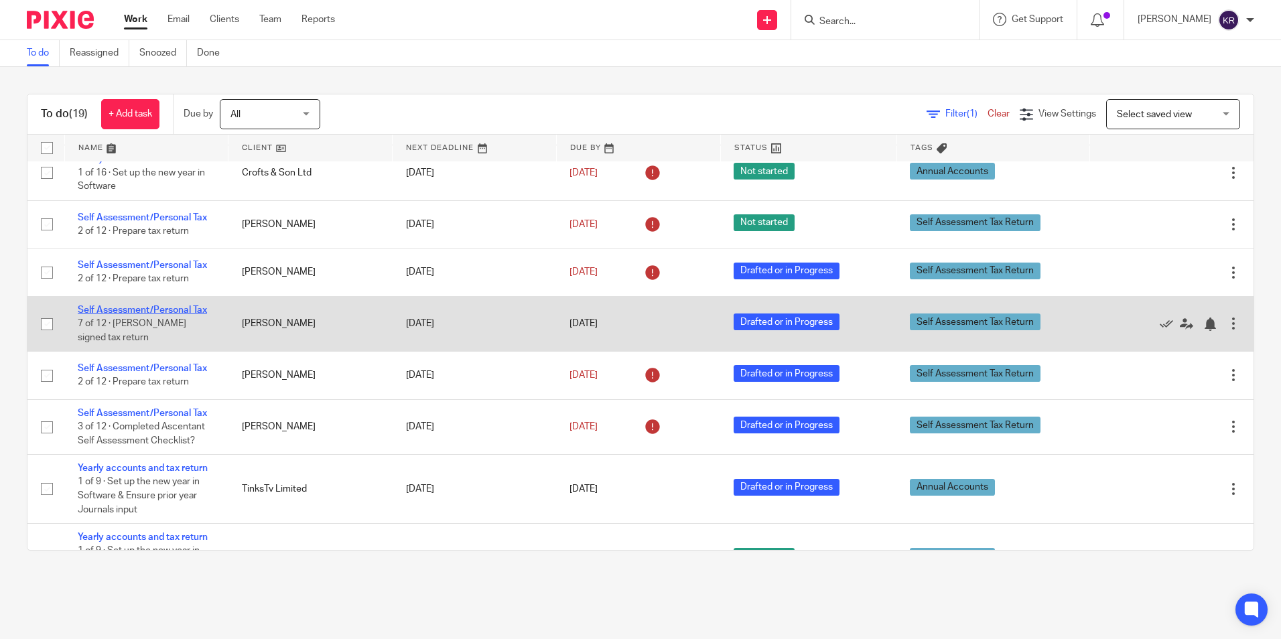
click at [156, 307] on link "Self Assessment/Personal Tax" at bounding box center [142, 309] width 129 height 9
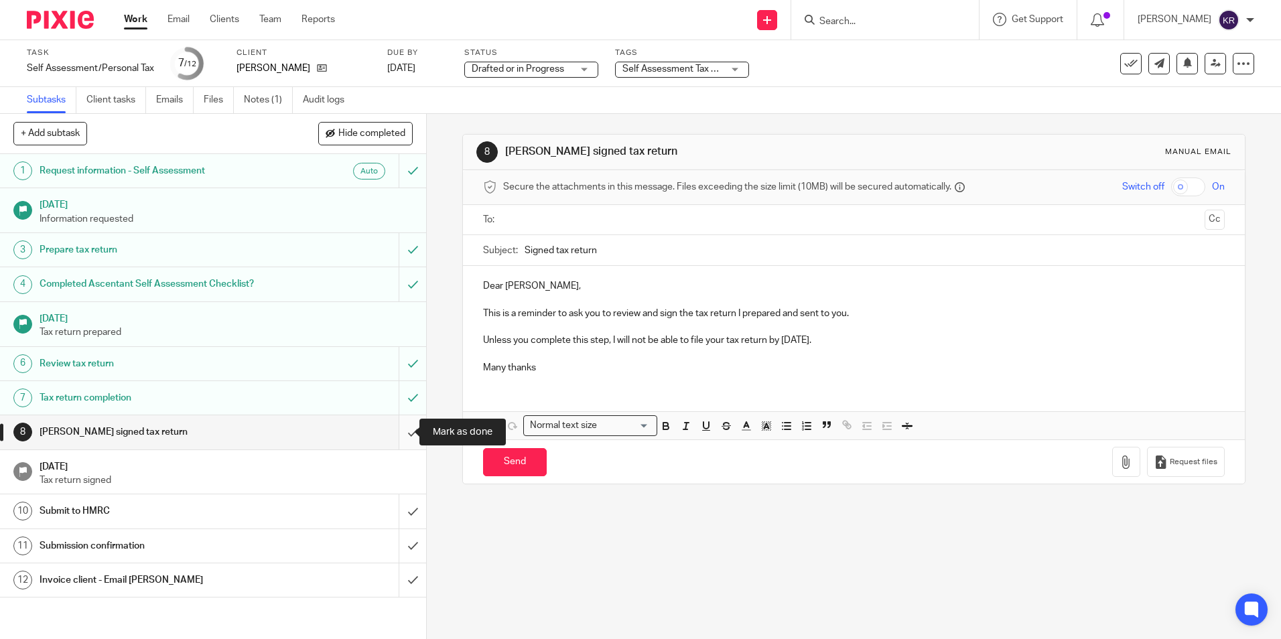
click at [403, 434] on input "submit" at bounding box center [213, 431] width 426 height 33
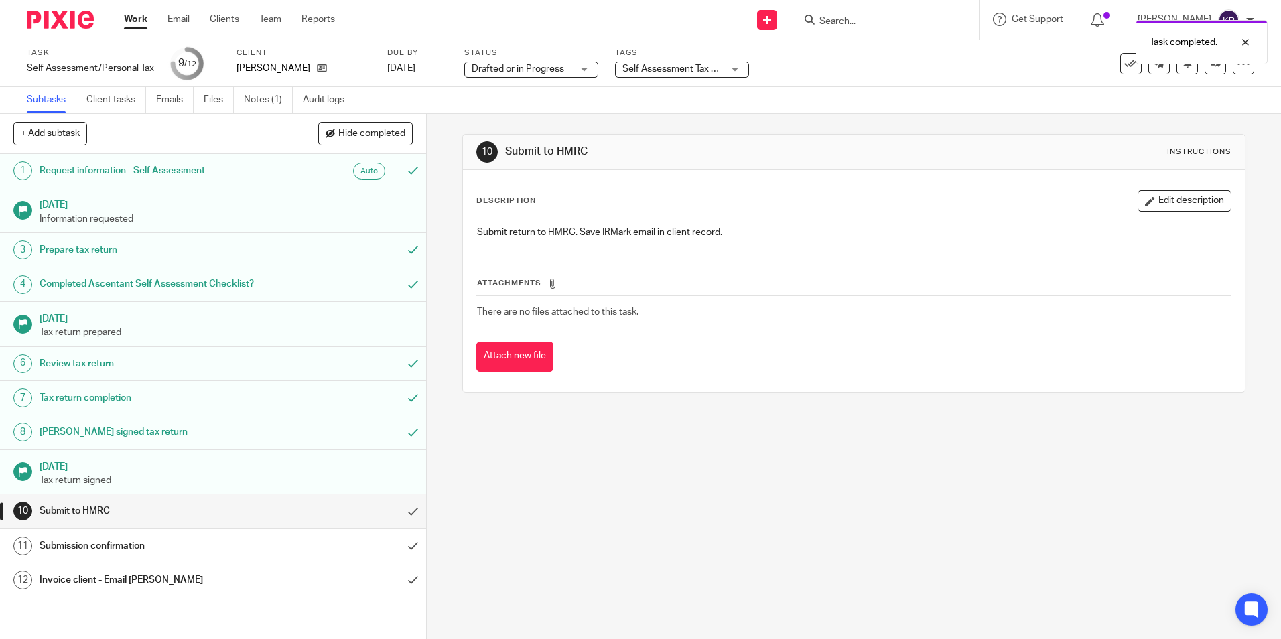
click at [269, 431] on div "[PERSON_NAME] signed tax return" at bounding box center [213, 432] width 346 height 20
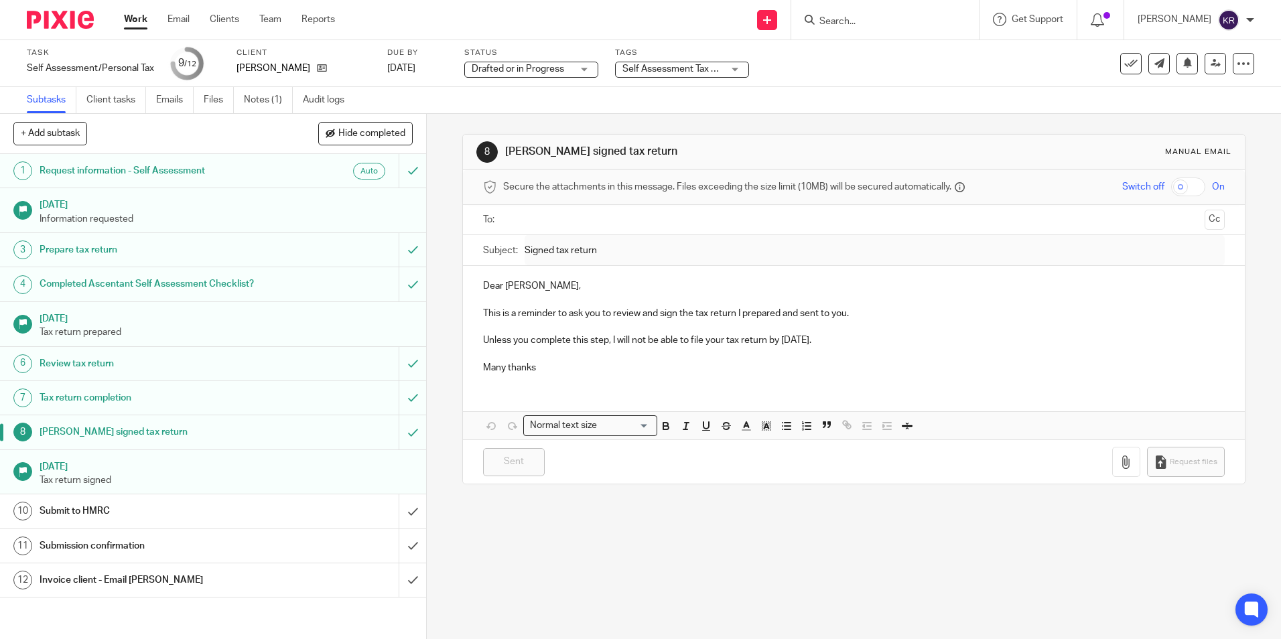
click at [613, 226] on input "text" at bounding box center [853, 219] width 691 height 15
click at [486, 314] on p "This is a reminder to ask you to review and sign the tax return I prepared and …" at bounding box center [853, 315] width 741 height 13
click at [483, 316] on p "This is a reminder to ask you to review and sign the tax return I prepared and …" at bounding box center [853, 315] width 741 height 13
drag, startPoint x: 480, startPoint y: 312, endPoint x: 853, endPoint y: 332, distance: 374.4
click at [853, 332] on div "Dear Angela, This is a reminder to ask you to review and sign the tax return I …" at bounding box center [853, 328] width 781 height 119
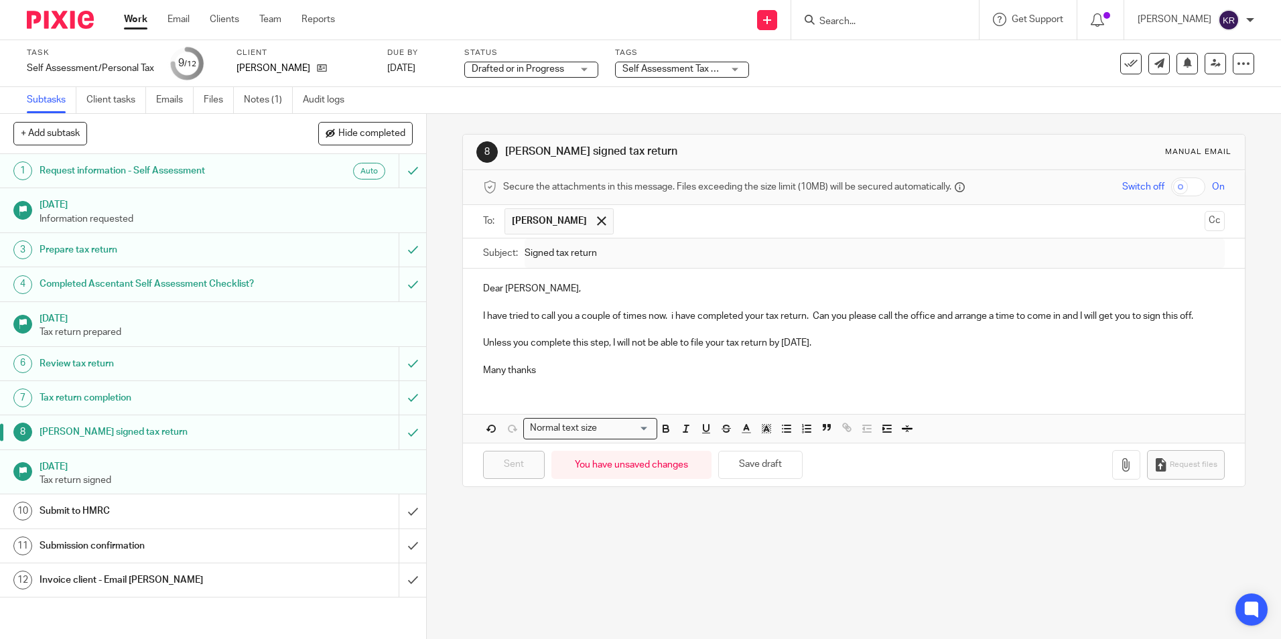
click at [606, 502] on div "8 Chase signed tax return Manual email Secure the attachments in this message. …" at bounding box center [853, 310] width 782 height 393
click at [569, 283] on p "Dear Angela," at bounding box center [853, 288] width 741 height 13
click at [767, 458] on button "Save draft" at bounding box center [760, 465] width 84 height 29
click at [1069, 208] on input "text" at bounding box center [909, 221] width 579 height 26
click at [986, 155] on div "8 Chase signed tax return Manual email" at bounding box center [853, 151] width 754 height 21
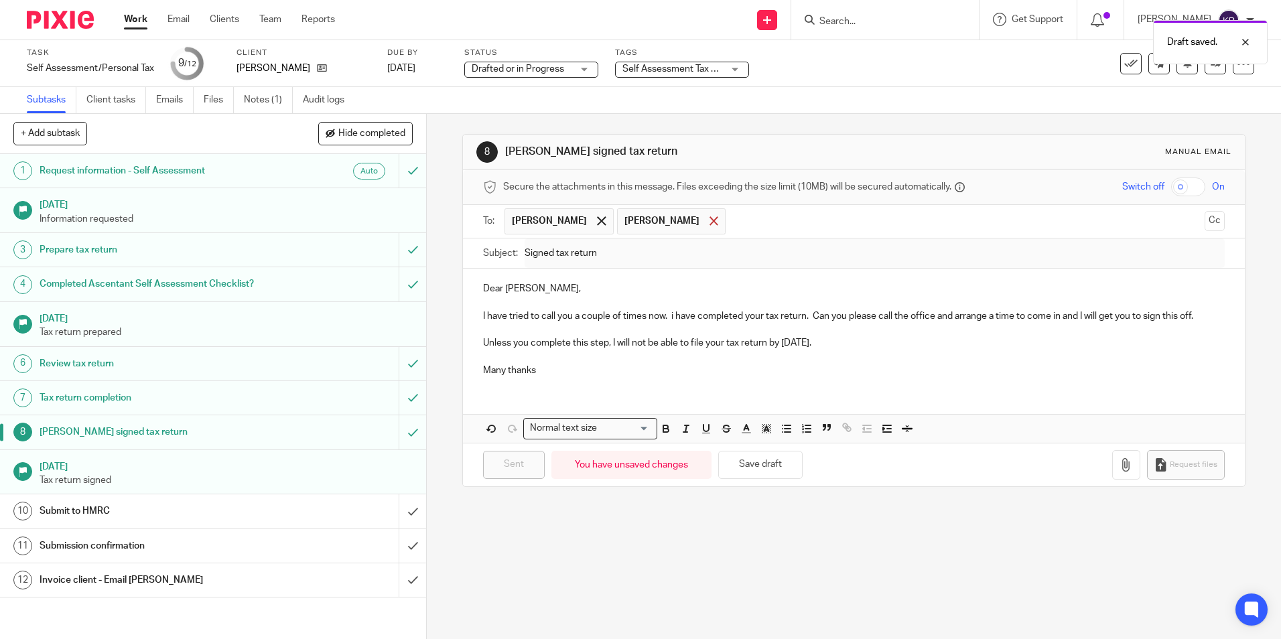
click at [709, 223] on span at bounding box center [713, 220] width 9 height 9
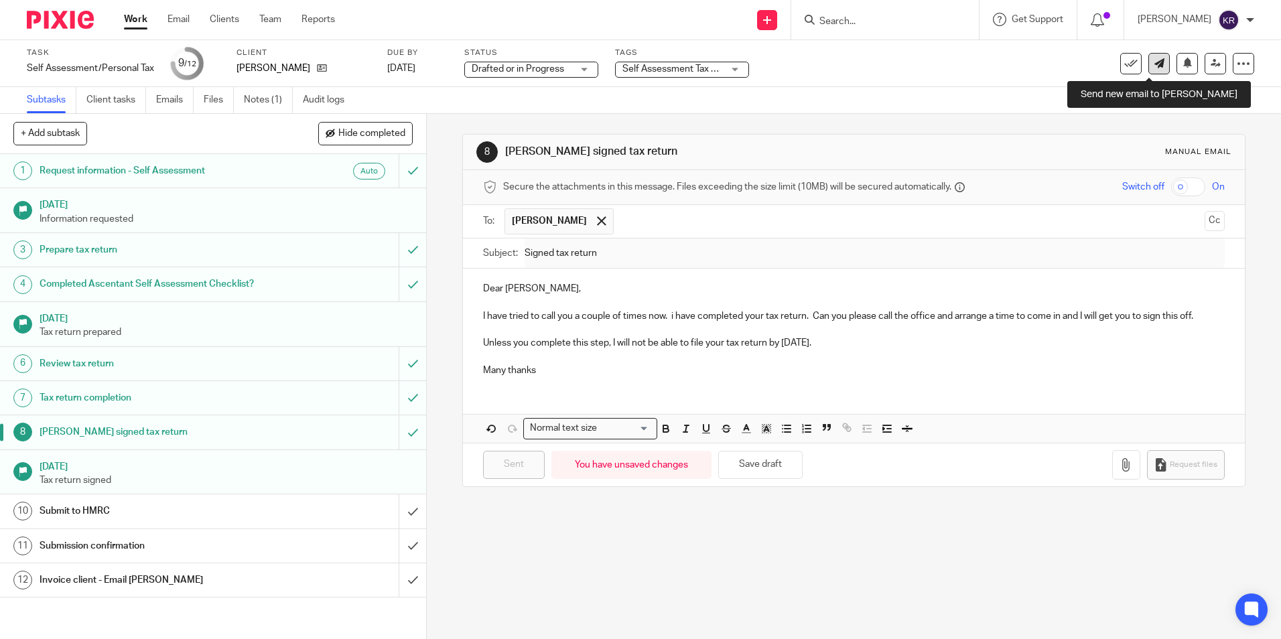
click at [1154, 67] on icon at bounding box center [1159, 63] width 10 height 10
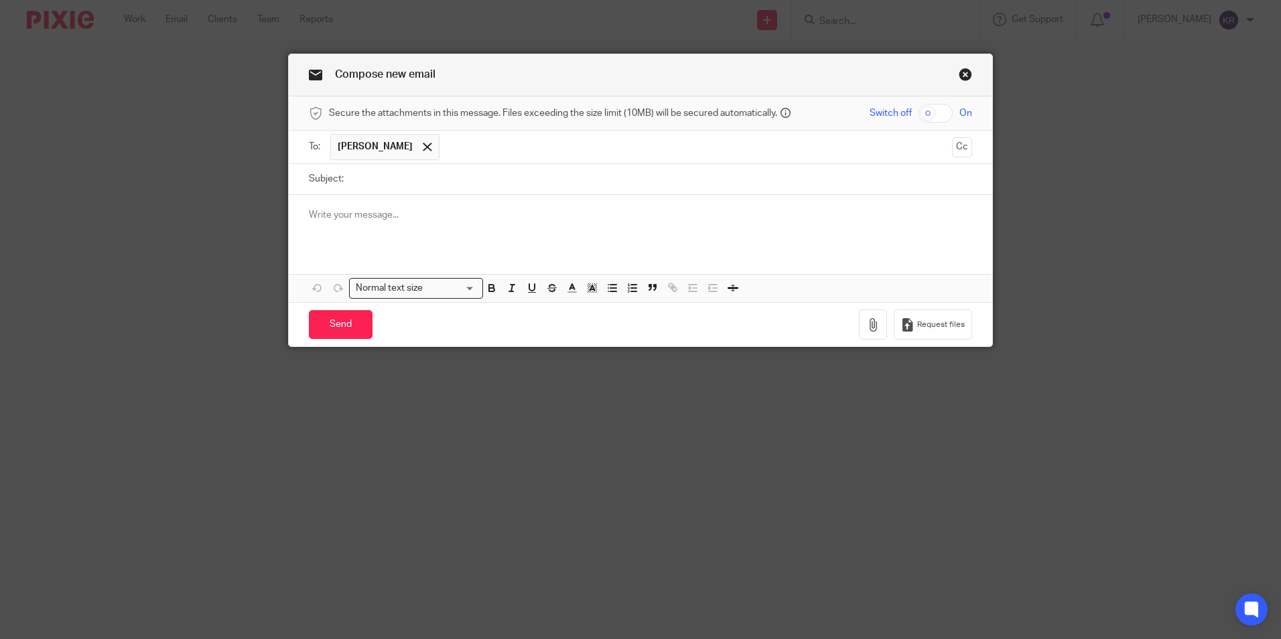
click at [959, 74] on link "Close this dialog window" at bounding box center [965, 77] width 13 height 18
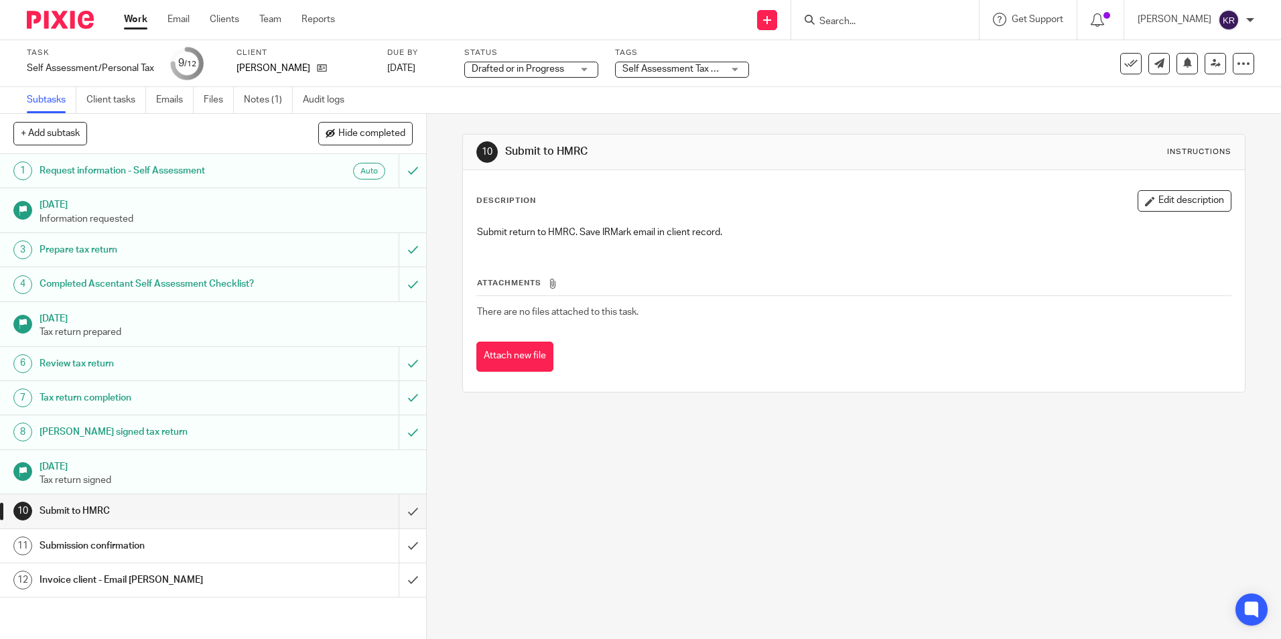
click at [222, 439] on h1 "[PERSON_NAME] signed tax return" at bounding box center [155, 432] width 230 height 20
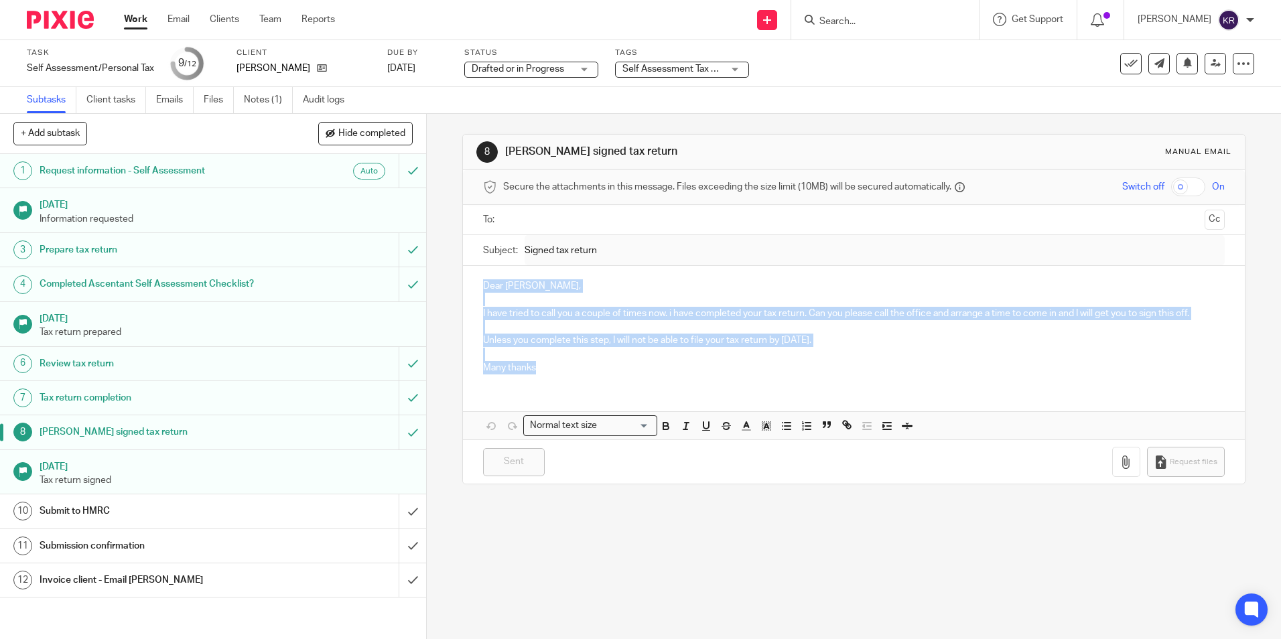
drag, startPoint x: 477, startPoint y: 285, endPoint x: 550, endPoint y: 364, distance: 107.1
click at [550, 364] on div "Dear Angela, I have tried to call you a couple of times now. i have completed y…" at bounding box center [853, 325] width 781 height 119
copy div "Dear Angela, I have tried to call you a couple of times now. i have completed y…"
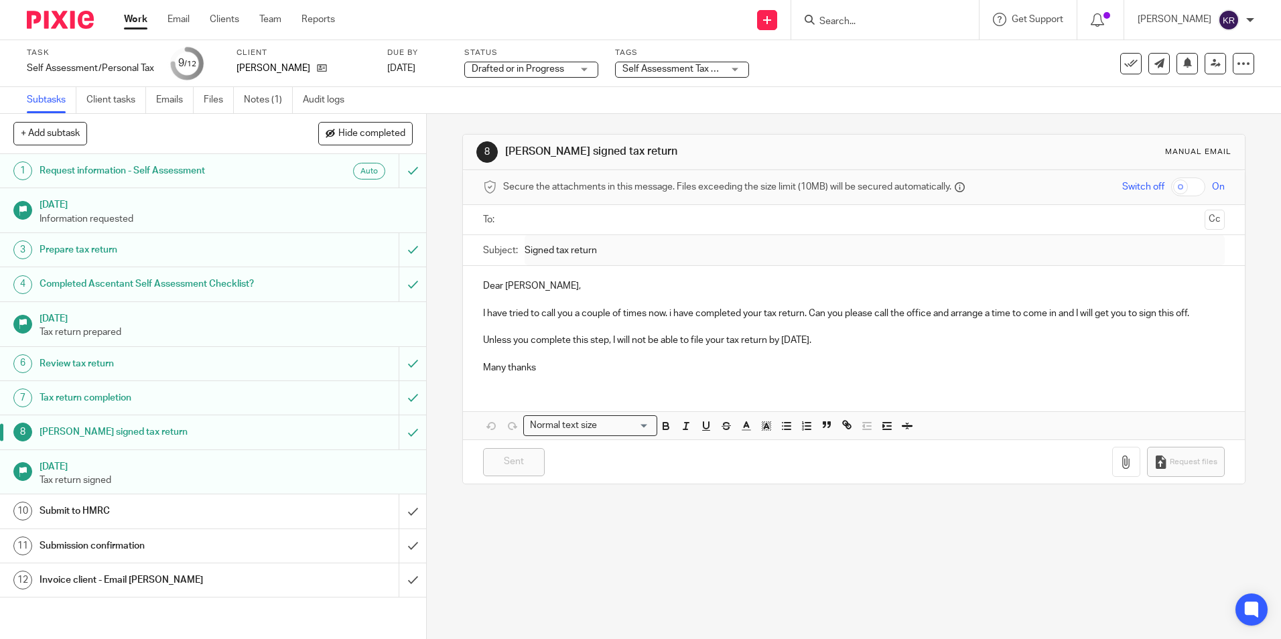
click at [1179, 150] on div "Manual email" at bounding box center [1198, 152] width 66 height 11
click at [1180, 149] on div "Manual email" at bounding box center [1198, 152] width 66 height 11
click at [1154, 66] on icon at bounding box center [1159, 63] width 10 height 10
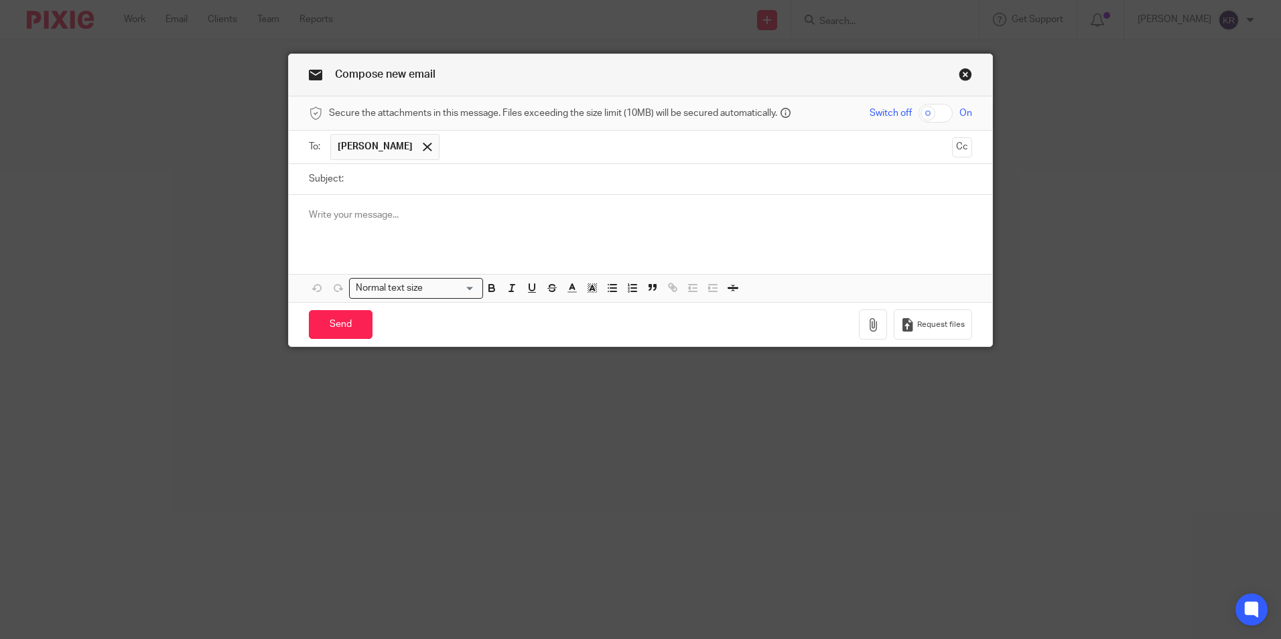
click at [379, 215] on p at bounding box center [640, 214] width 663 height 13
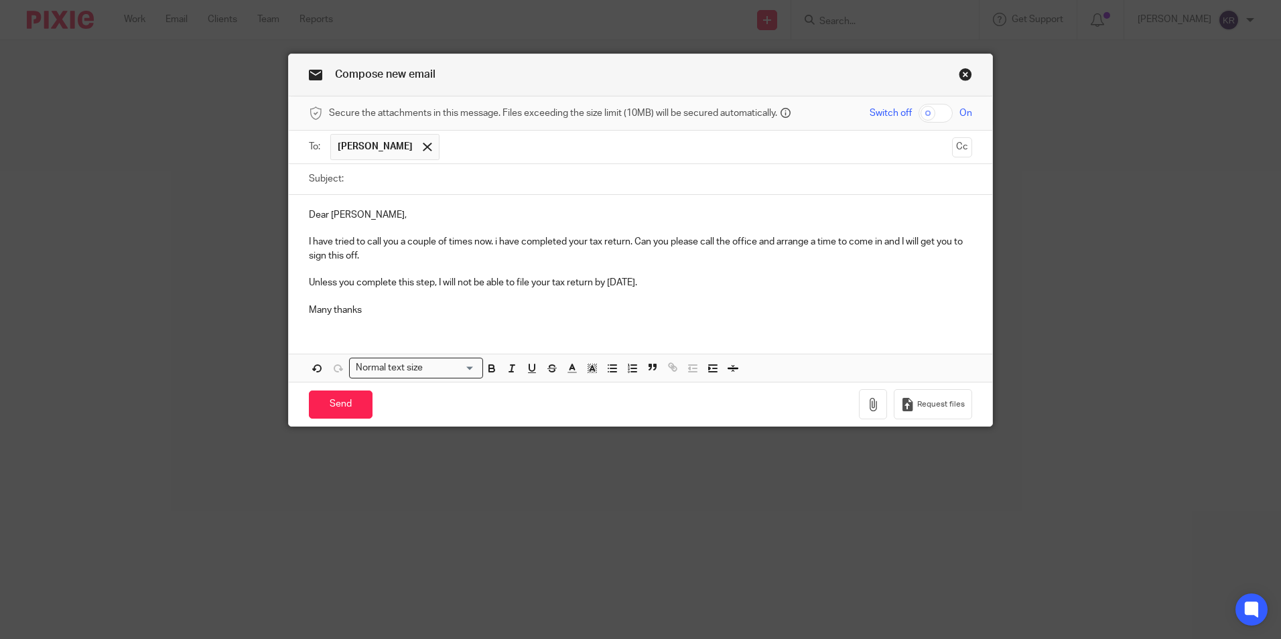
click at [403, 188] on input "Subject:" at bounding box center [661, 179] width 622 height 30
type input "Self Assessment"
click at [360, 404] on input "Send" at bounding box center [341, 405] width 64 height 29
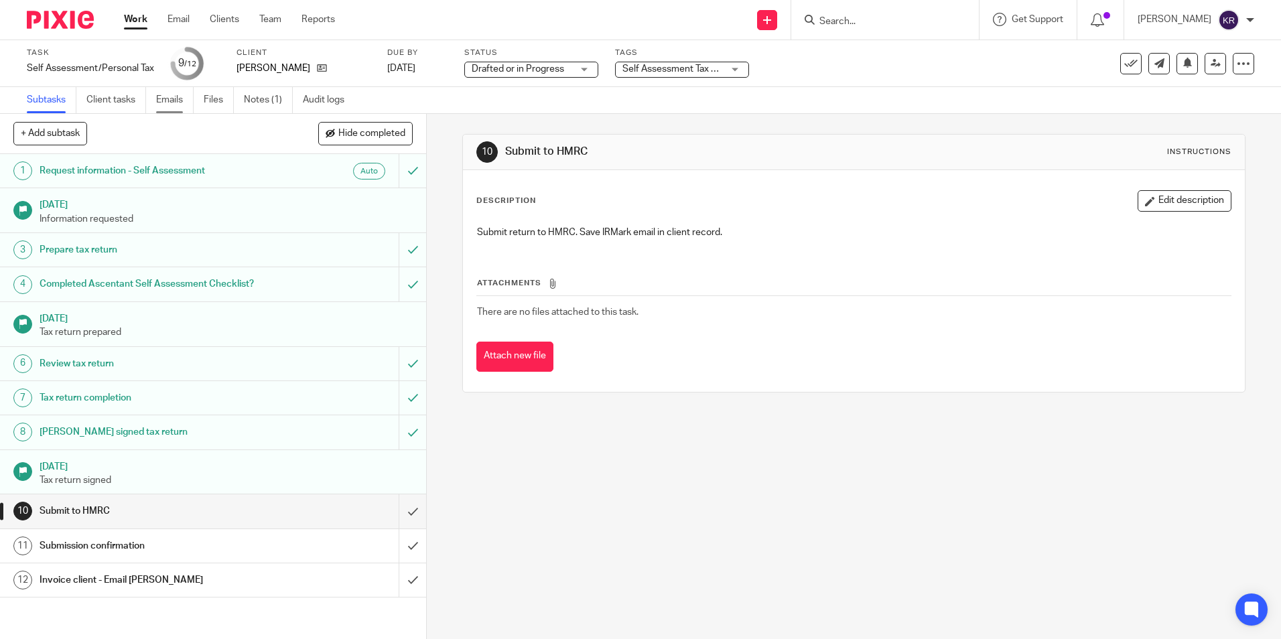
click at [181, 95] on link "Emails" at bounding box center [175, 100] width 38 height 26
click at [136, 18] on link "Work" at bounding box center [135, 19] width 23 height 13
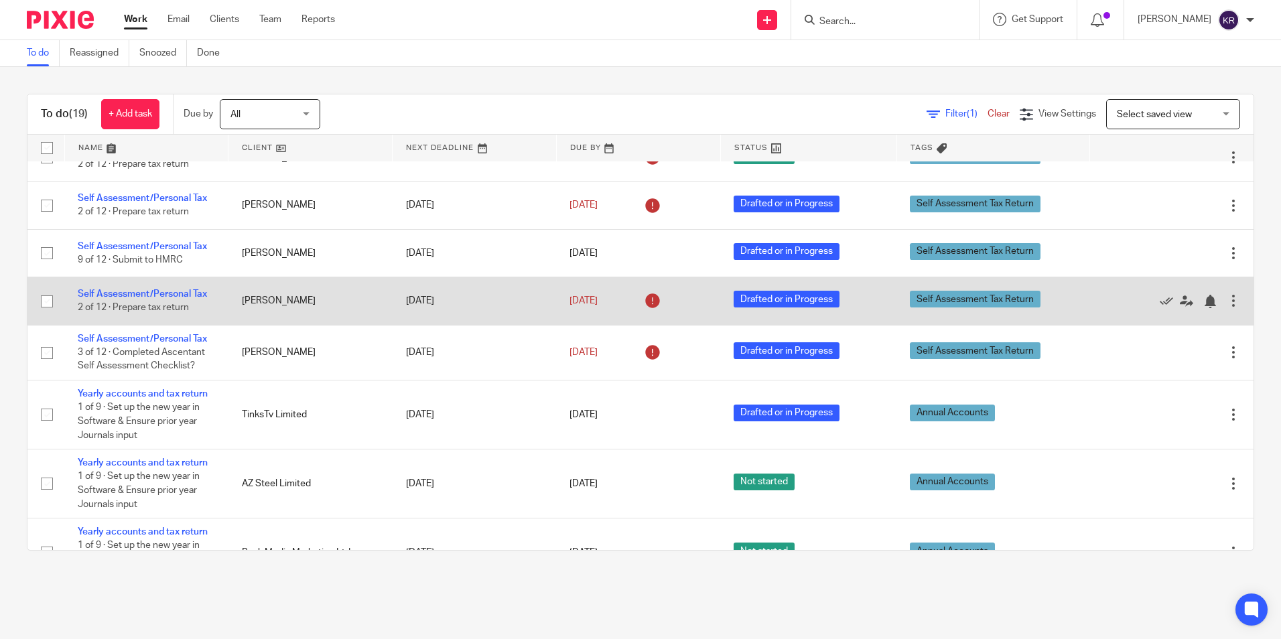
scroll to position [469, 0]
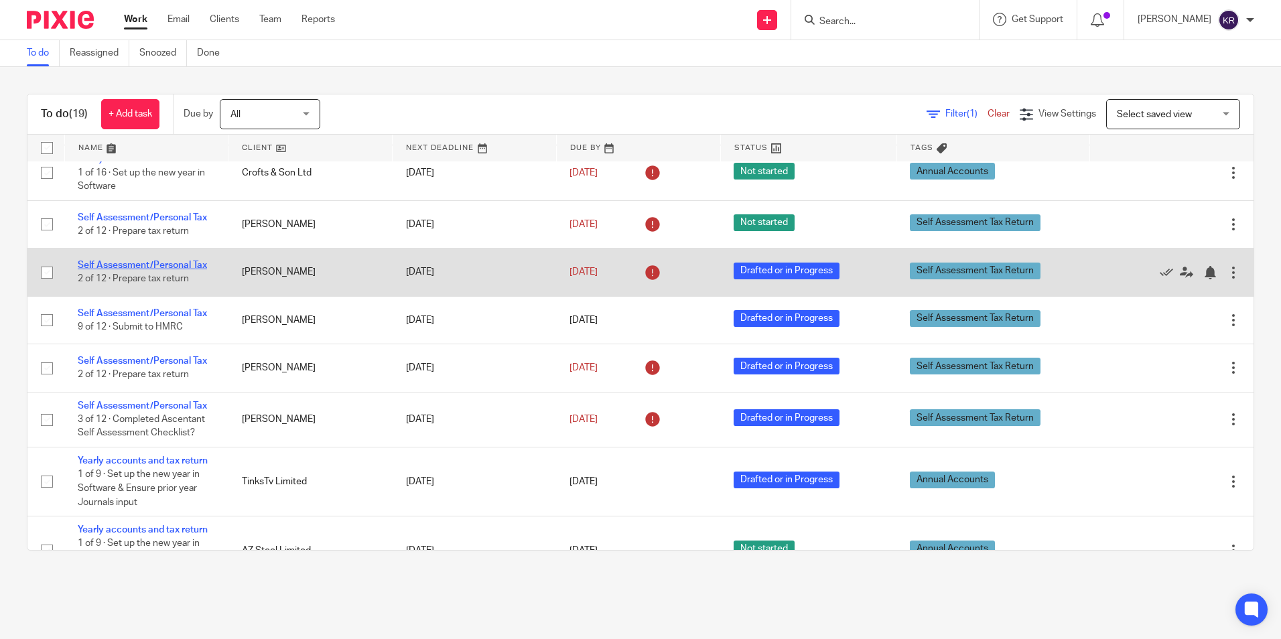
click at [131, 263] on link "Self Assessment/Personal Tax" at bounding box center [142, 265] width 129 height 9
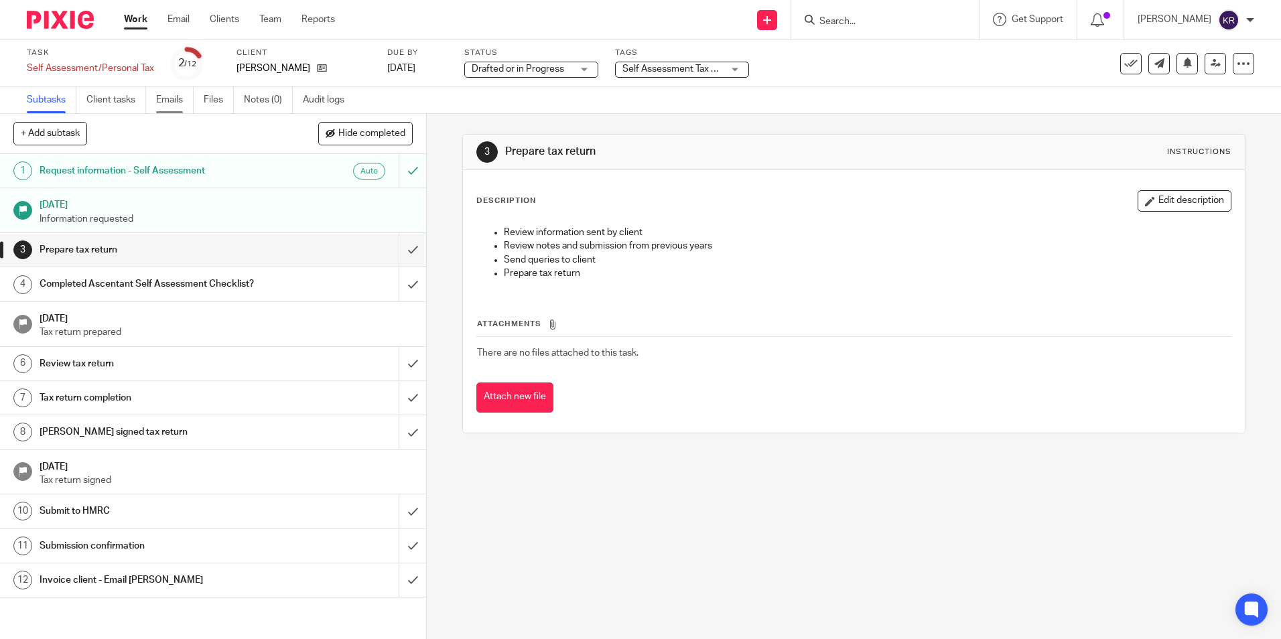
click at [163, 98] on link "Emails" at bounding box center [175, 100] width 38 height 26
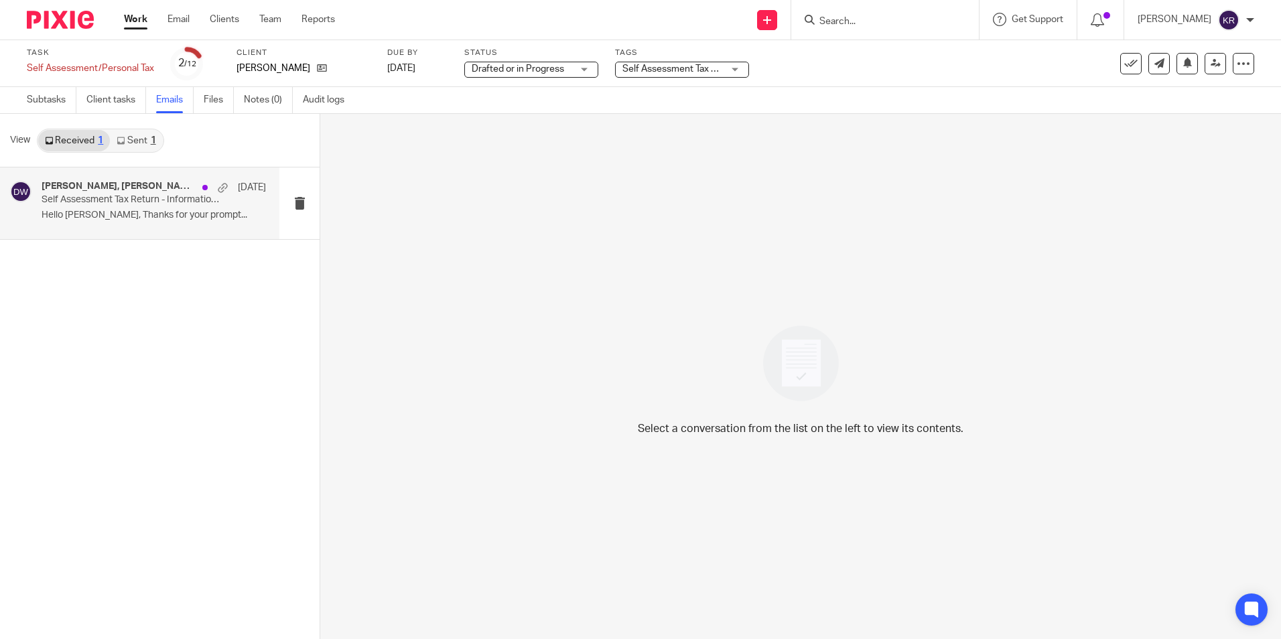
click at [100, 211] on p "Hello Daniel, Thanks for your prompt..." at bounding box center [154, 215] width 224 height 11
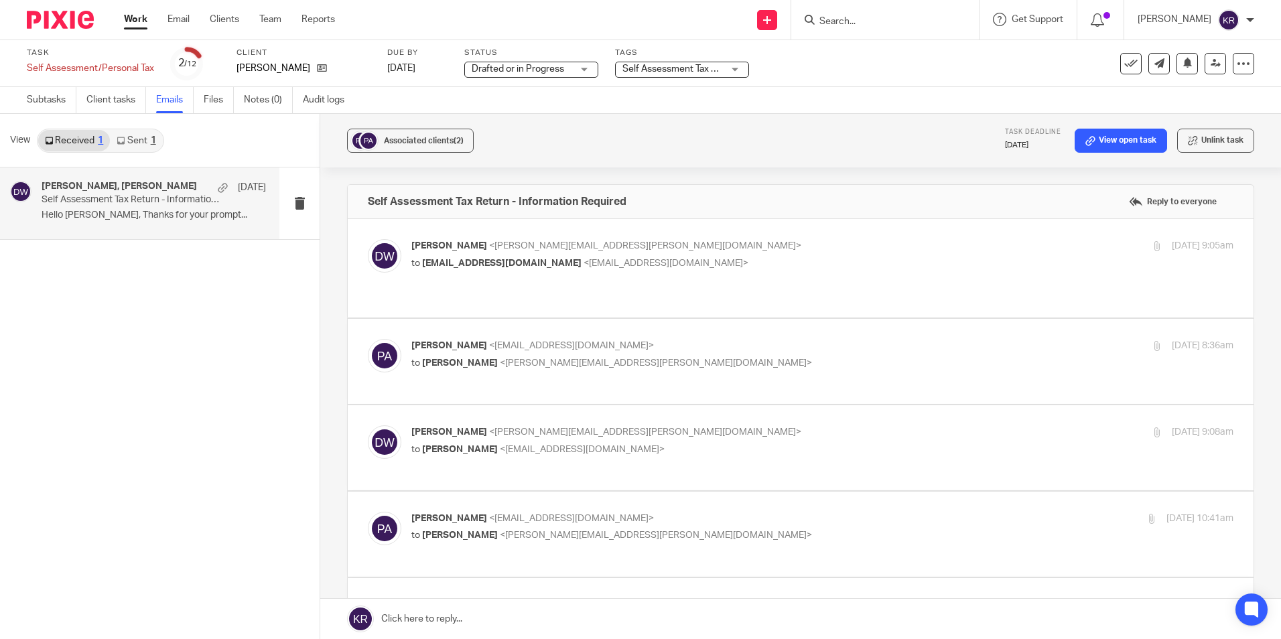
click at [453, 266] on span "[EMAIL_ADDRESS][DOMAIN_NAME]" at bounding box center [501, 263] width 159 height 9
checkbox input "true"
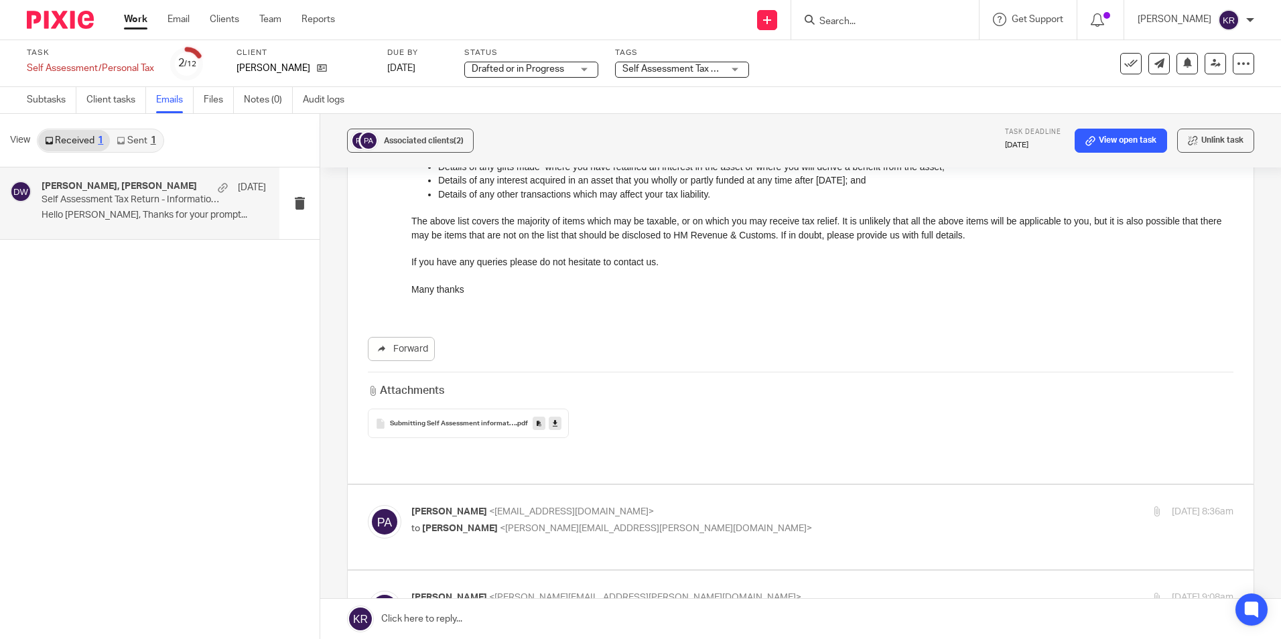
scroll to position [536, 0]
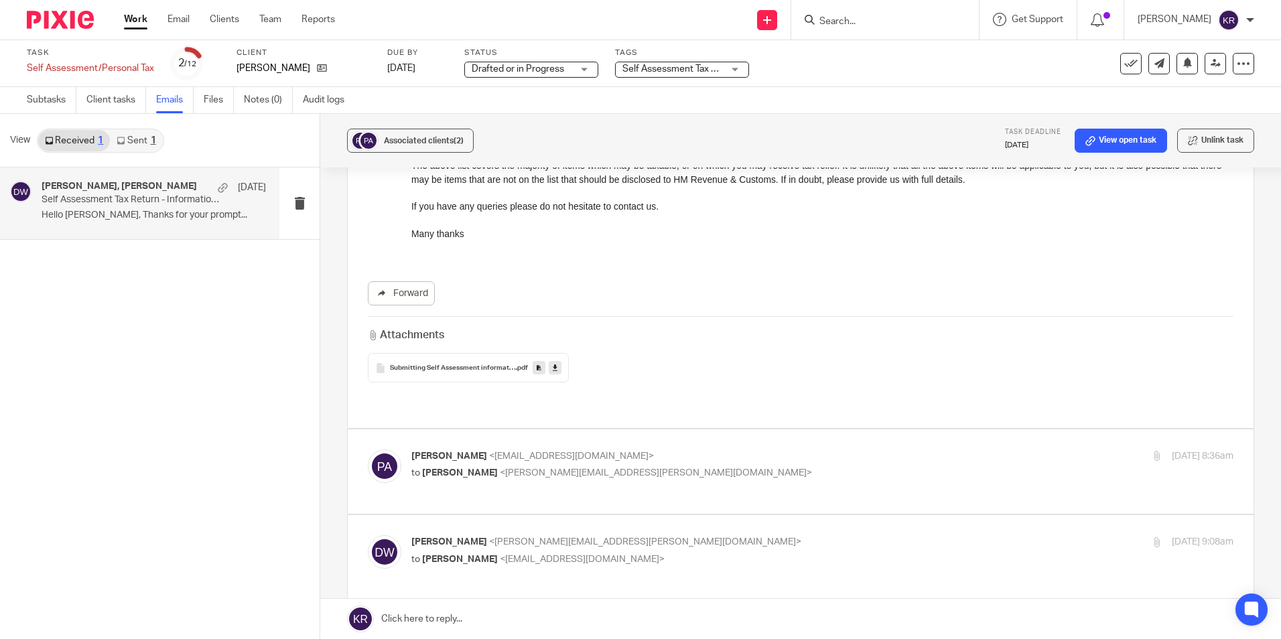
click at [490, 450] on p "Pawel Achtelik <hello@pawelachtelik.com>" at bounding box center [685, 457] width 548 height 14
checkbox input "true"
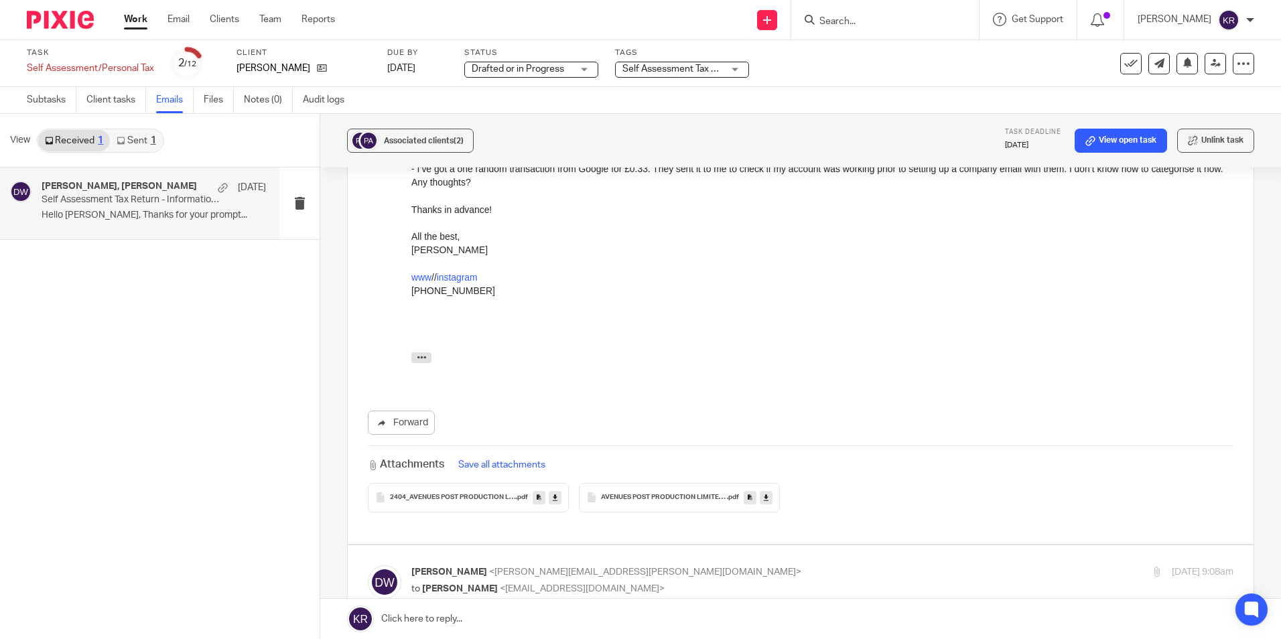
scroll to position [1273, 0]
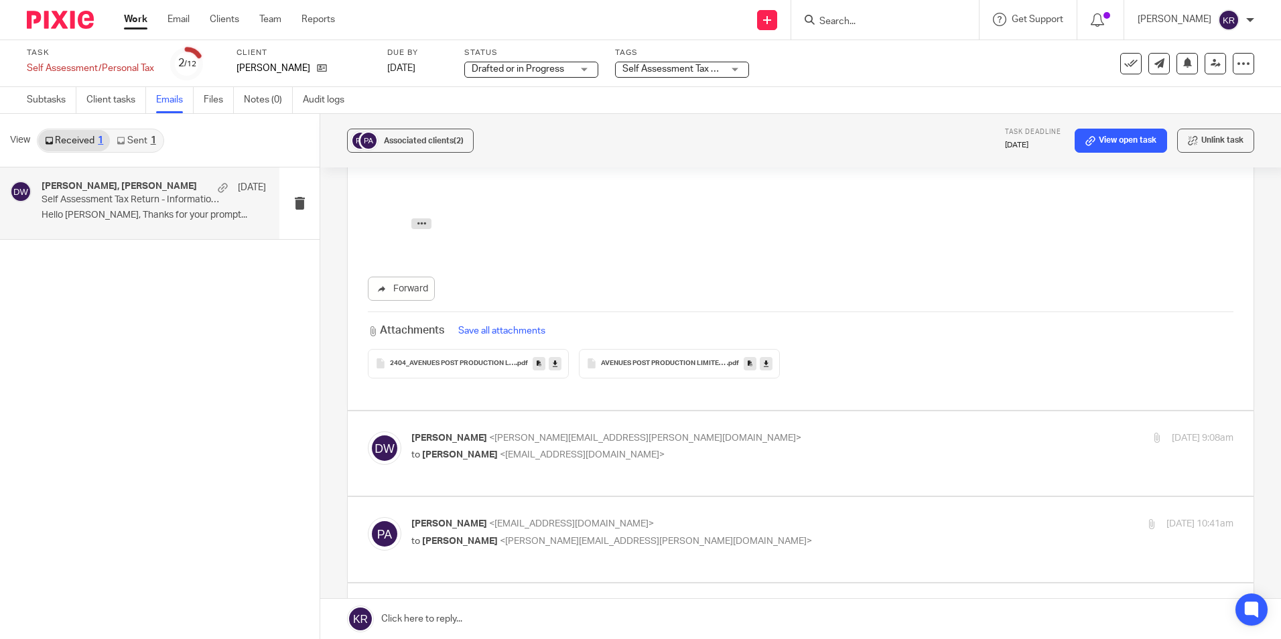
click at [467, 441] on label at bounding box center [801, 453] width 906 height 85
click at [368, 431] on input "checkbox" at bounding box center [367, 431] width 1 height 1
checkbox input "true"
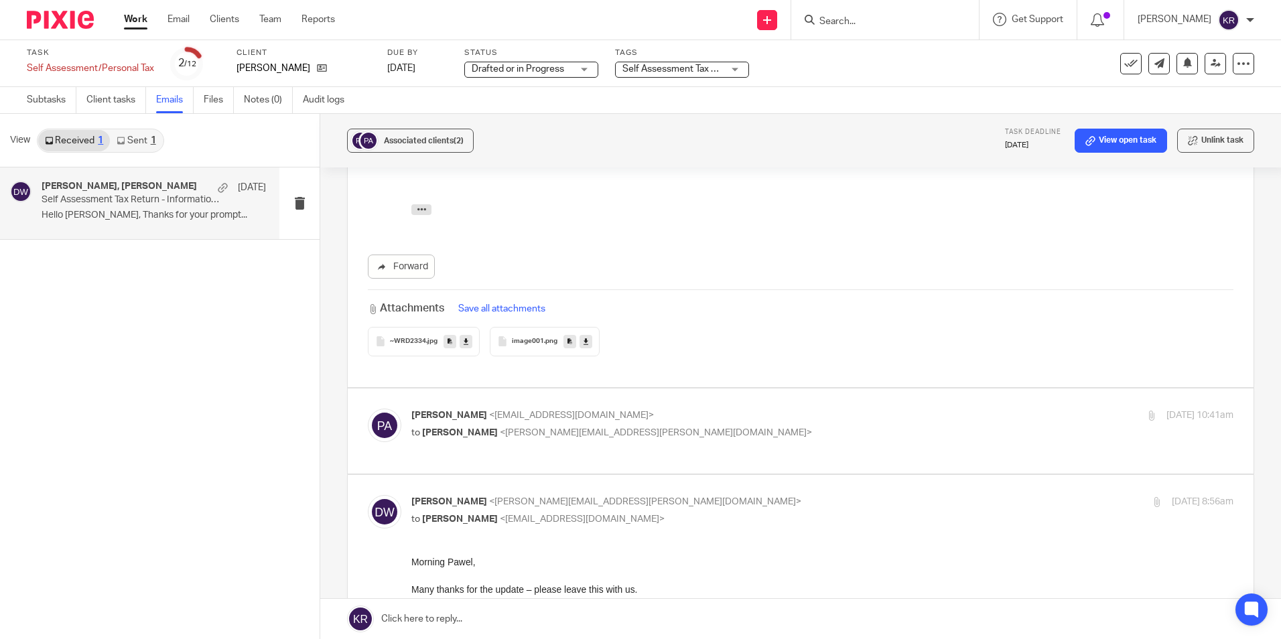
scroll to position [2814, 0]
click at [500, 413] on label at bounding box center [801, 429] width 906 height 85
click at [368, 407] on input "checkbox" at bounding box center [367, 407] width 1 height 1
checkbox input "true"
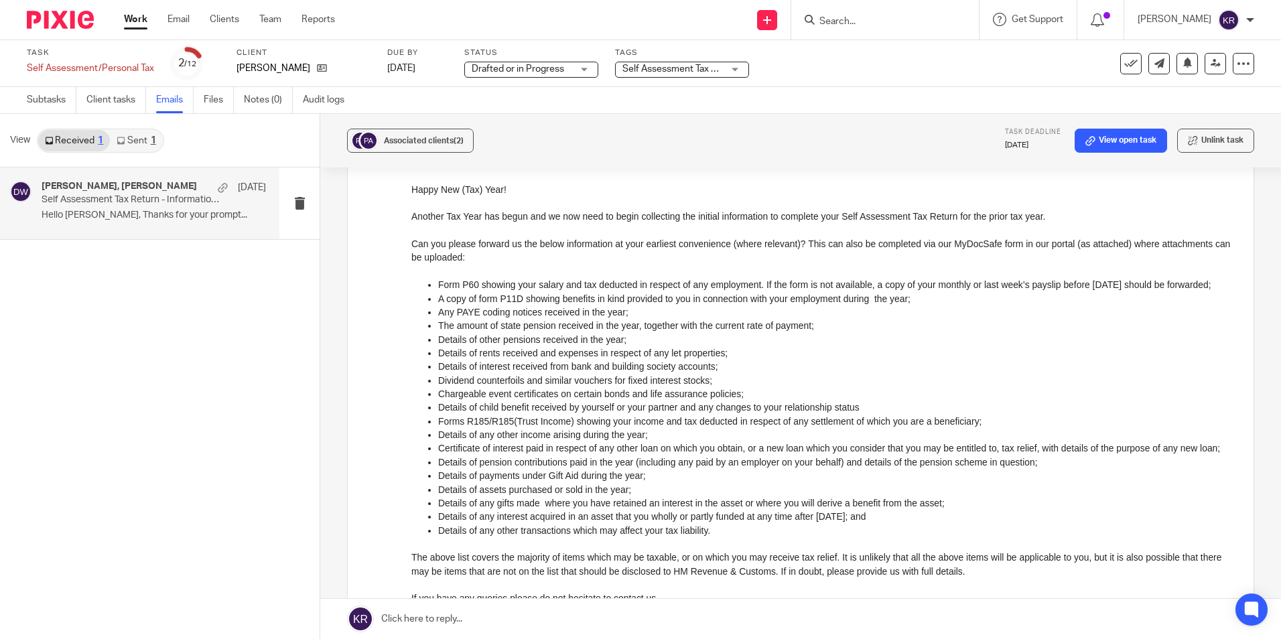
scroll to position [134, 0]
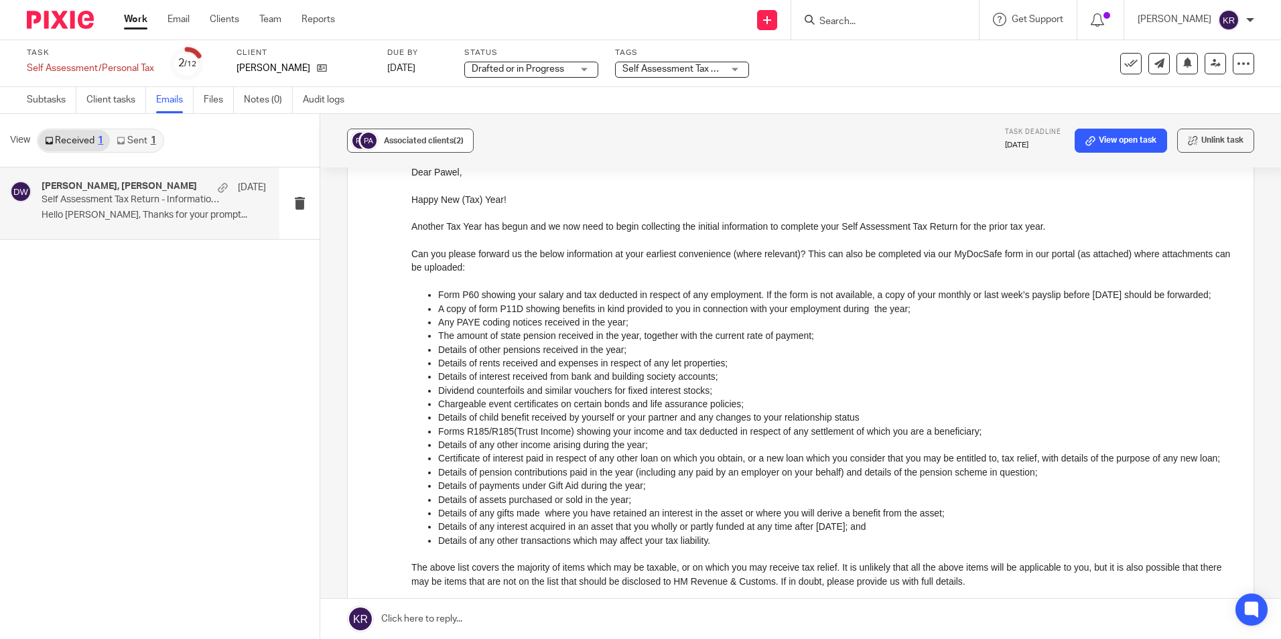
click at [419, 143] on span "Associated clients (2)" at bounding box center [424, 141] width 80 height 8
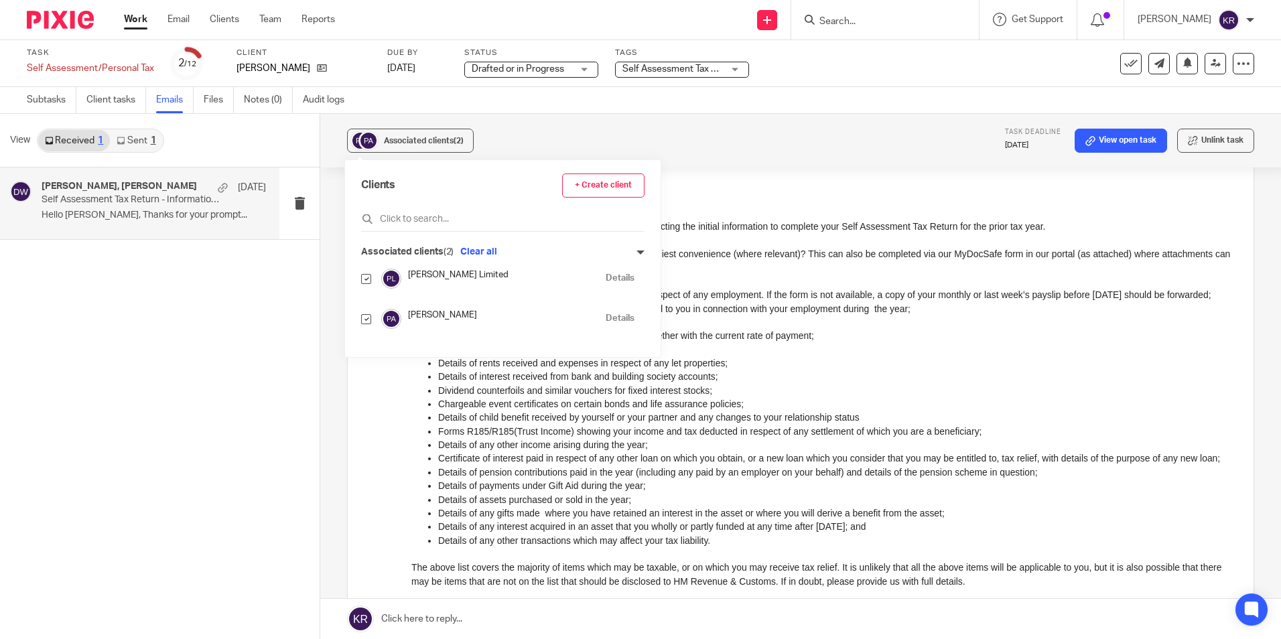
click at [387, 279] on img at bounding box center [391, 279] width 20 height 20
click at [606, 277] on link "Details" at bounding box center [620, 278] width 29 height 13
click at [141, 20] on link "Work" at bounding box center [135, 19] width 23 height 13
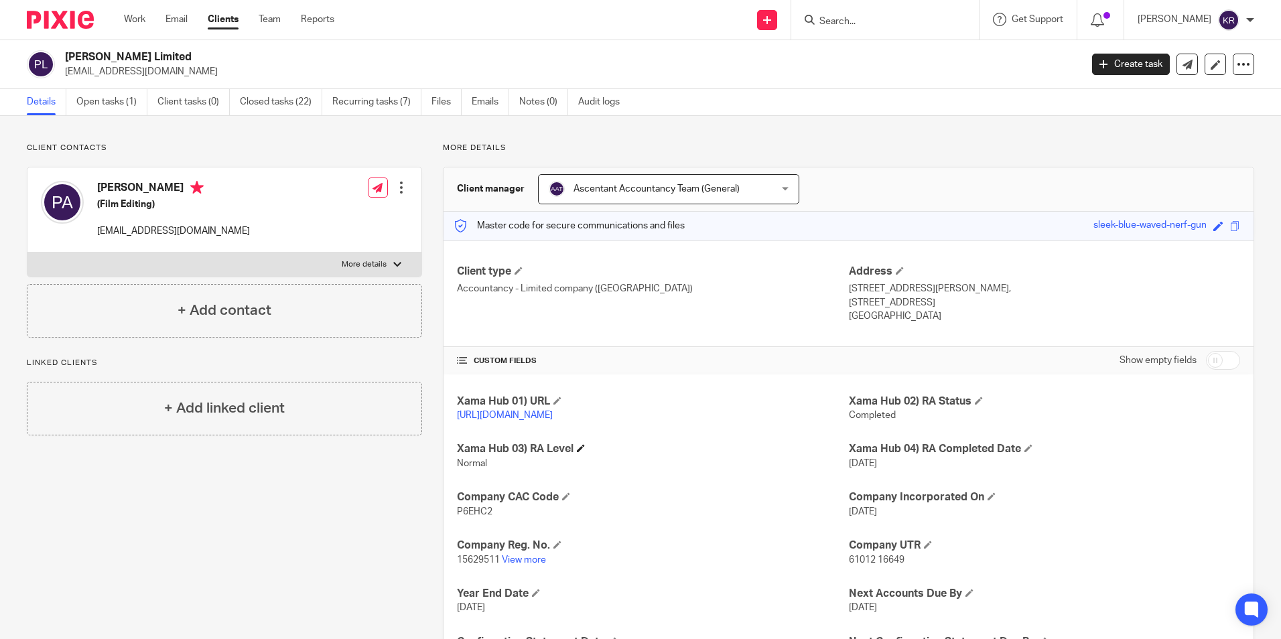
scroll to position [67, 0]
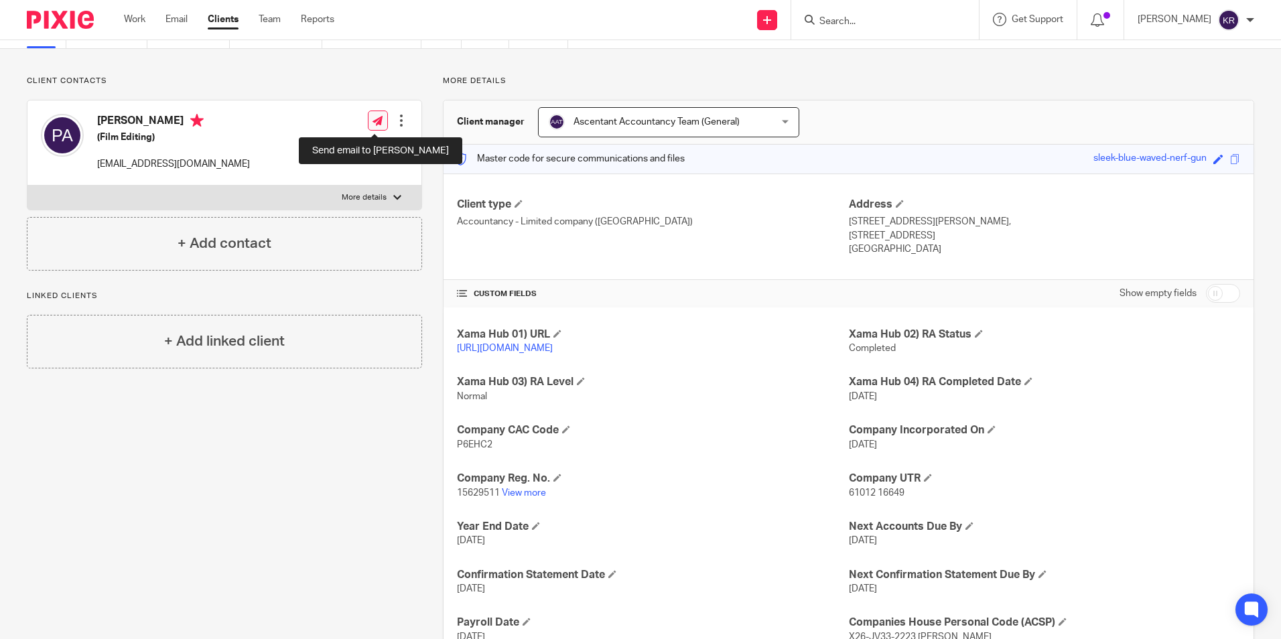
click at [381, 124] on link at bounding box center [378, 121] width 20 height 20
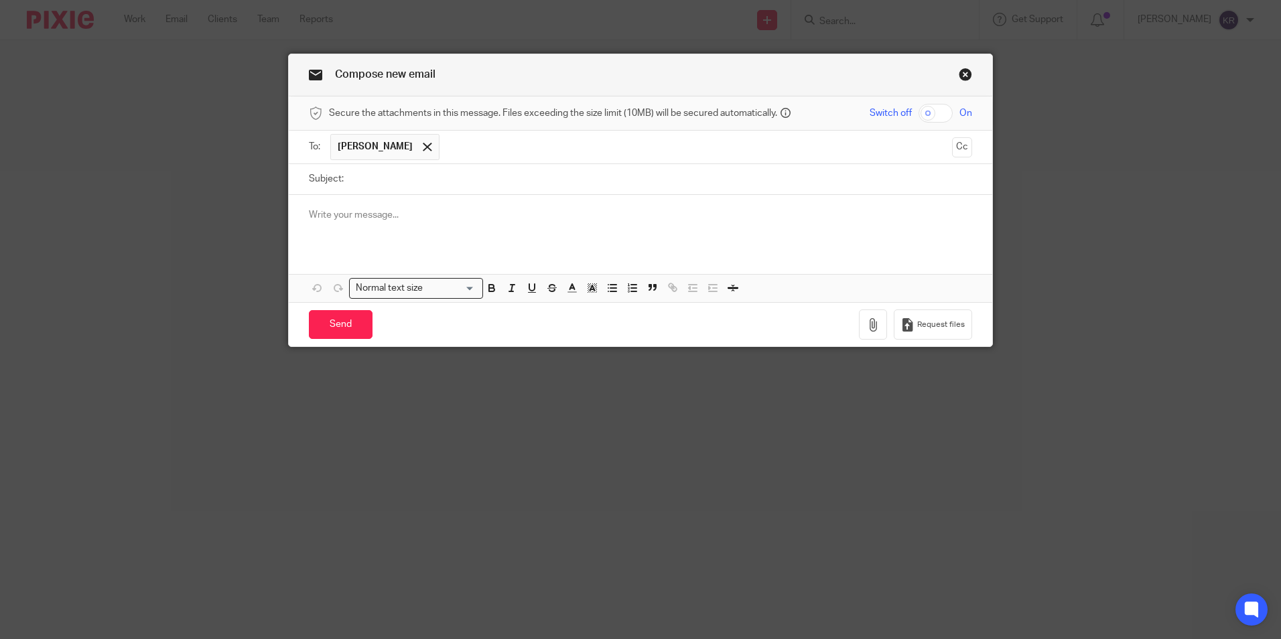
drag, startPoint x: 412, startPoint y: 177, endPoint x: 419, endPoint y: 183, distance: 9.5
click at [416, 180] on input "Subject:" at bounding box center [661, 179] width 622 height 30
type input "Free Agent"
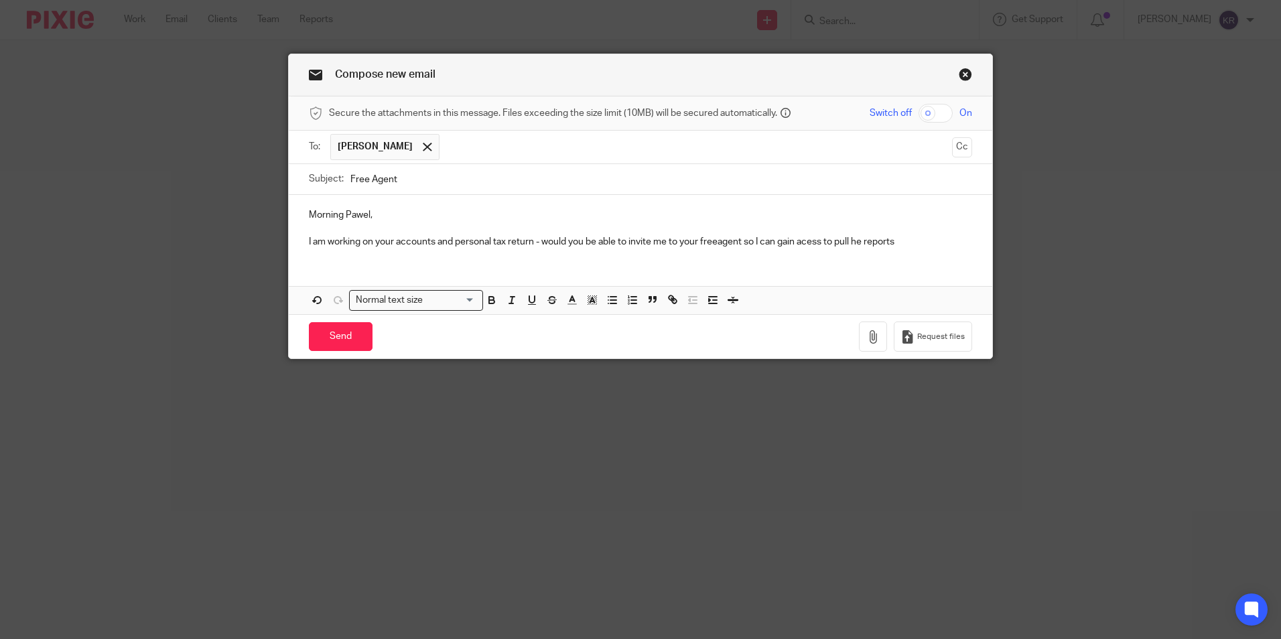
drag, startPoint x: 810, startPoint y: 243, endPoint x: 772, endPoint y: 266, distance: 44.2
click at [772, 266] on div "Morning Pawel, I am working on your accounts and personal tax return - would yo…" at bounding box center [640, 254] width 703 height 119
click at [737, 261] on div "Morning Pawel, I am working on your accounts and personal tax return - would yo…" at bounding box center [640, 254] width 703 height 119
click at [857, 243] on p "I am working on your accounts and personal tax return - would you be able to in…" at bounding box center [640, 241] width 663 height 13
click at [859, 240] on p "I am working on your accounts and personal tax return - would you be able to in…" at bounding box center [640, 241] width 663 height 13
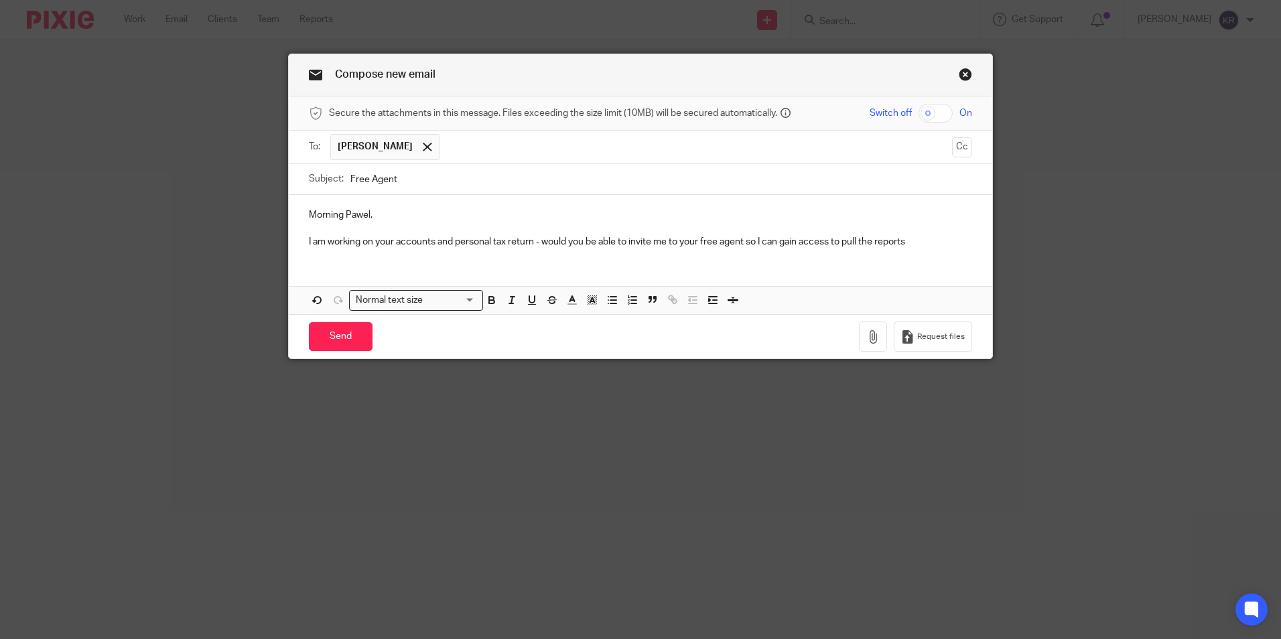
click at [934, 240] on p "I am working on your accounts and personal tax return - would you be able to in…" at bounding box center [640, 241] width 663 height 13
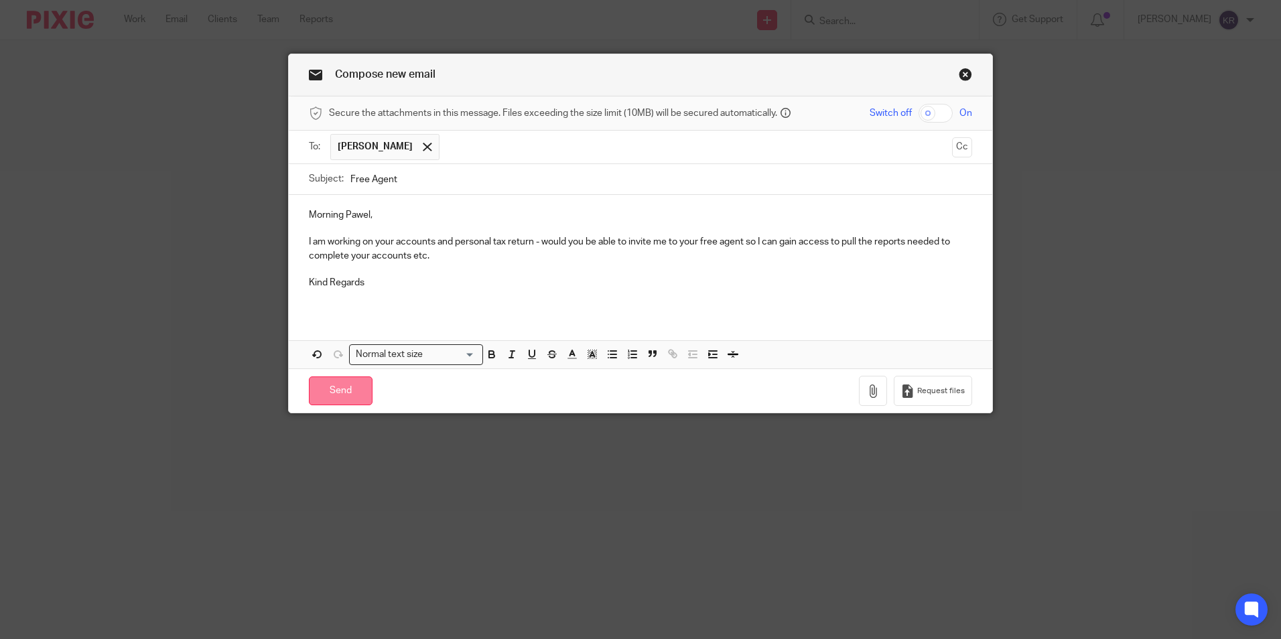
click at [344, 389] on input "Send" at bounding box center [341, 390] width 64 height 29
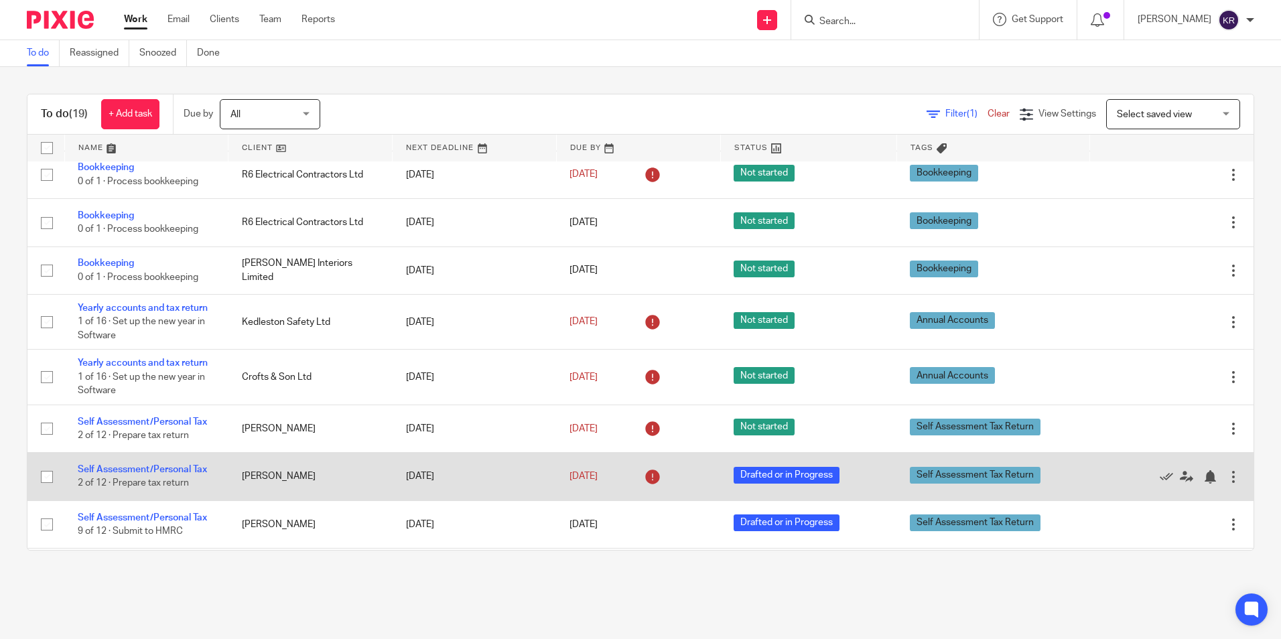
scroll to position [469, 0]
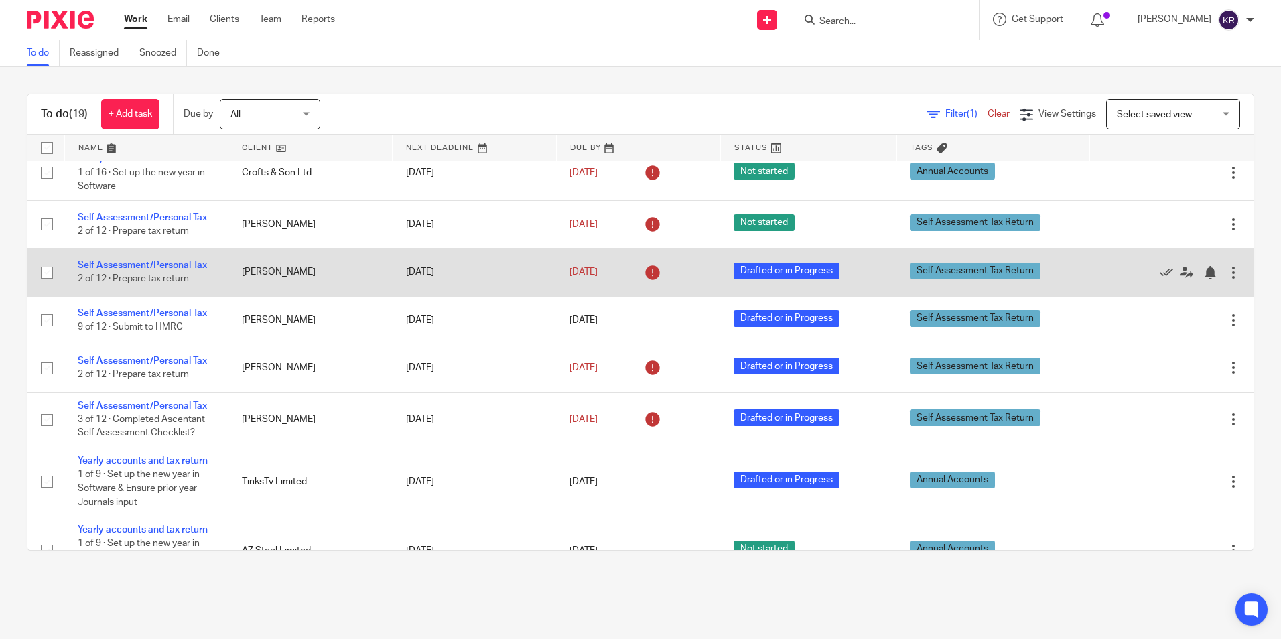
click at [143, 261] on link "Self Assessment/Personal Tax" at bounding box center [142, 265] width 129 height 9
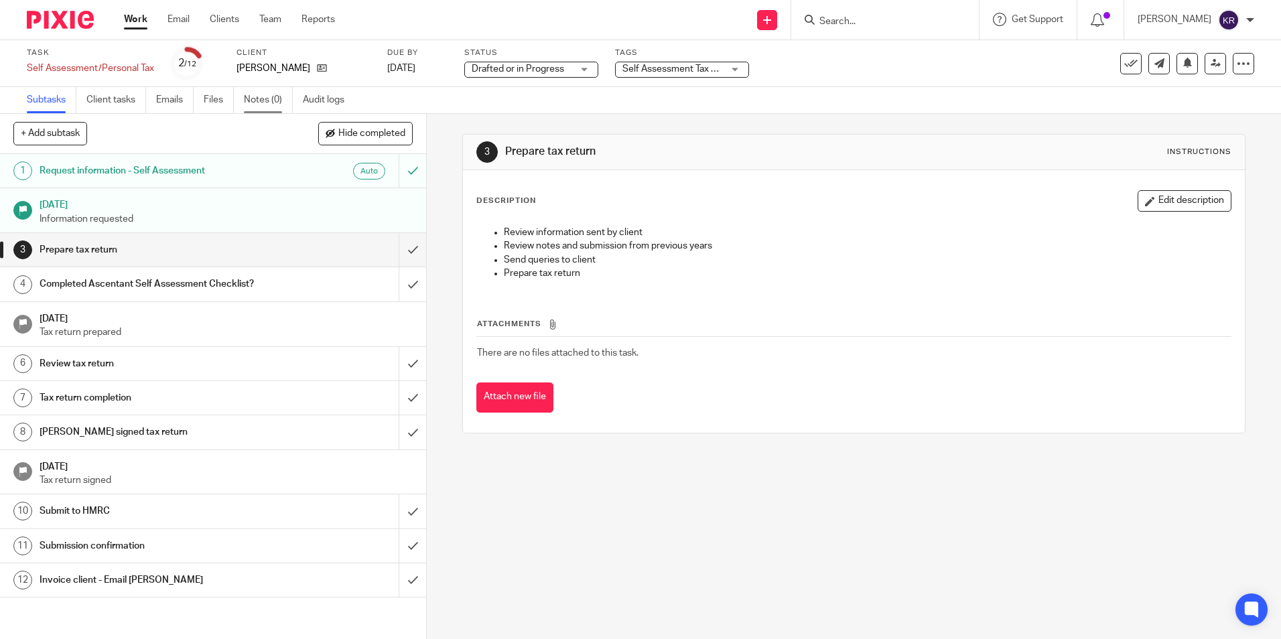
click at [274, 98] on link "Notes (0)" at bounding box center [268, 100] width 49 height 26
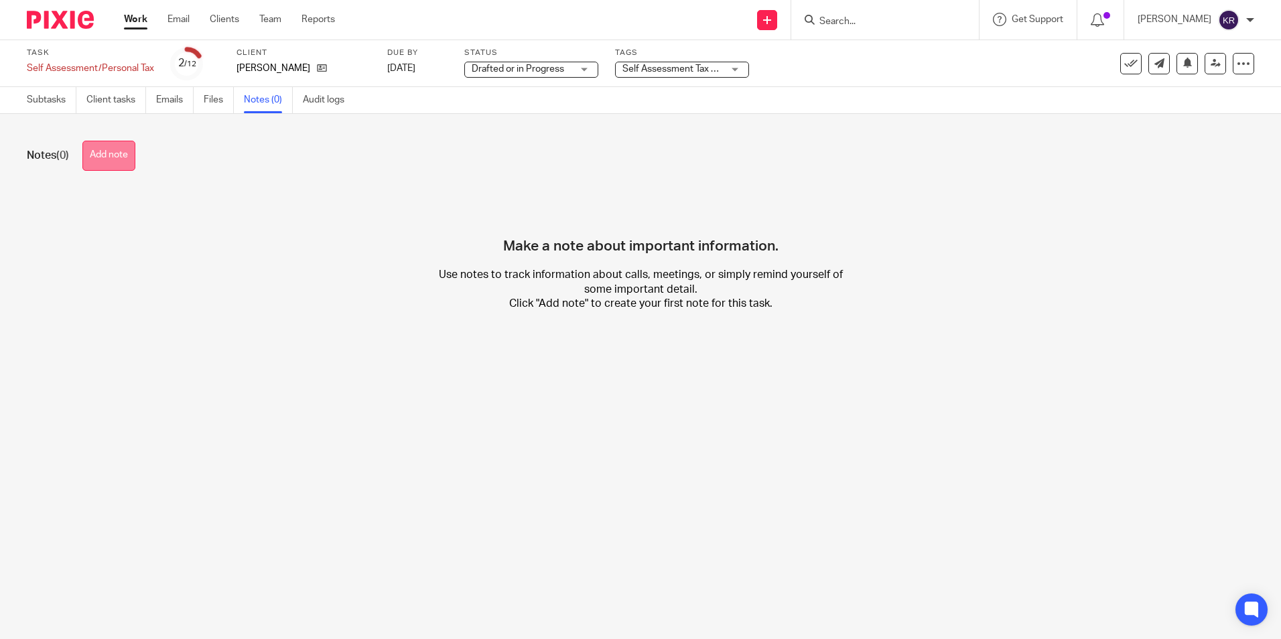
click at [106, 156] on button "Add note" at bounding box center [108, 156] width 53 height 30
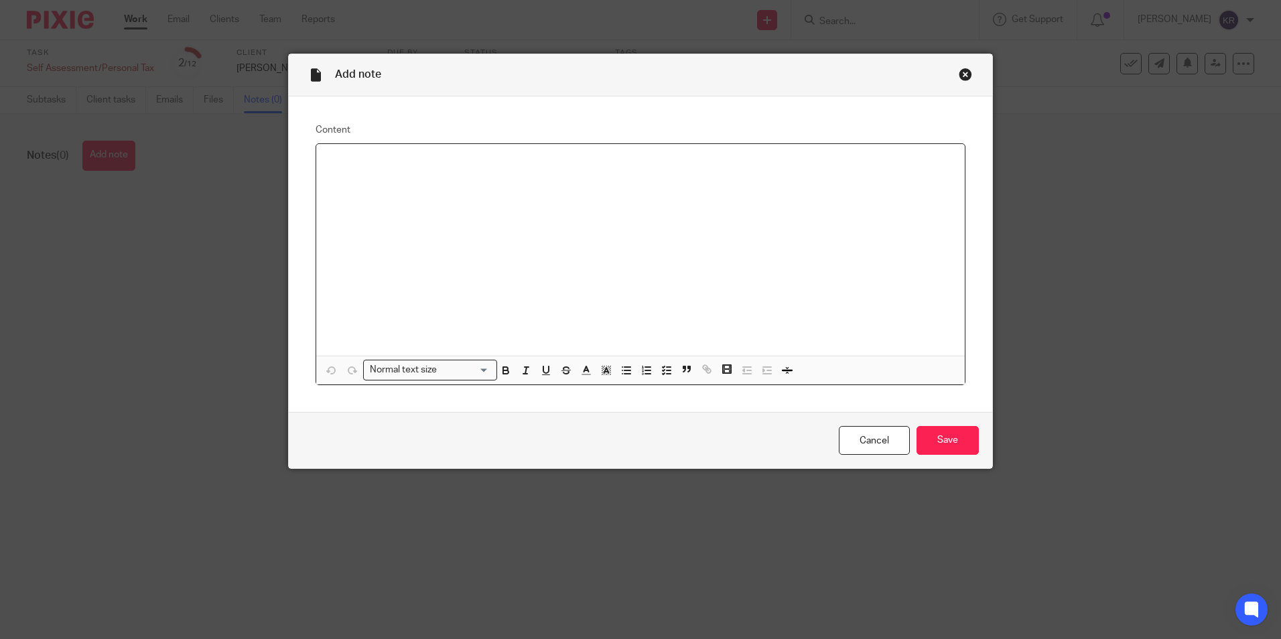
click at [345, 167] on p at bounding box center [640, 161] width 627 height 13
click at [952, 434] on input "Save" at bounding box center [947, 440] width 62 height 29
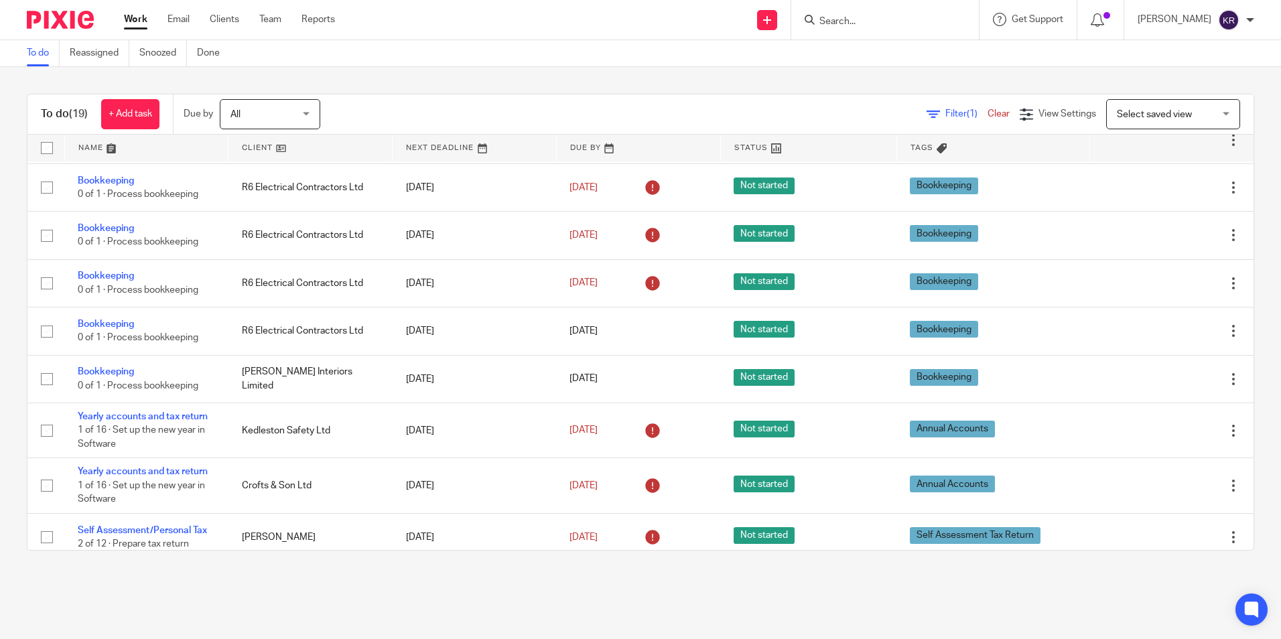
scroll to position [201, 0]
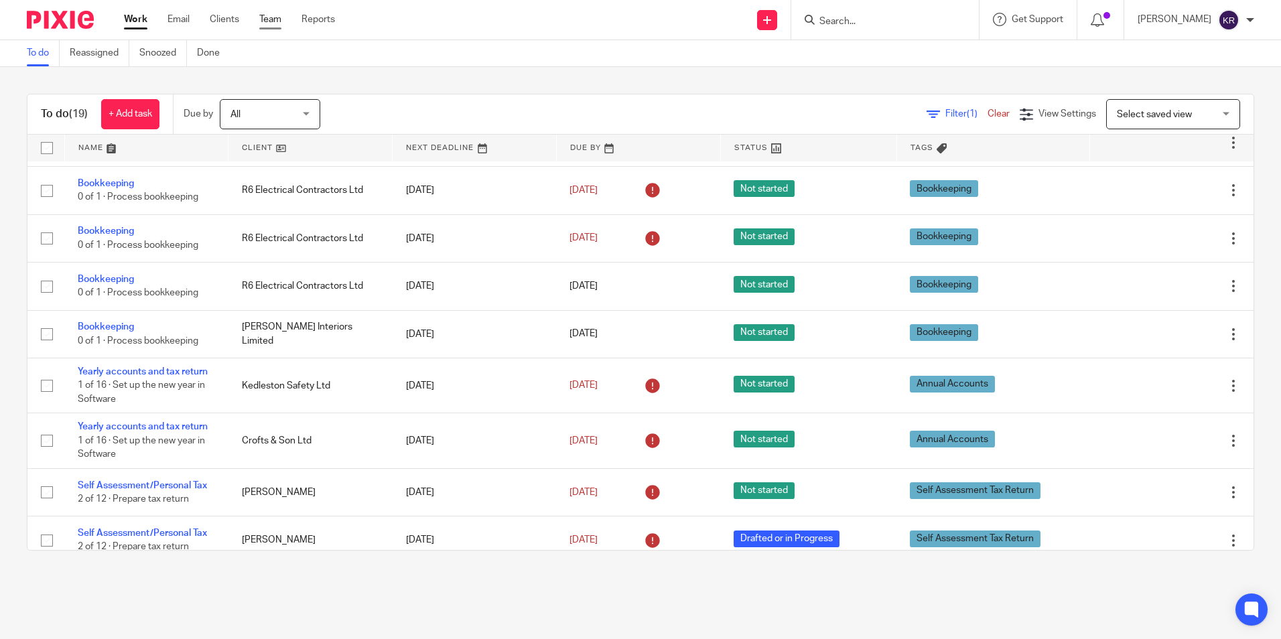
click at [264, 19] on link "Team" at bounding box center [270, 19] width 22 height 13
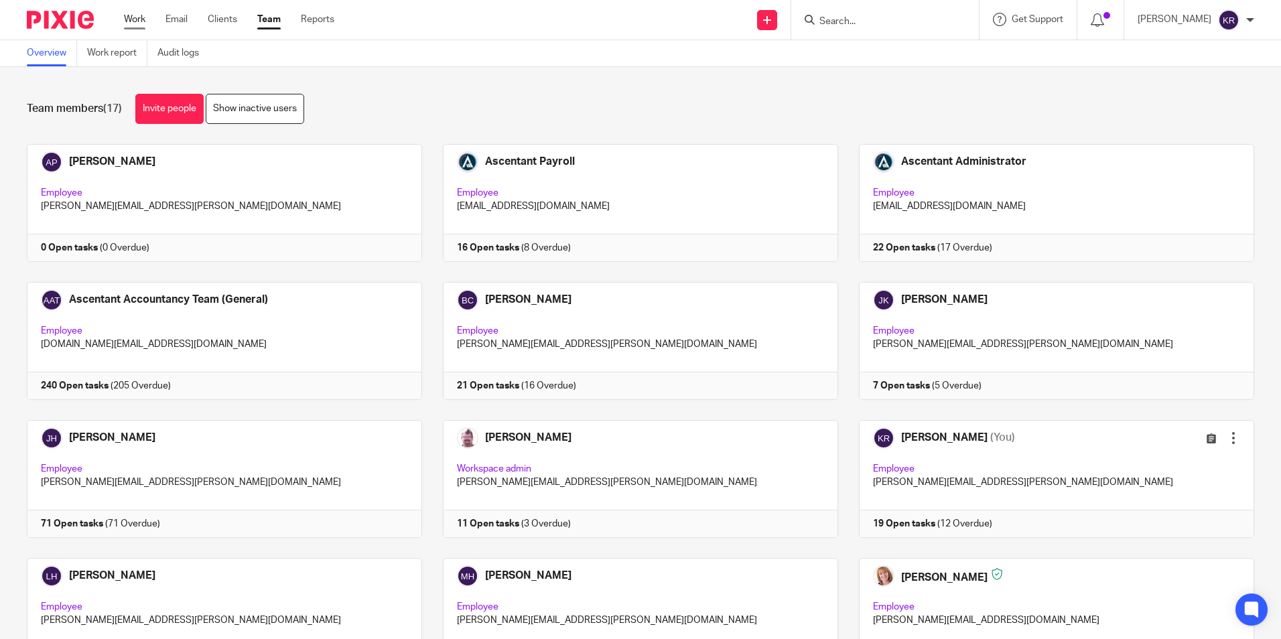
click at [137, 21] on link "Work" at bounding box center [134, 19] width 21 height 13
